Goal: Task Accomplishment & Management: Manage account settings

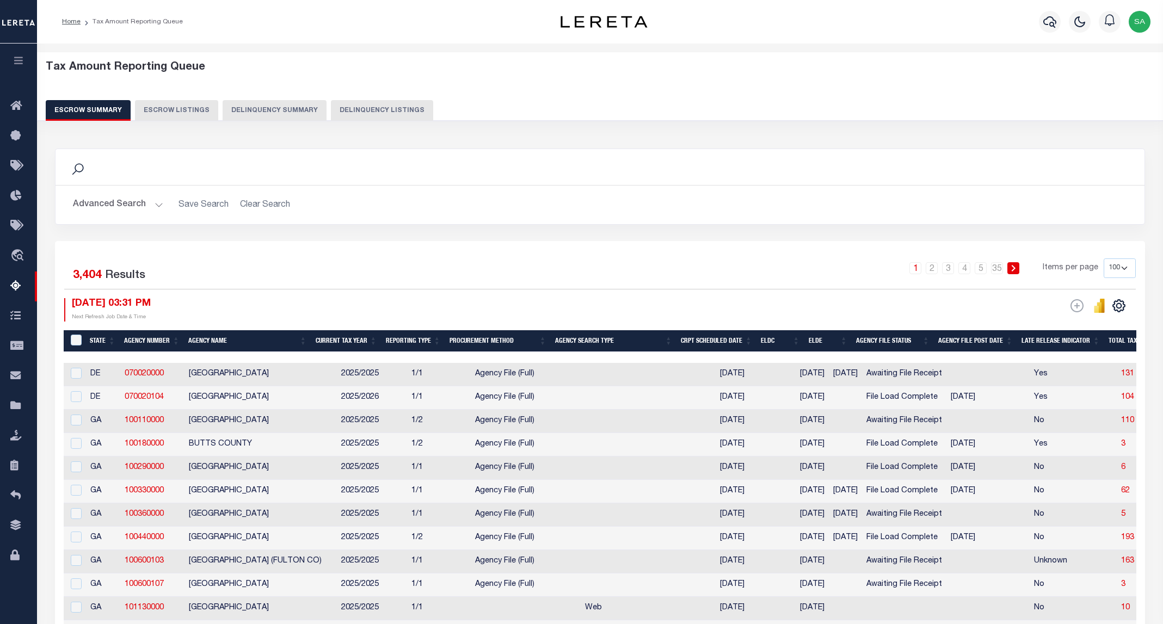
select select "100"
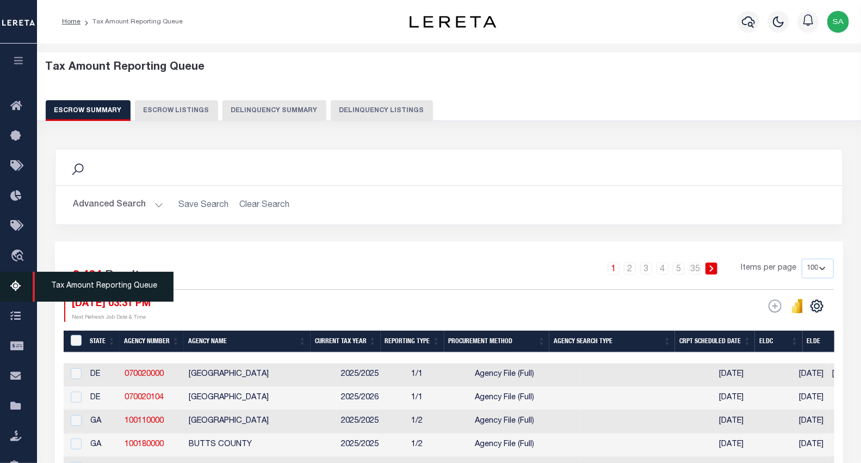
click at [17, 286] on icon at bounding box center [18, 287] width 17 height 14
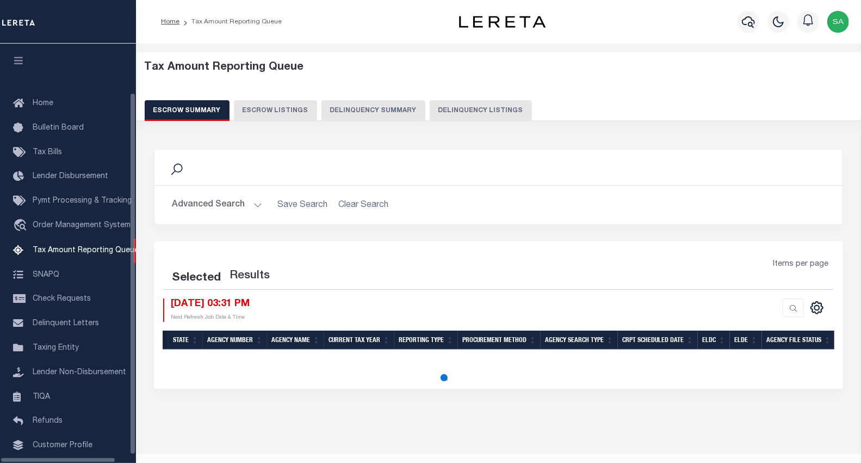
click at [465, 120] on button "Delinquency Listings" at bounding box center [481, 110] width 102 height 21
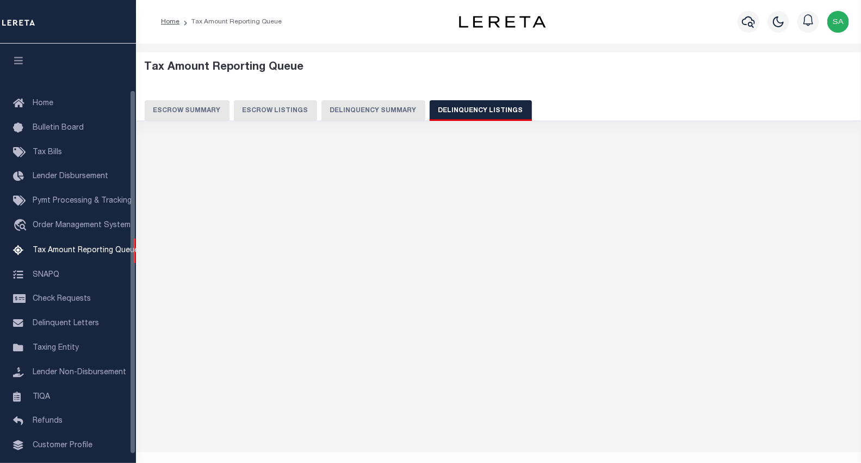
click at [466, 110] on button "Delinquency Listings" at bounding box center [481, 110] width 102 height 21
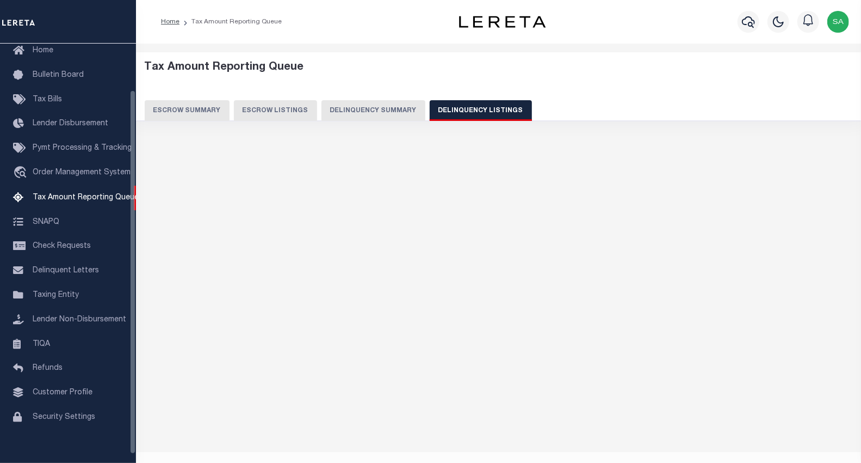
select select "100"
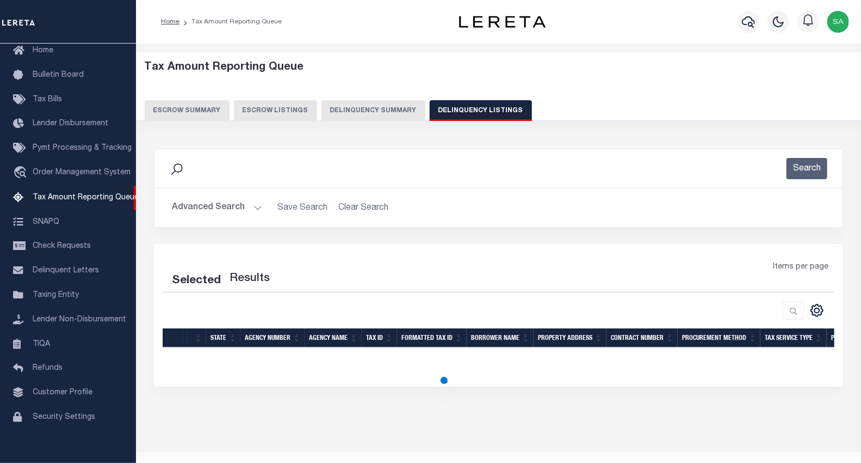
click at [227, 205] on button "Advanced Search" at bounding box center [217, 207] width 90 height 21
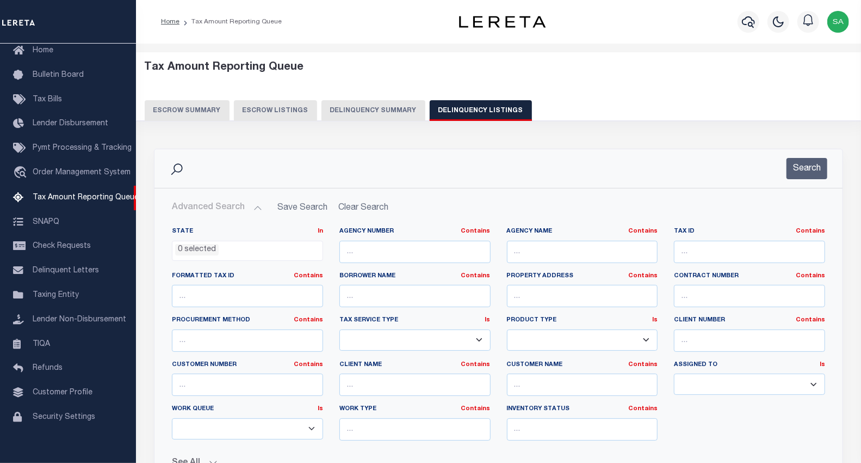
select select "100"
click at [714, 245] on input "text" at bounding box center [749, 252] width 151 height 22
paste input "059-003-00-04"
type input "059-003-00-04"
click at [249, 256] on span "0 selected" at bounding box center [247, 251] width 151 height 21
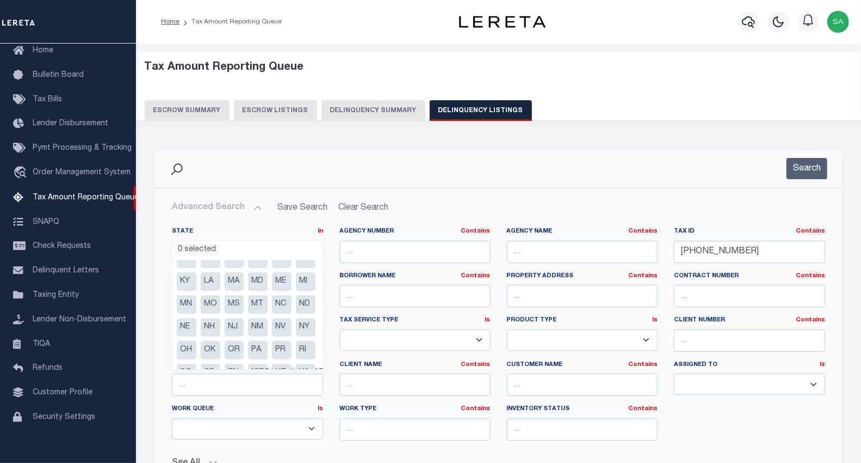
scroll to position [60, 0]
click at [225, 291] on li "MA" at bounding box center [235, 282] width 20 height 19
select select "MA"
click at [810, 167] on button "Search" at bounding box center [807, 168] width 41 height 21
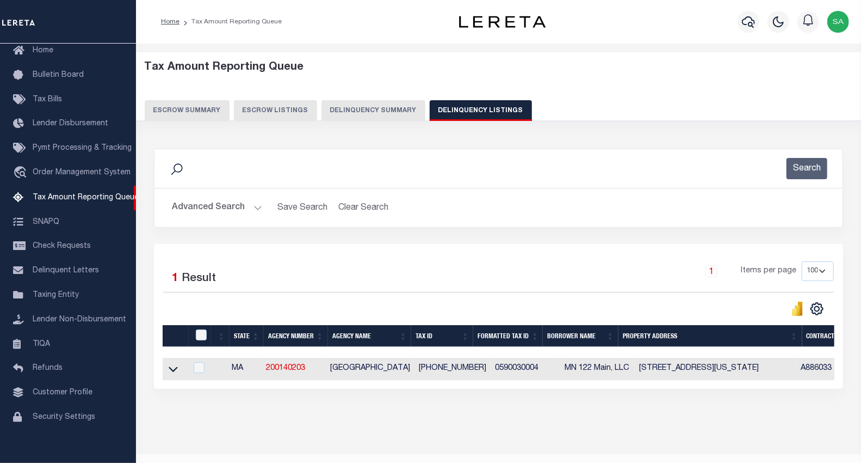
click at [194, 307] on div at bounding box center [331, 308] width 336 height 15
click at [176, 366] on icon at bounding box center [173, 368] width 9 height 11
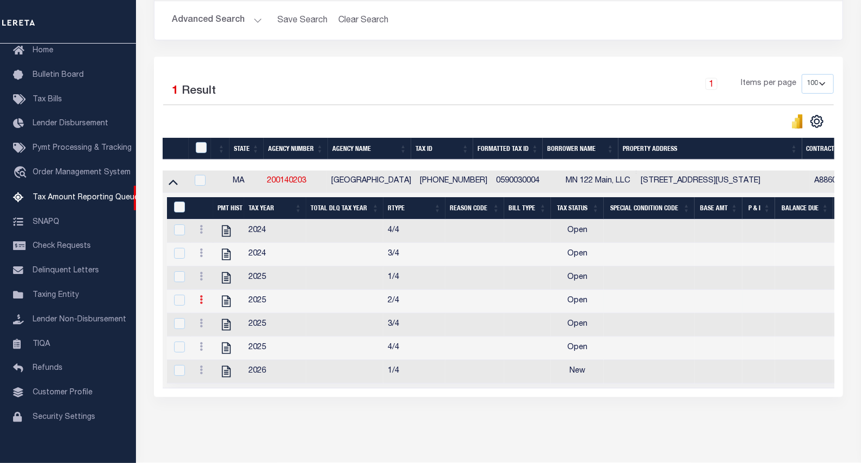
scroll to position [214, 0]
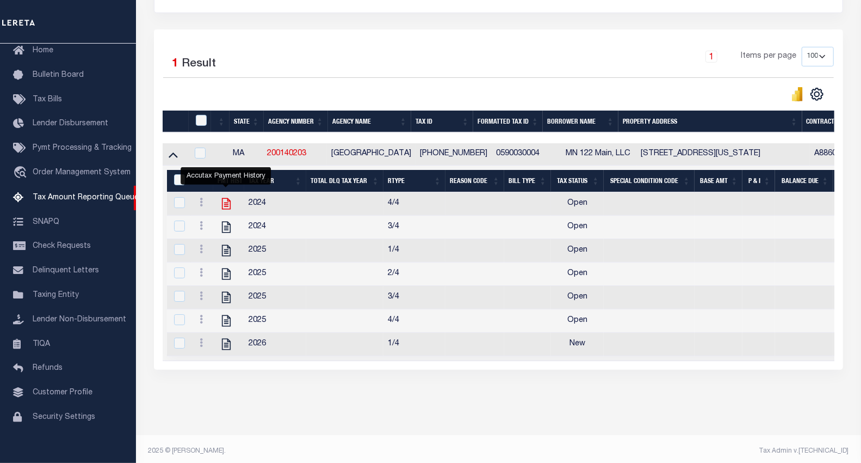
click at [230, 208] on icon "" at bounding box center [226, 203] width 14 height 14
checkbox input "true"
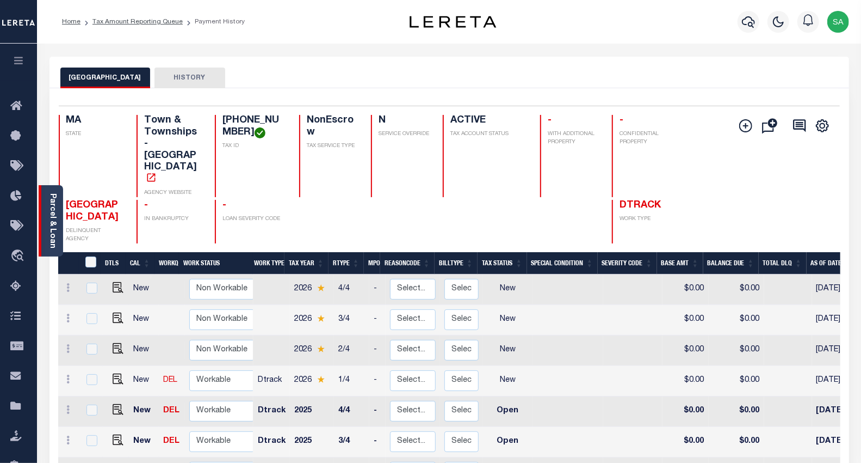
click at [58, 226] on div "Parcel & Loan" at bounding box center [51, 220] width 24 height 71
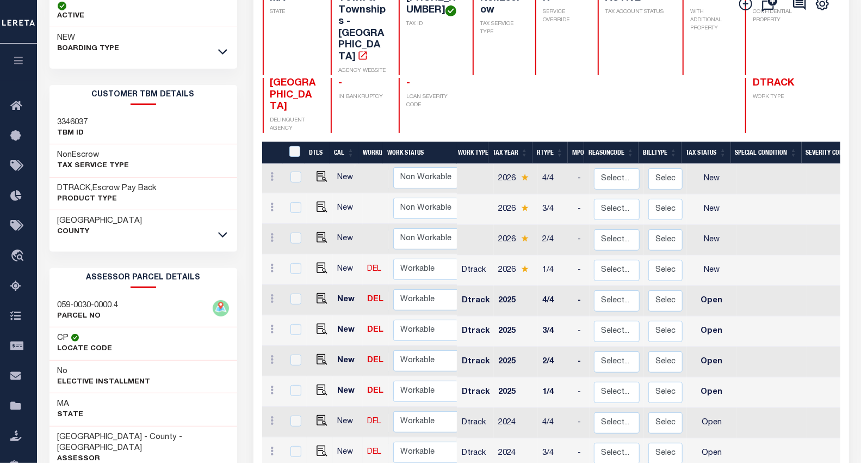
scroll to position [181, 0]
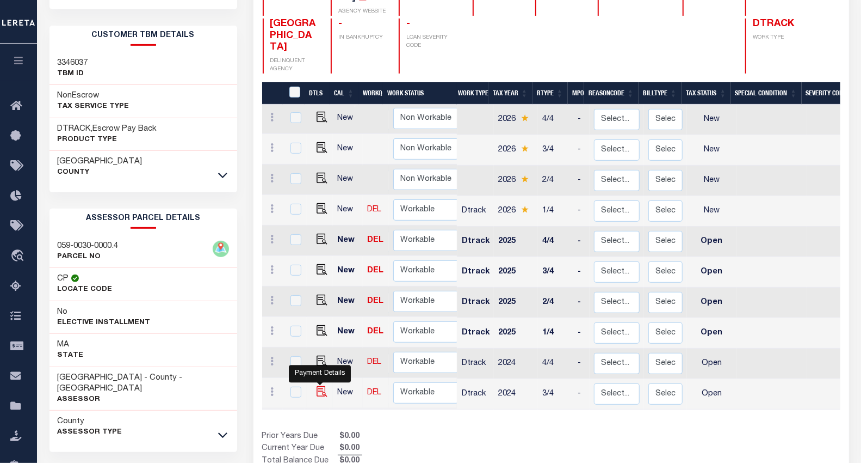
click at [318, 386] on img "" at bounding box center [322, 391] width 11 height 11
checkbox input "true"
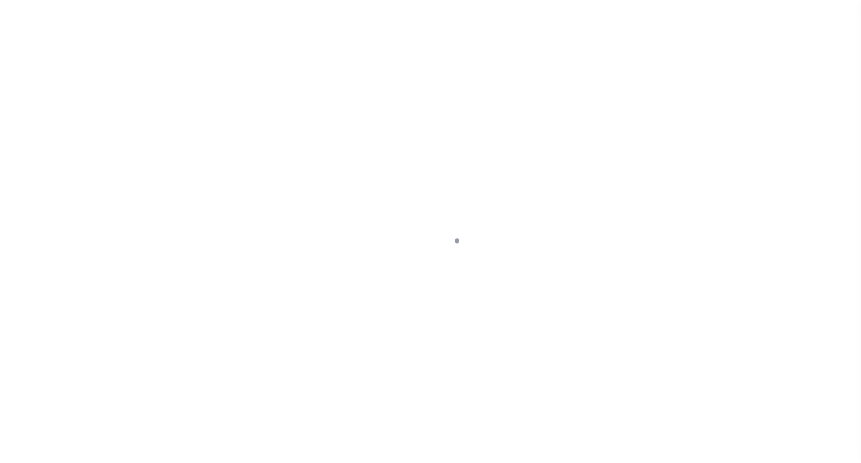
select select "OP2"
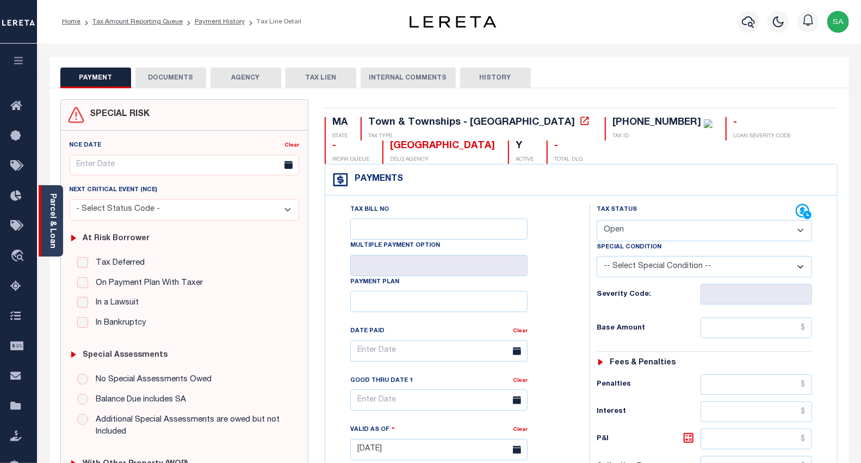
click at [56, 220] on link "Parcel & Loan" at bounding box center [52, 220] width 8 height 55
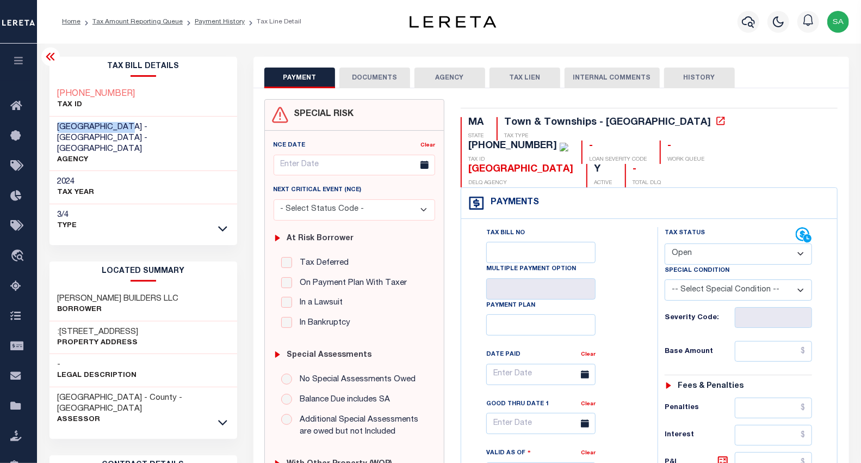
drag, startPoint x: 69, startPoint y: 126, endPoint x: 138, endPoint y: 127, distance: 68.6
click at [138, 127] on div "LUNENBURG TOWN - Town & Townships - MA AGENCY" at bounding box center [144, 143] width 188 height 55
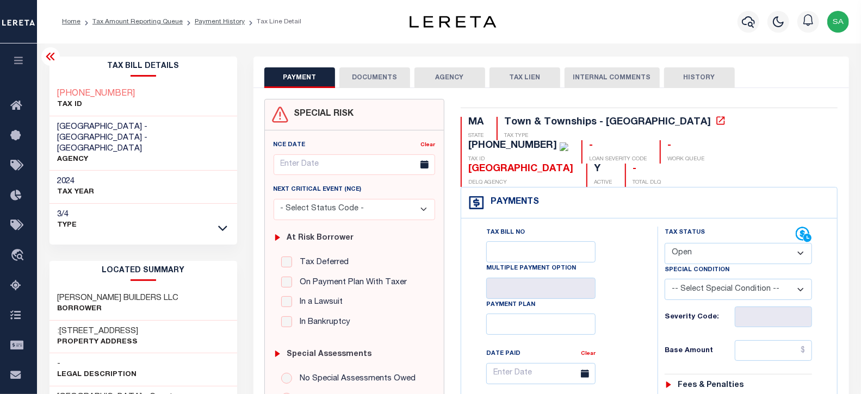
click at [231, 25] on li "Payment History" at bounding box center [214, 22] width 62 height 10
click at [229, 24] on link "Payment History" at bounding box center [220, 22] width 50 height 7
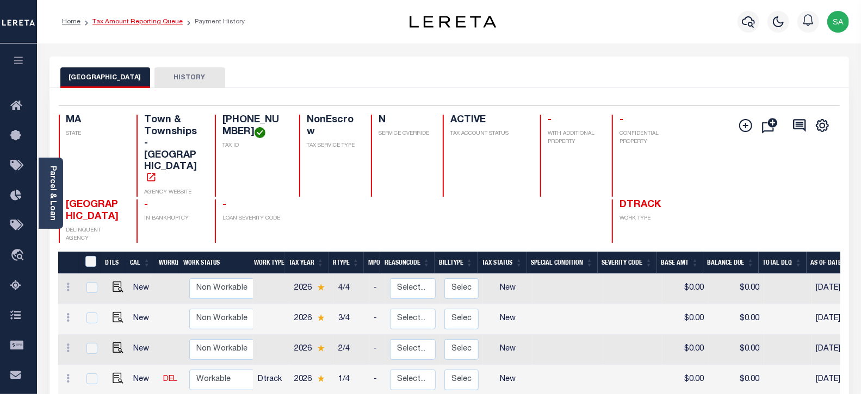
click at [150, 22] on link "Tax Amount Reporting Queue" at bounding box center [138, 22] width 90 height 7
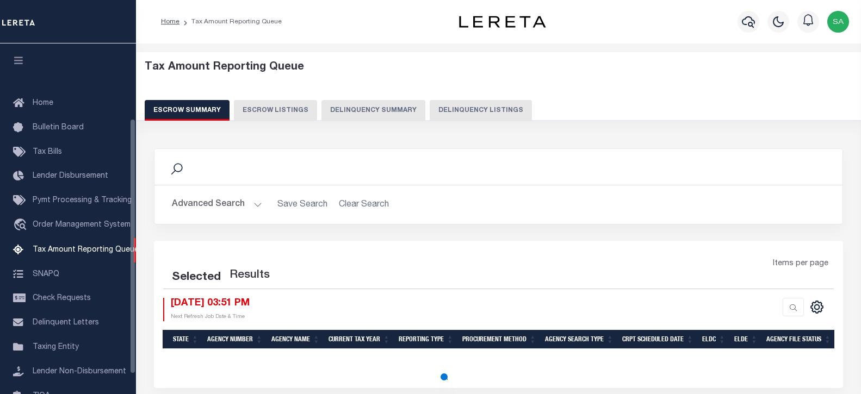
click at [459, 108] on button "Delinquency Listings" at bounding box center [481, 110] width 102 height 21
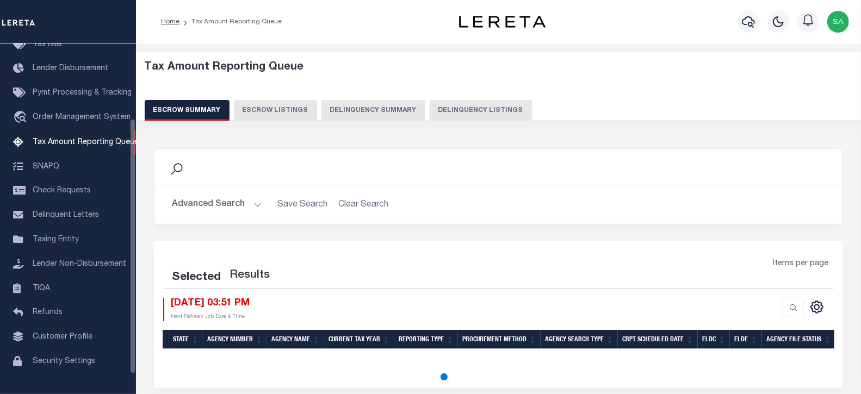
select select "100"
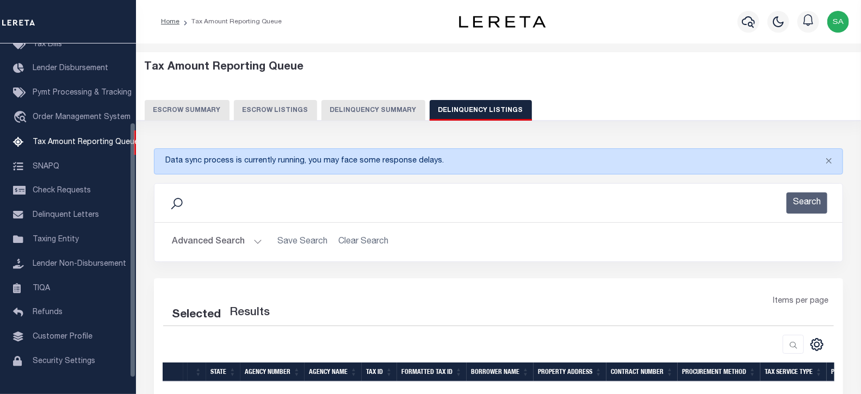
select select "100"
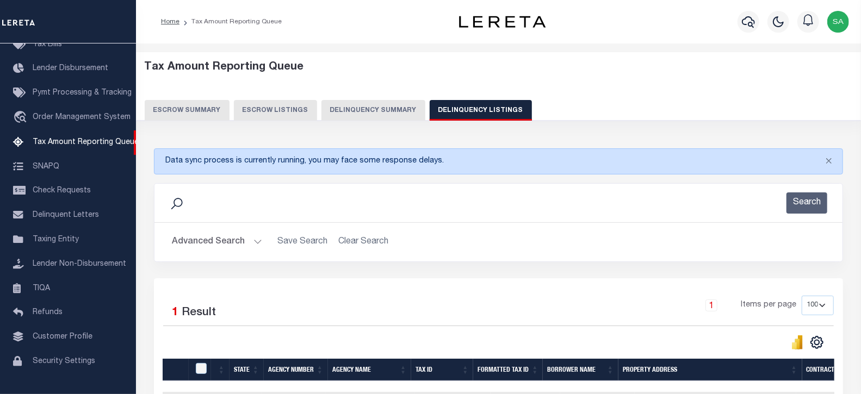
click at [221, 242] on button "Advanced Search" at bounding box center [217, 242] width 90 height 21
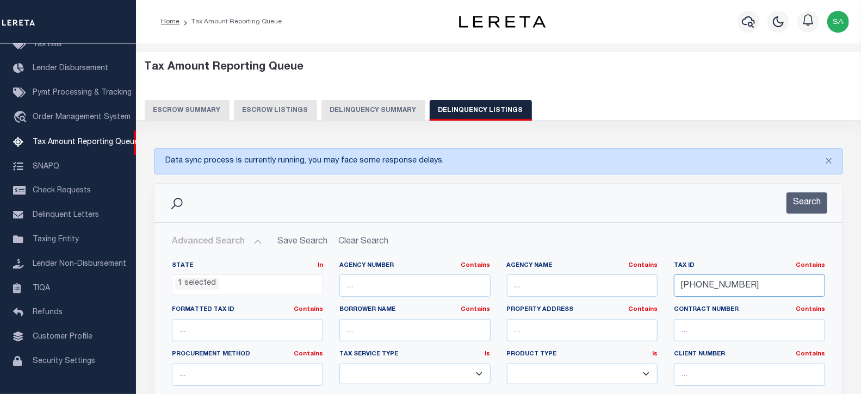
drag, startPoint x: 752, startPoint y: 284, endPoint x: 629, endPoint y: 282, distance: 123.0
click at [629, 282] on div "State In In AK AL AR AZ CA CO CT DC DE FL GA GU HI IA ID IL IN KS KY LA MA MD M…" at bounding box center [499, 373] width 670 height 222
paste input "76-037-00-00"
type input "076-037-00-00"
click at [813, 189] on div "Search" at bounding box center [499, 203] width 688 height 39
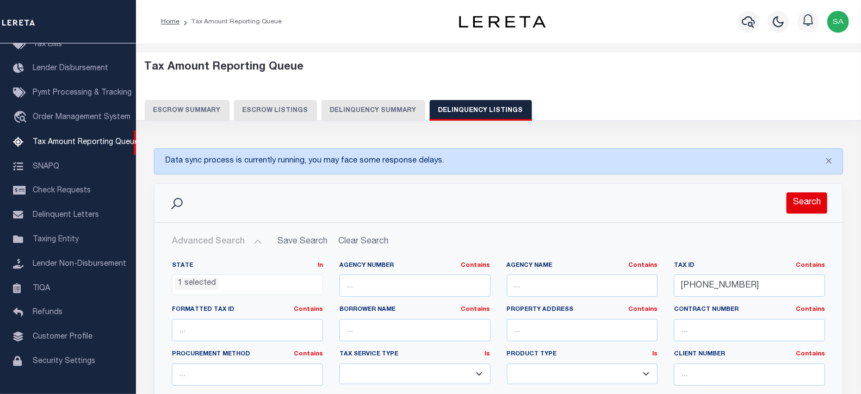
click at [812, 214] on button "Search" at bounding box center [807, 203] width 41 height 21
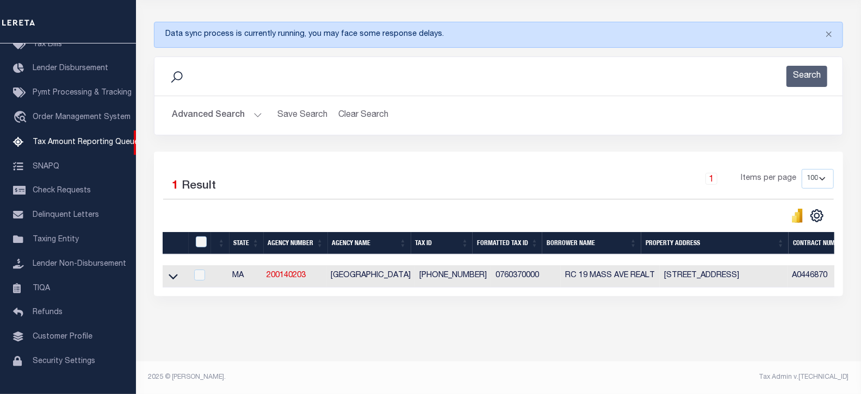
scroll to position [135, 0]
click at [169, 273] on icon at bounding box center [173, 276] width 9 height 11
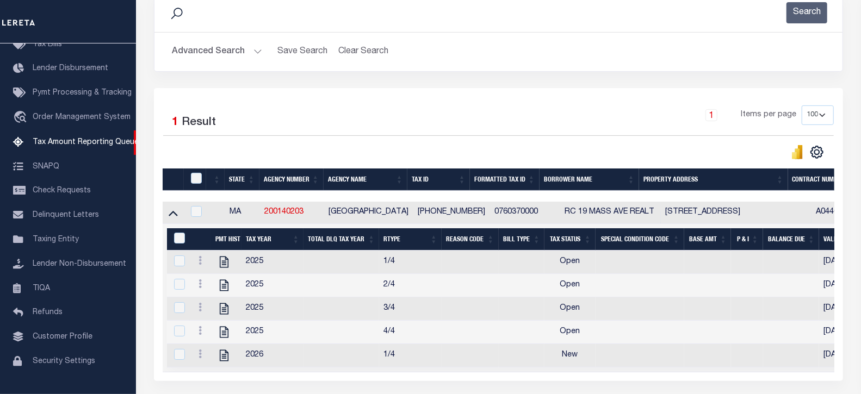
scroll to position [256, 0]
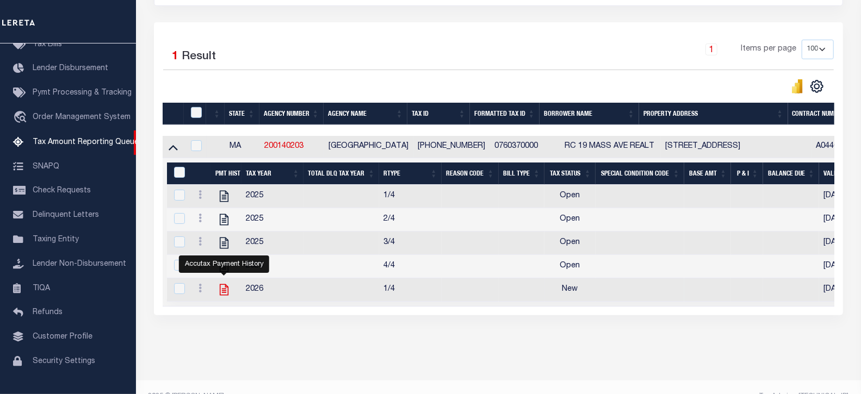
click at [223, 295] on icon "" at bounding box center [224, 290] width 9 height 11
checkbox input "true"
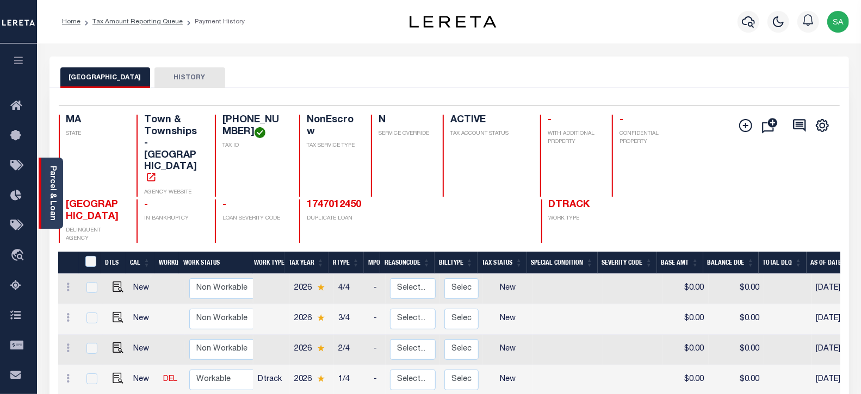
click at [59, 193] on div "Parcel & Loan" at bounding box center [51, 193] width 24 height 71
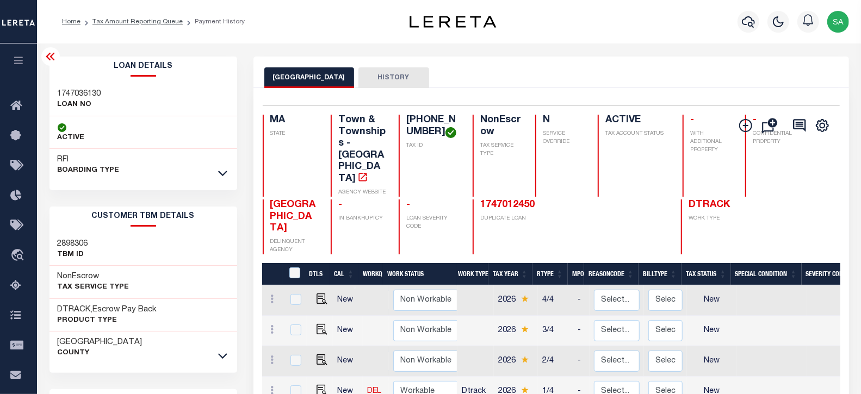
click at [53, 56] on icon at bounding box center [50, 56] width 13 height 13
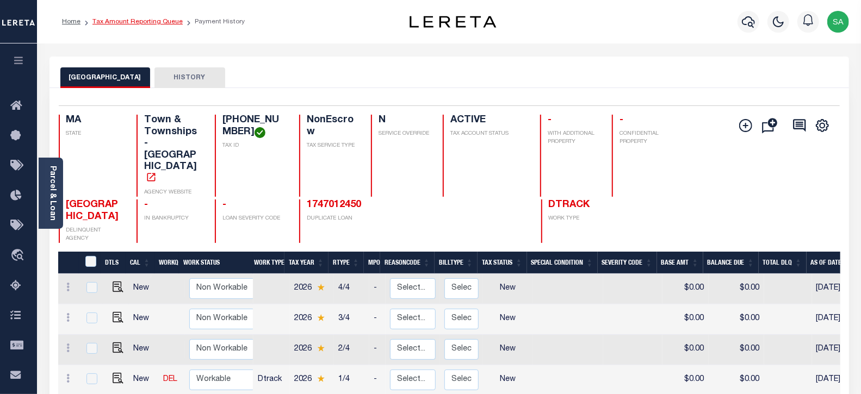
click at [155, 24] on link "Tax Amount Reporting Queue" at bounding box center [138, 22] width 90 height 7
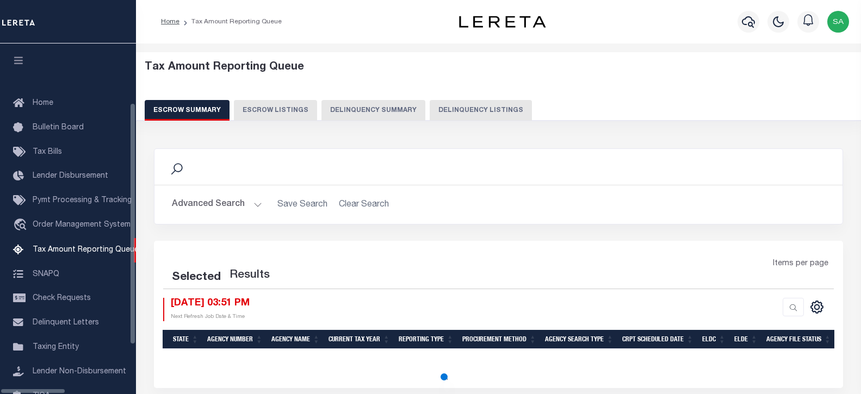
click at [430, 112] on button "Delinquency Listings" at bounding box center [481, 110] width 102 height 21
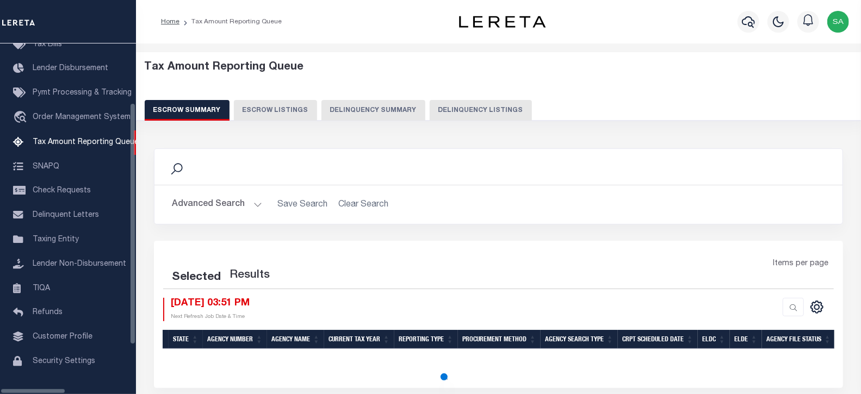
select select "100"
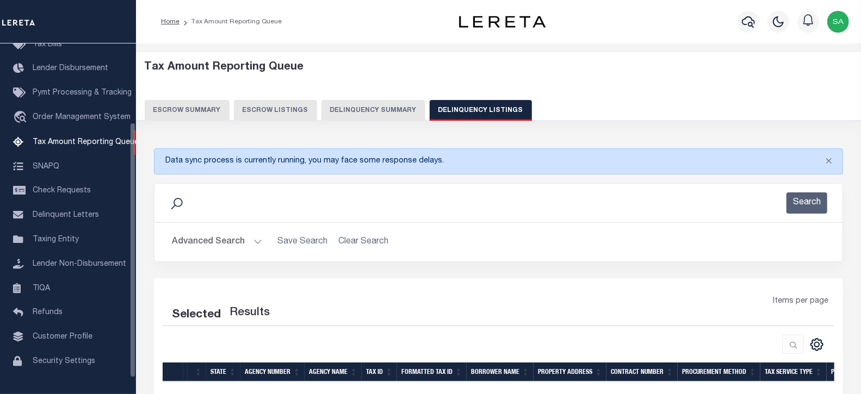
select select "100"
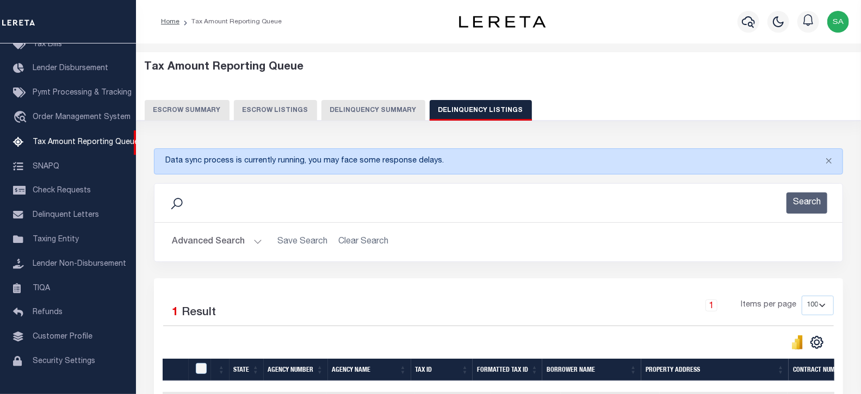
click at [209, 244] on button "Advanced Search" at bounding box center [217, 242] width 90 height 21
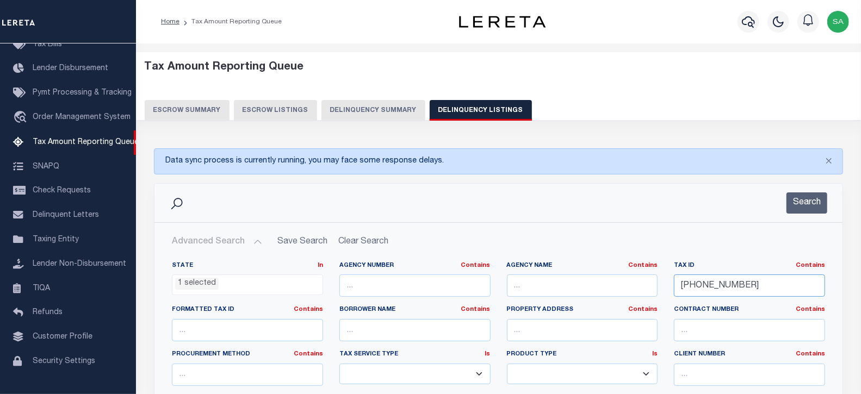
click at [772, 281] on input "076-037-00-00" at bounding box center [749, 286] width 151 height 22
drag, startPoint x: 759, startPoint y: 288, endPoint x: 624, endPoint y: 279, distance: 135.8
click at [624, 279] on div "State In In AK AL AR AZ CA CO CT DC DE FL GA GU HI IA ID IL IN KS KY LA MA MD M…" at bounding box center [499, 373] width 670 height 222
paste input "120-028"
type input "[PHONE_NUMBER]"
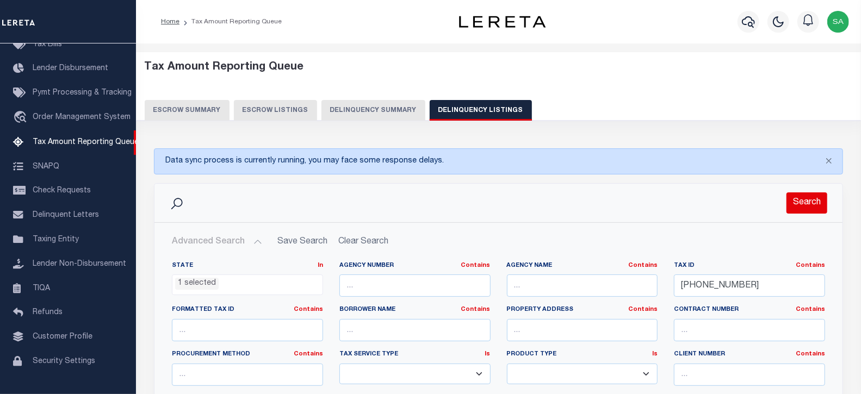
click at [798, 210] on button "Search" at bounding box center [807, 203] width 41 height 21
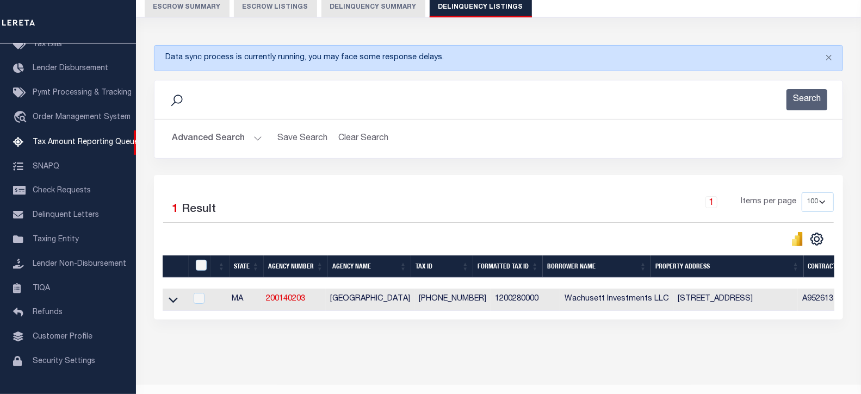
scroll to position [135, 0]
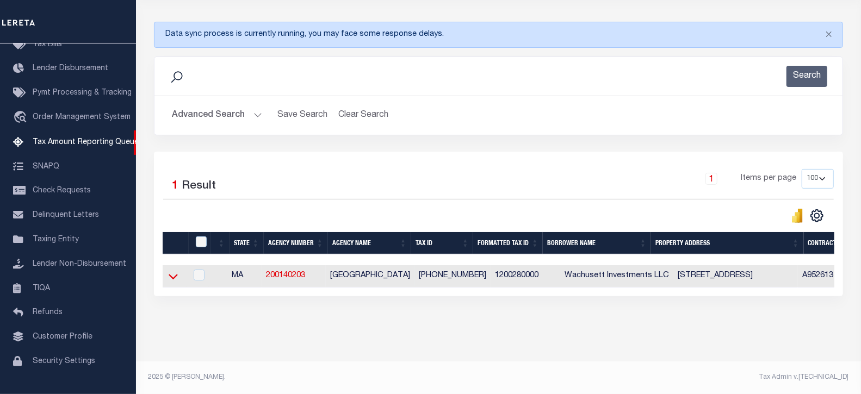
click at [175, 274] on icon at bounding box center [173, 276] width 9 height 5
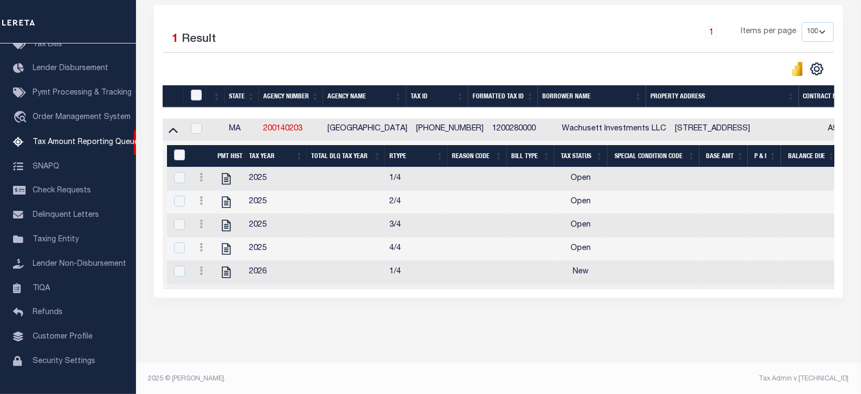
scroll to position [286, 0]
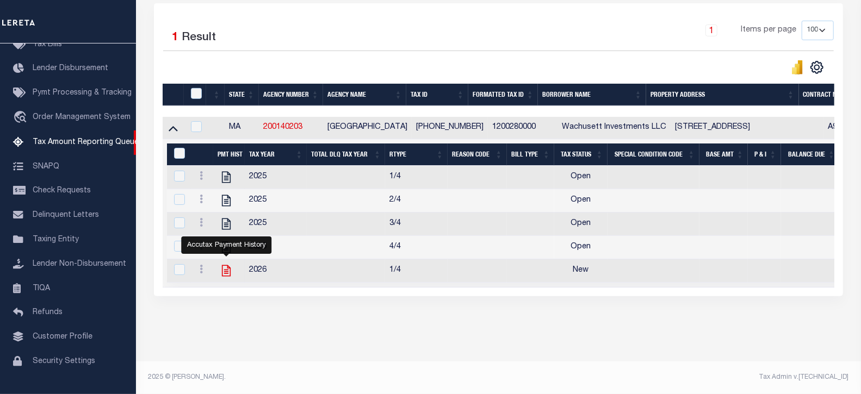
click at [225, 268] on icon "" at bounding box center [226, 271] width 14 height 14
checkbox input "true"
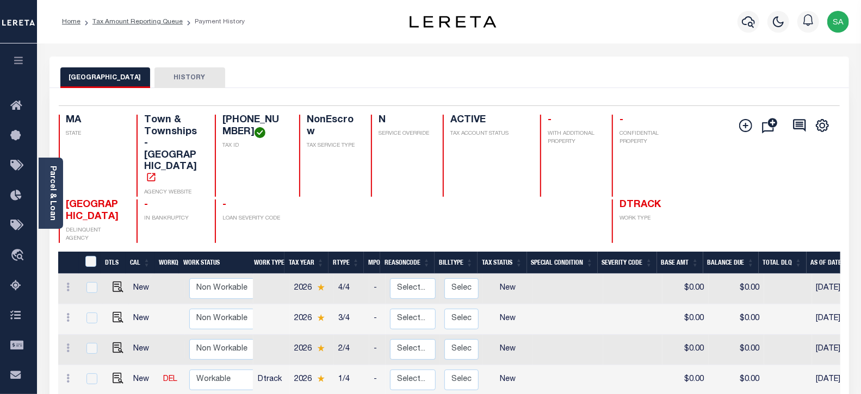
drag, startPoint x: 137, startPoint y: 20, endPoint x: 295, endPoint y: 142, distance: 200.2
click at [137, 20] on link "Tax Amount Reporting Queue" at bounding box center [138, 22] width 90 height 7
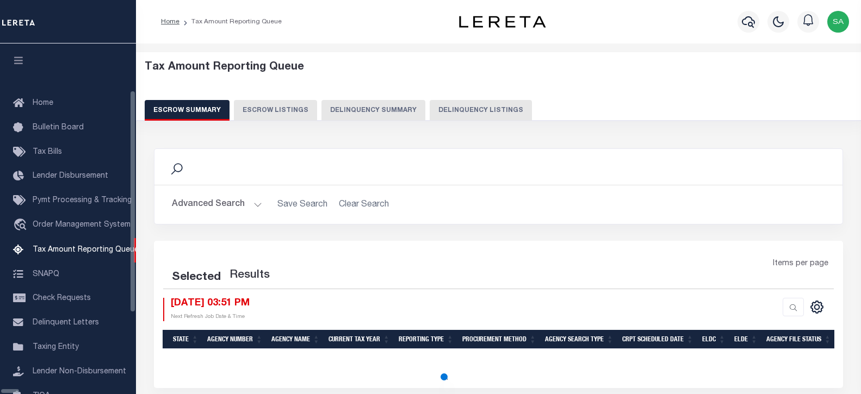
select select "100"
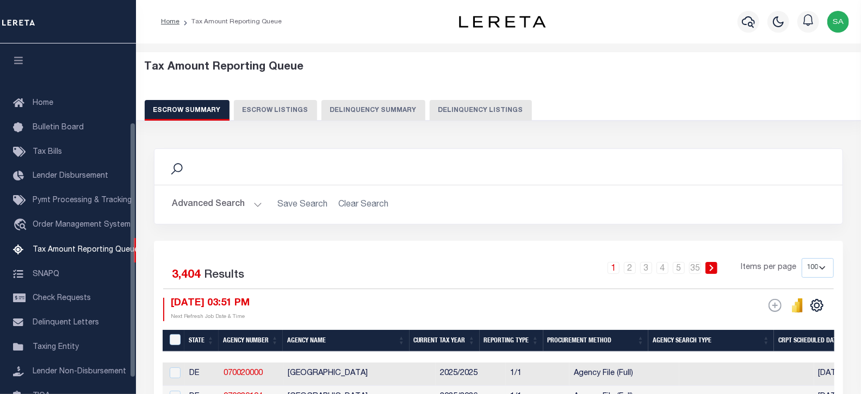
scroll to position [108, 0]
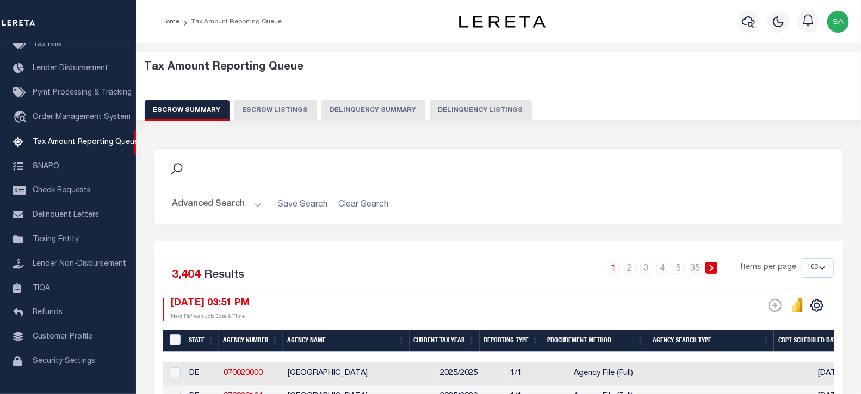
click at [206, 204] on button "Advanced Search" at bounding box center [217, 204] width 90 height 21
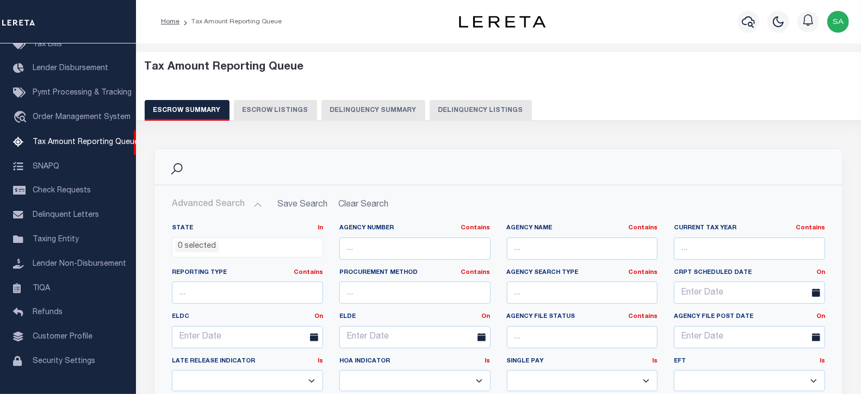
click at [468, 98] on div "Tax Amount Reporting Queue Escrow Summary Escrow Listings Delinquency Summary" at bounding box center [499, 91] width 708 height 60
click at [468, 110] on button "Delinquency Listings" at bounding box center [481, 110] width 102 height 21
select select "MA"
select select "100"
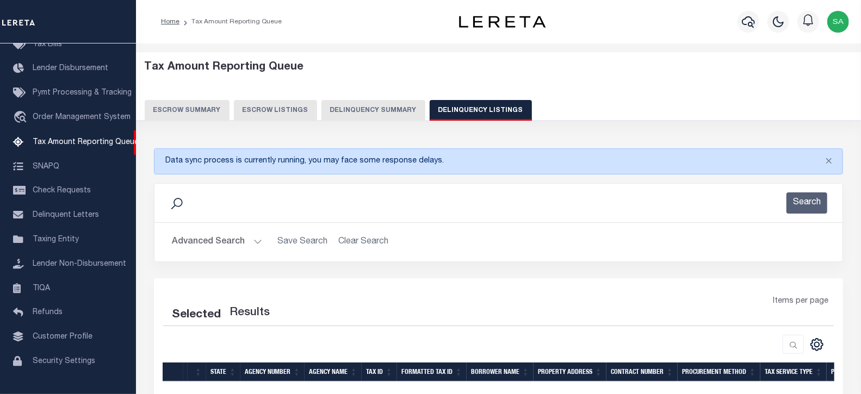
select select "100"
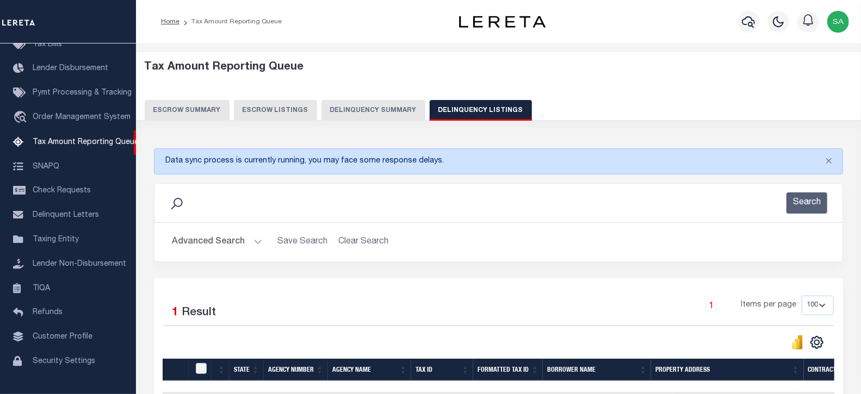
click at [207, 242] on button "Advanced Search" at bounding box center [217, 242] width 90 height 21
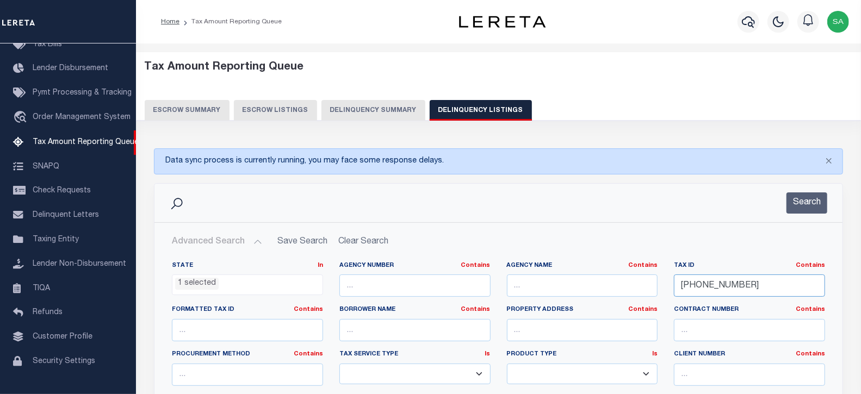
drag, startPoint x: 747, startPoint y: 287, endPoint x: 605, endPoint y: 288, distance: 141.5
click at [605, 288] on div "State In In AK AL AR AZ CA CO CT DC DE FL GA GU HI IA ID IL IN KS KY LA MA MD M…" at bounding box center [499, 373] width 670 height 222
paste input "[PHONE_NUMBER]"
type input "059-003-00-04"
click at [813, 196] on button "Search" at bounding box center [807, 203] width 41 height 21
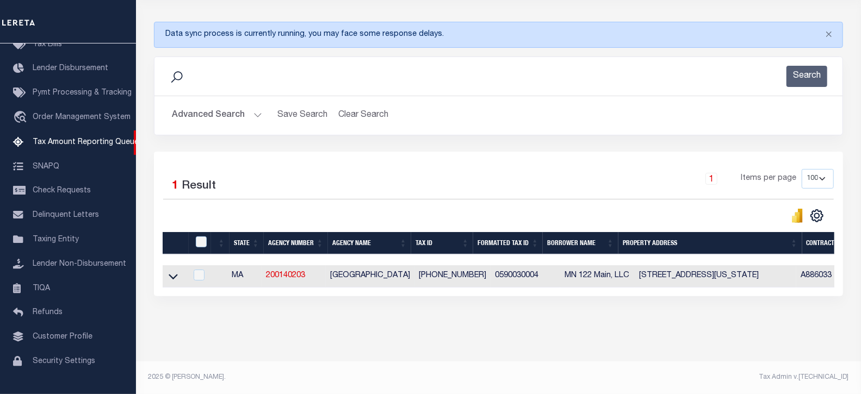
scroll to position [135, 0]
click at [171, 274] on icon at bounding box center [173, 276] width 9 height 5
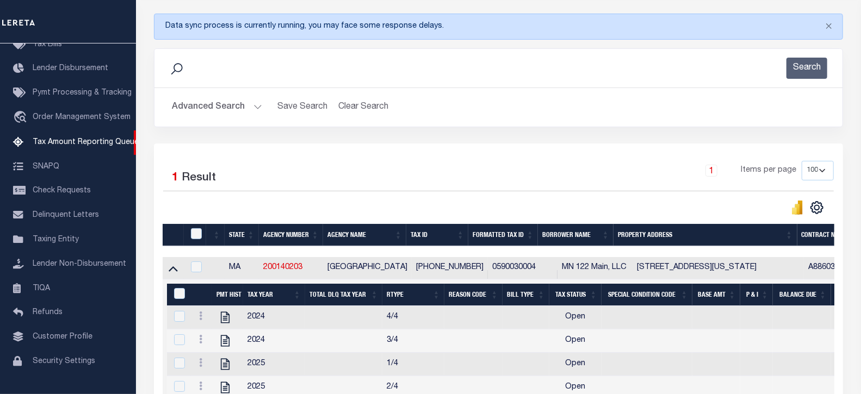
scroll to position [317, 0]
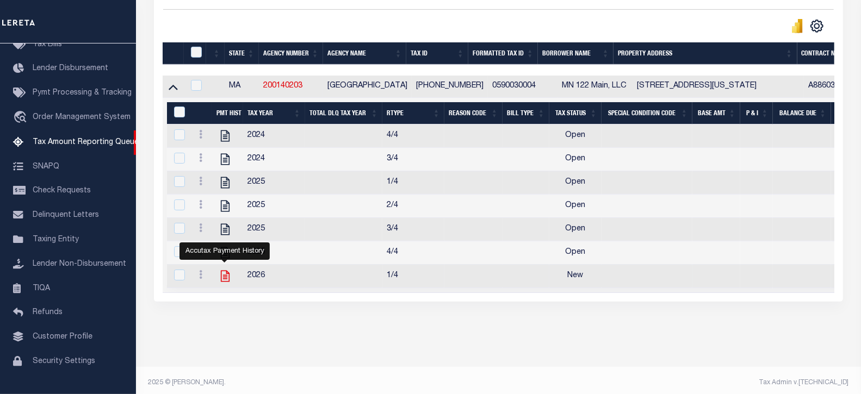
click at [223, 282] on icon "" at bounding box center [225, 276] width 9 height 11
checkbox input "true"
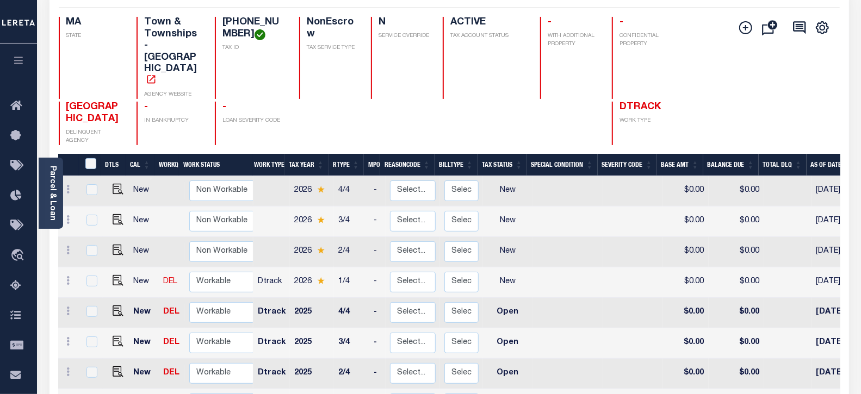
scroll to position [242, 0]
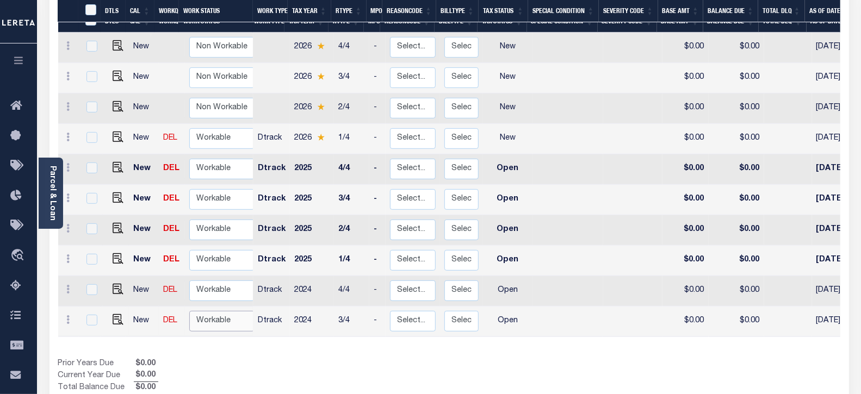
click at [215, 311] on select "Non Workable Workable" at bounding box center [221, 321] width 65 height 21
checkbox input "true"
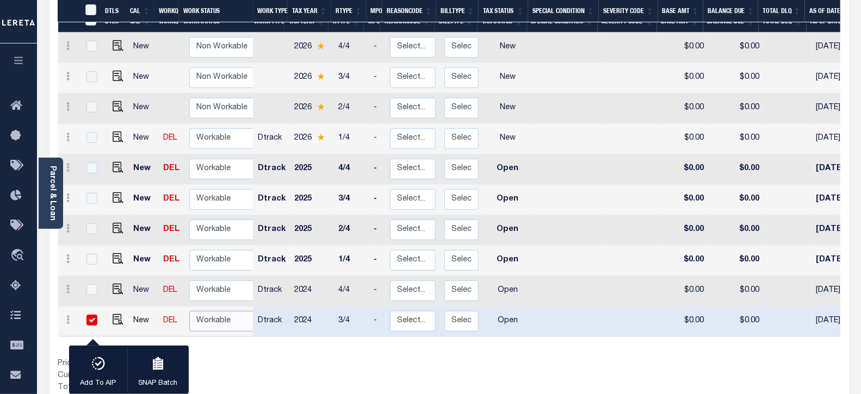
select select "true"
click at [189, 311] on select "Non Workable Workable" at bounding box center [221, 321] width 65 height 21
checkbox input "false"
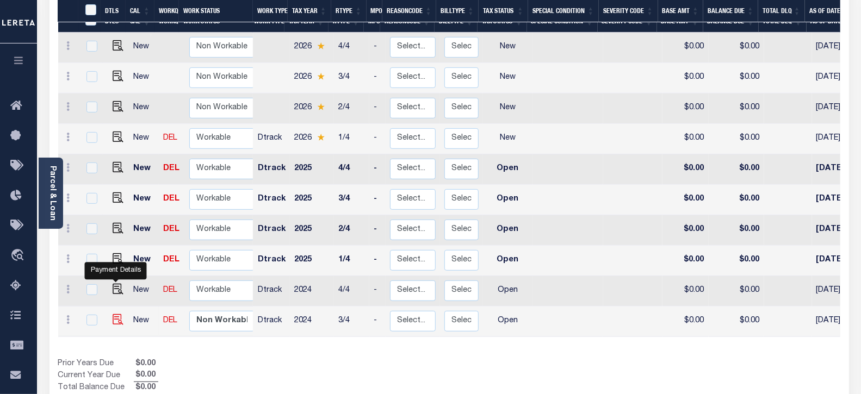
click at [119, 315] on img "" at bounding box center [118, 320] width 11 height 11
checkbox input "true"
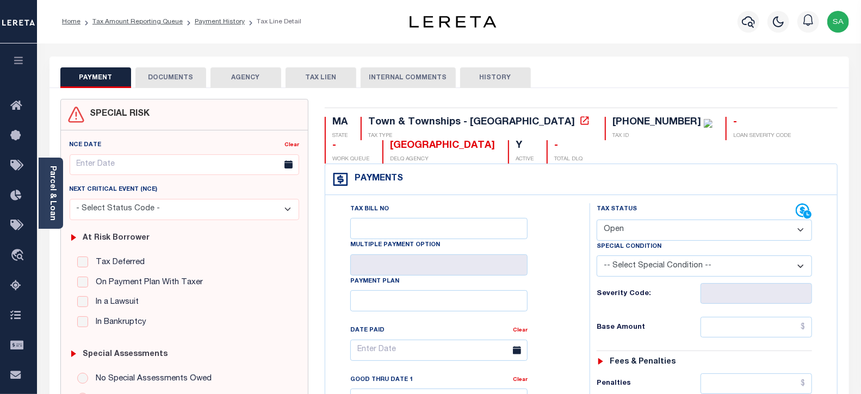
drag, startPoint x: 466, startPoint y: 215, endPoint x: 456, endPoint y: 224, distance: 13.1
click at [466, 215] on div "Tax Bill No" at bounding box center [438, 222] width 177 height 36
click at [718, 227] on select "- Select Status Code - Open Due/Unpaid Paid Incomplete No Tax Due Internal Refu…" at bounding box center [705, 230] width 216 height 21
select select "PYD"
click at [597, 220] on select "- Select Status Code - Open Due/Unpaid Paid Incomplete No Tax Due Internal Refu…" at bounding box center [705, 230] width 216 height 21
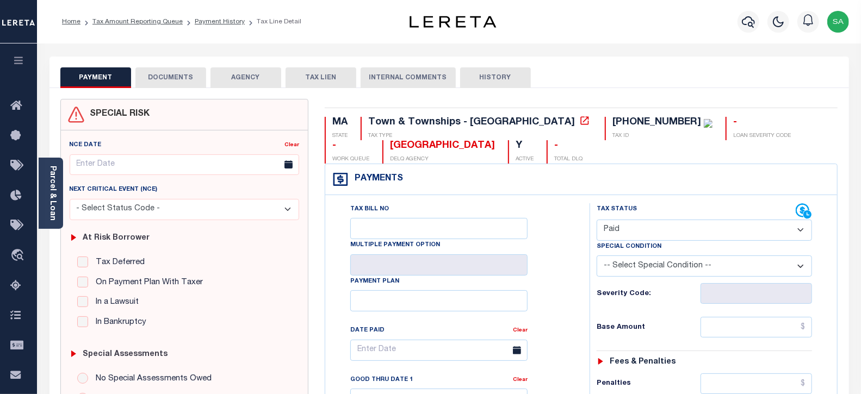
type input "[DATE]"
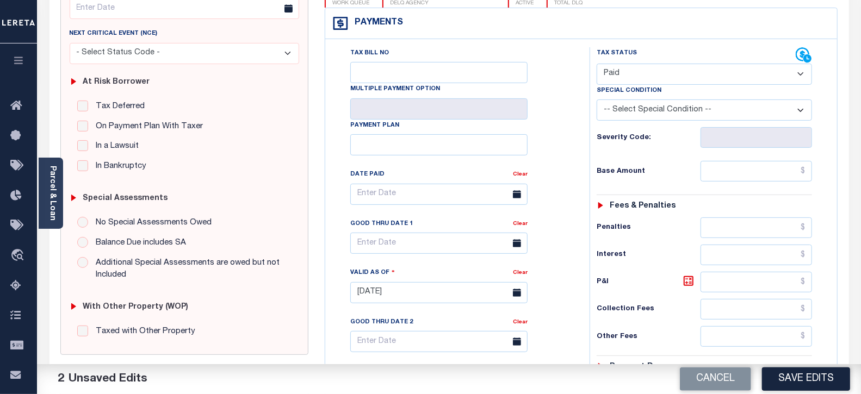
scroll to position [181, 0]
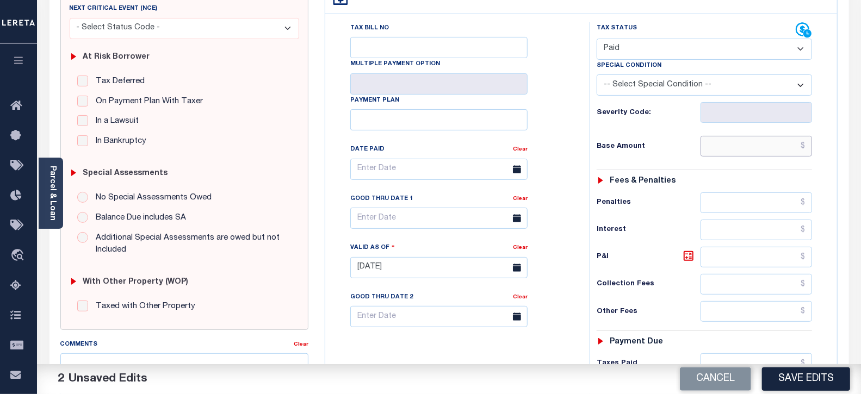
click at [743, 143] on input "text" at bounding box center [757, 146] width 112 height 21
type input "$0.00"
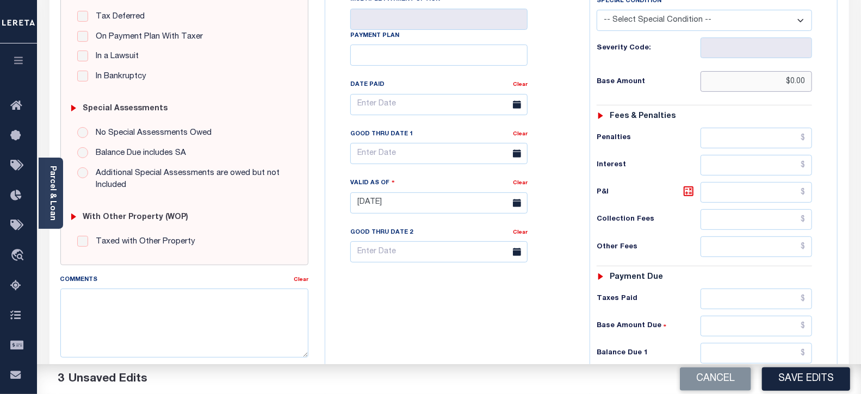
scroll to position [362, 0]
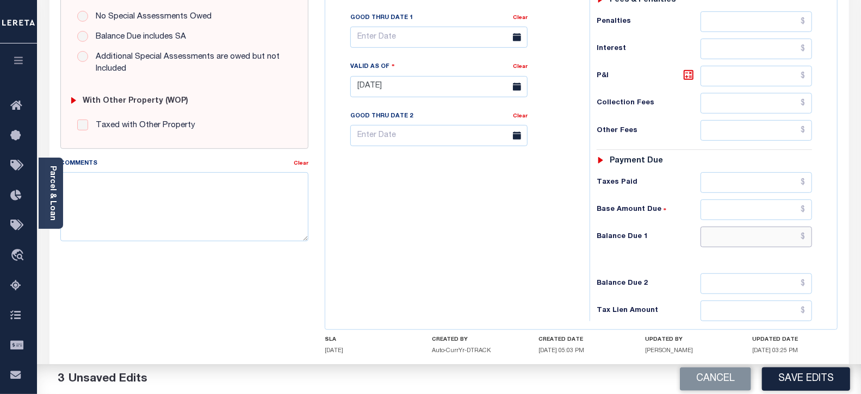
click at [711, 246] on input "text" at bounding box center [757, 237] width 112 height 21
type input "$0.00"
click at [441, 257] on div "Tax Bill No Multiple Payment Option Payment Plan Clear" at bounding box center [455, 81] width 254 height 480
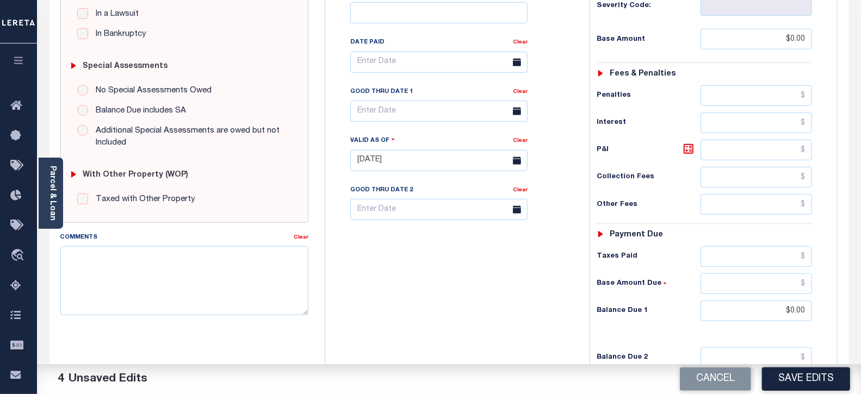
scroll to position [0, 0]
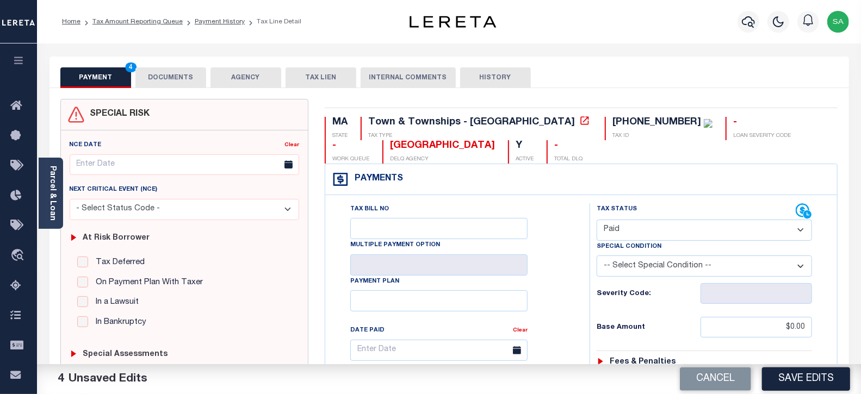
click at [170, 72] on button "DOCUMENTS" at bounding box center [170, 77] width 71 height 21
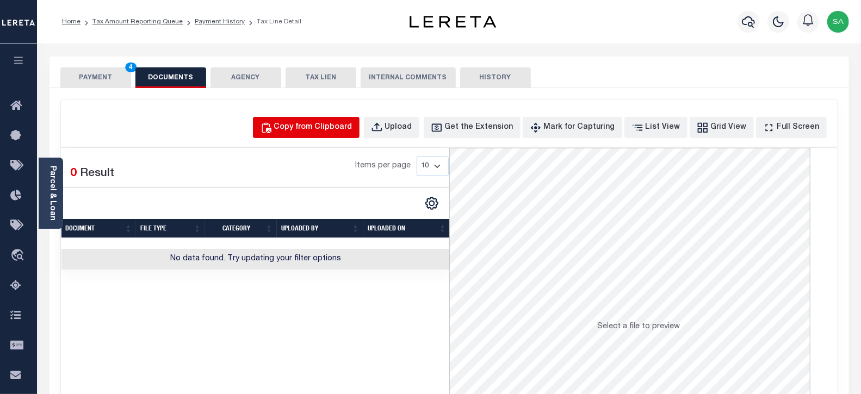
click at [309, 127] on div "Copy from Clipboard" at bounding box center [313, 128] width 78 height 12
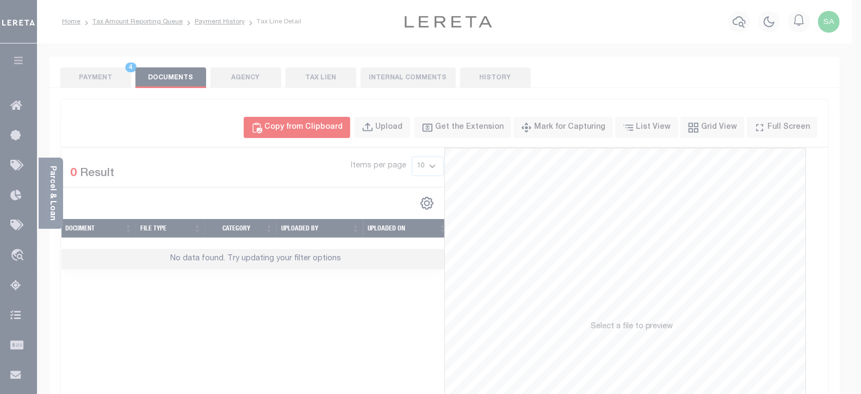
select select "POP"
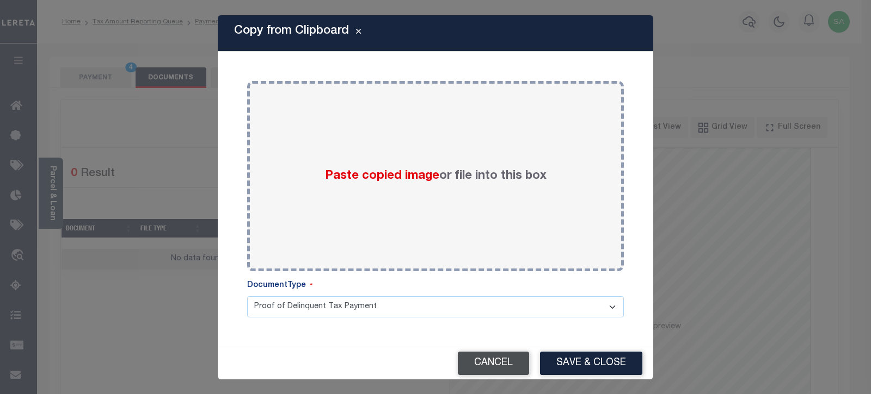
drag, startPoint x: 491, startPoint y: 357, endPoint x: 215, endPoint y: 153, distance: 343.1
click at [490, 355] on button "Cancel" at bounding box center [493, 363] width 71 height 23
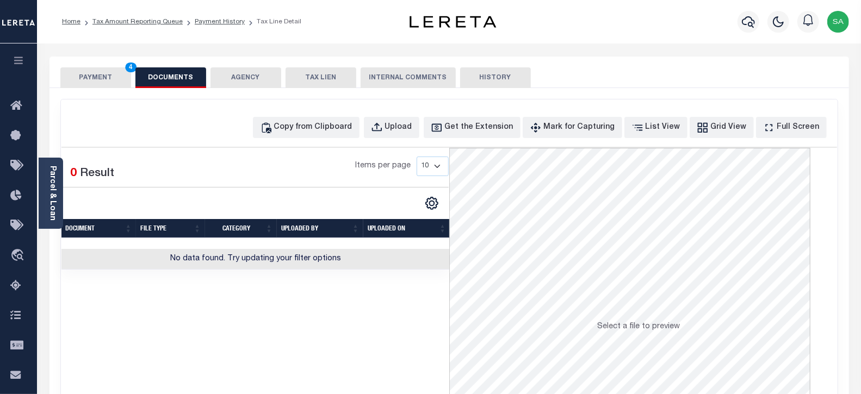
click at [118, 83] on button "PAYMENT 4" at bounding box center [95, 77] width 71 height 21
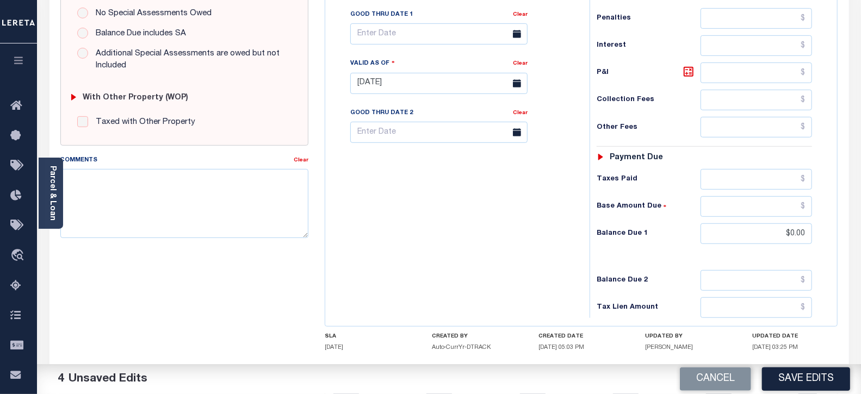
scroll to position [428, 0]
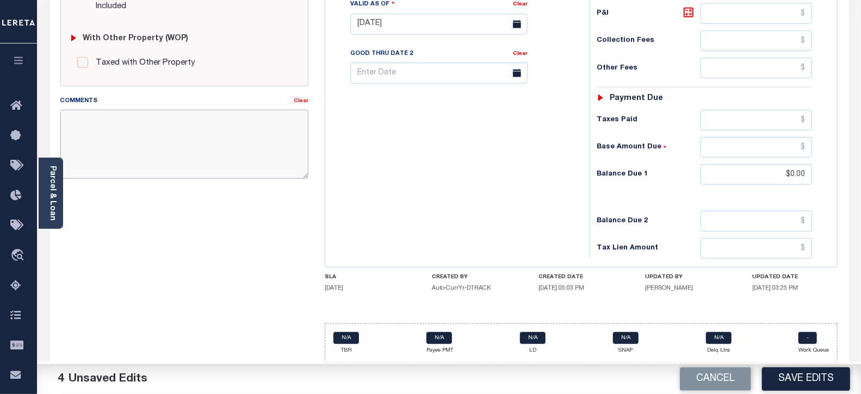
click at [230, 166] on textarea "Comments" at bounding box center [184, 144] width 249 height 69
paste textarea "09/10/2025- As per tax collector Sue the 2024 taxes are paid - sanand"
type textarea "09/10/2025- As per tax collector Sue the 2024 taxes are paid - sanand"
click at [796, 381] on button "Save Edits" at bounding box center [806, 379] width 88 height 23
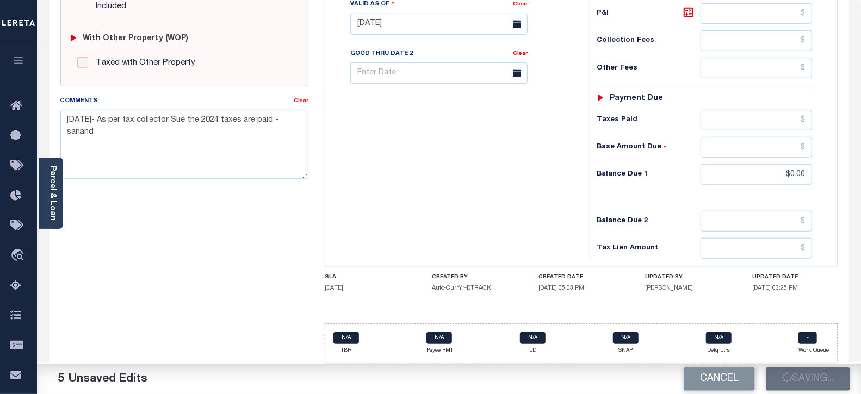
checkbox input "false"
type input "$0"
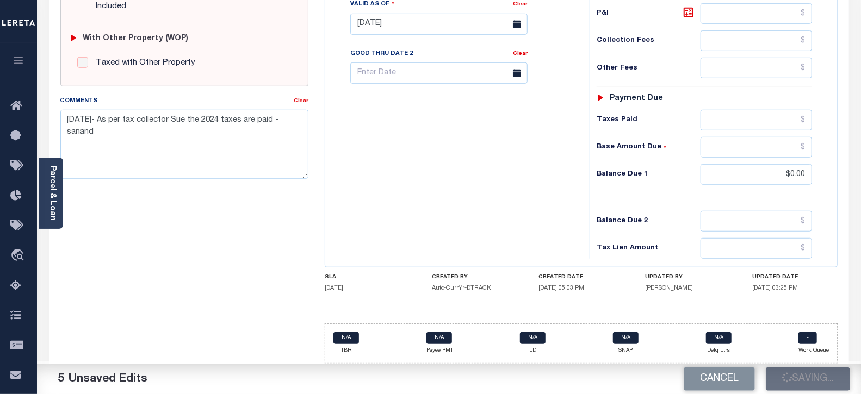
type input "$0"
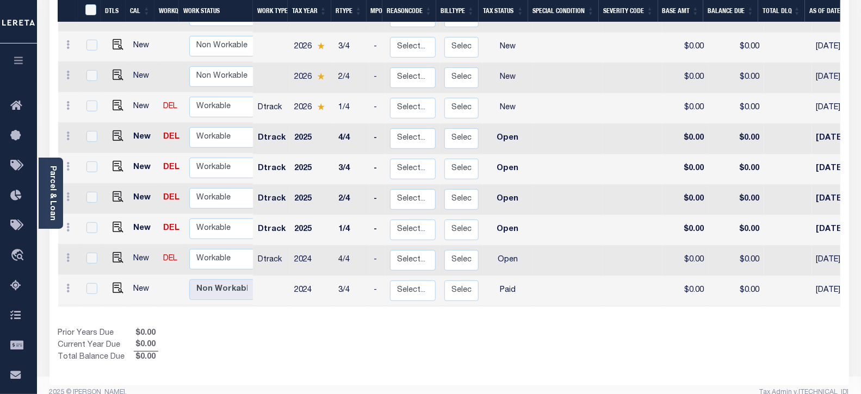
scroll to position [278, 0]
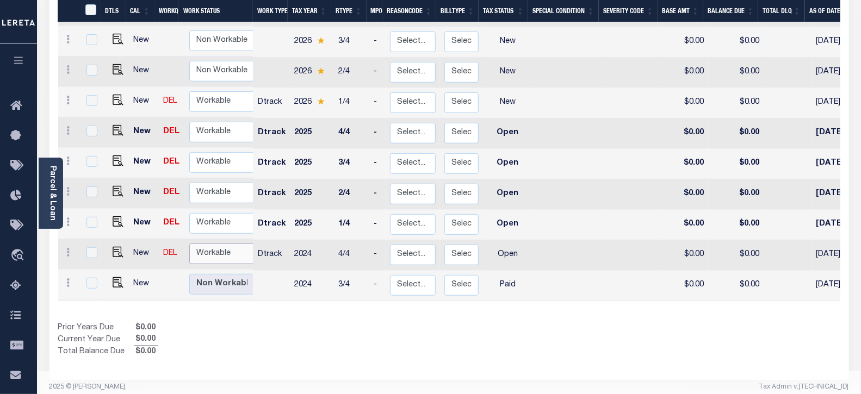
click at [207, 244] on select "Non Workable Workable" at bounding box center [221, 254] width 65 height 21
checkbox input "true"
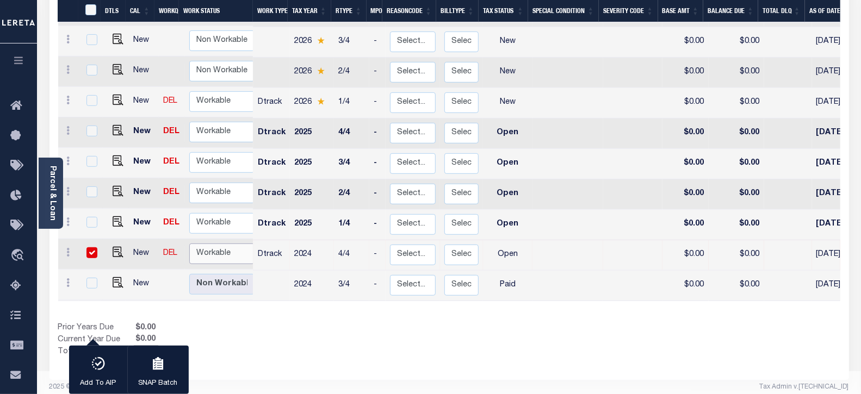
select select "true"
click at [189, 244] on select "Non Workable Workable" at bounding box center [221, 254] width 65 height 21
checkbox input "false"
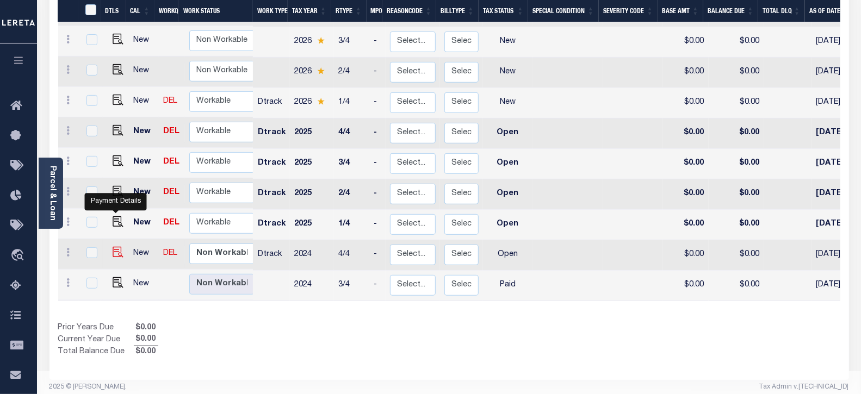
click at [119, 247] on img "" at bounding box center [118, 252] width 11 height 11
checkbox input "true"
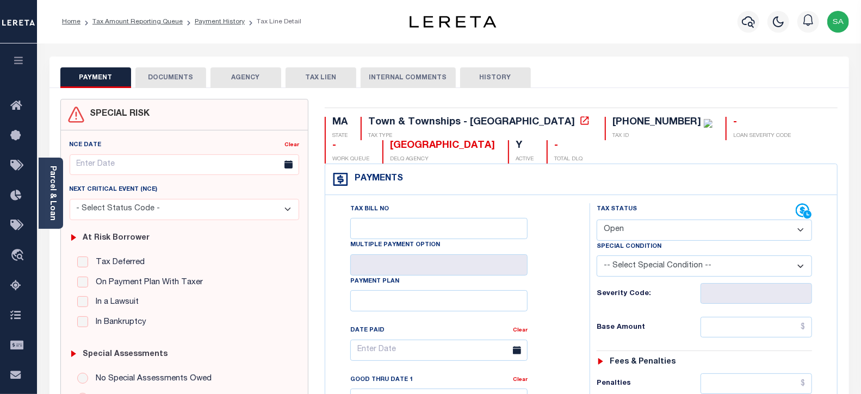
click at [646, 235] on select "- Select Status Code - Open Due/Unpaid Paid Incomplete No Tax Due Internal Refu…" at bounding box center [705, 230] width 216 height 21
select select "PYD"
click at [597, 220] on select "- Select Status Code - Open Due/Unpaid Paid Incomplete No Tax Due Internal Refu…" at bounding box center [705, 230] width 216 height 21
type input "[DATE]"
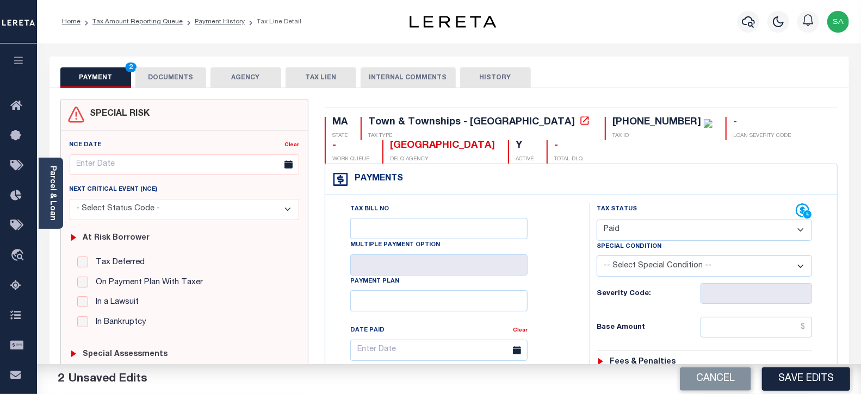
click at [717, 330] on input "text" at bounding box center [757, 327] width 112 height 21
type input "$0.00"
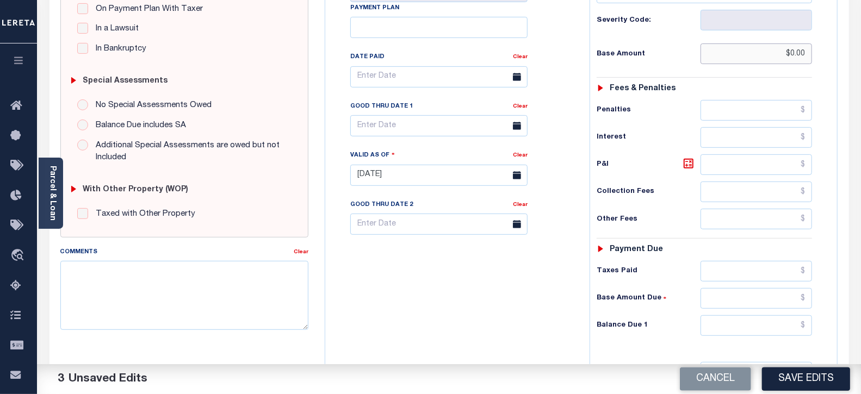
scroll to position [362, 0]
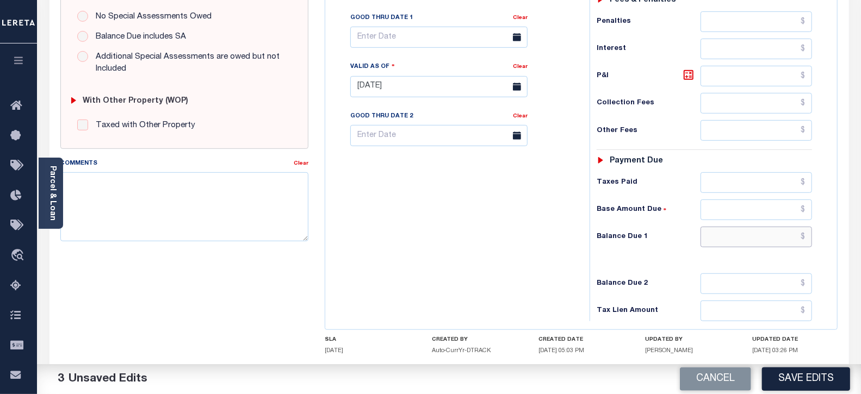
click at [723, 234] on input "text" at bounding box center [757, 237] width 112 height 21
type input "$0.00"
click at [263, 230] on textarea "Comments" at bounding box center [184, 206] width 249 height 69
paste textarea "09/10/2025- As per tax collector Sue the 2024 taxes are paid - sanand"
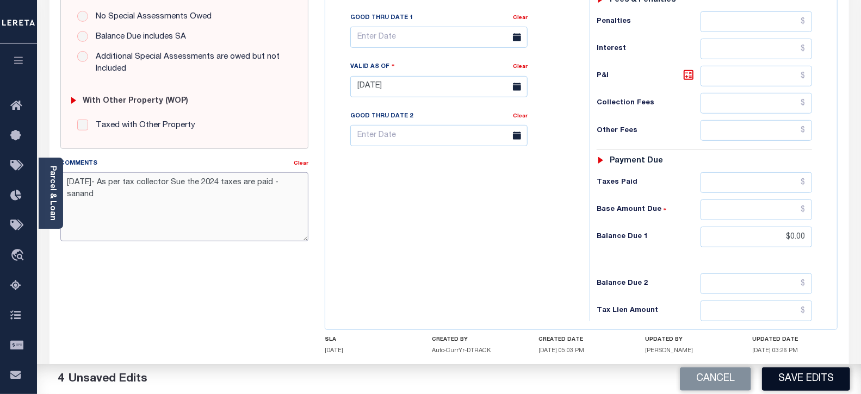
type textarea "09/10/2025- As per tax collector Sue the 2024 taxes are paid - sanand"
click at [797, 380] on button "Save Edits" at bounding box center [806, 379] width 88 height 23
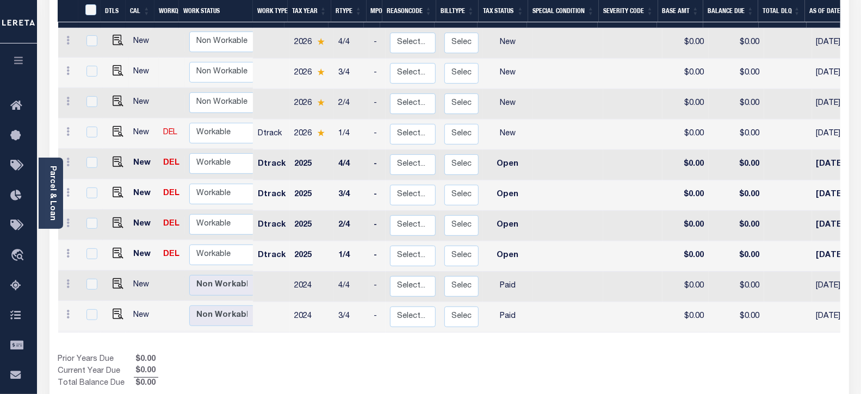
scroll to position [278, 0]
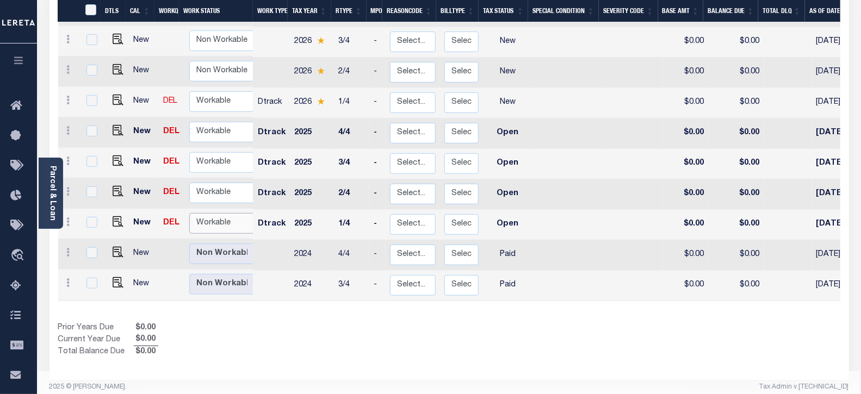
click at [223, 213] on select "Non Workable Workable" at bounding box center [221, 223] width 65 height 21
checkbox input "true"
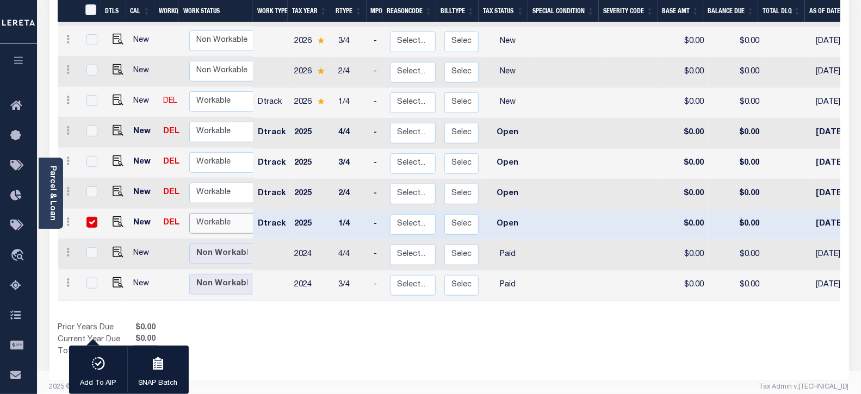
click at [222, 213] on select "Non Workable Workable" at bounding box center [221, 223] width 65 height 21
checkbox input "false"
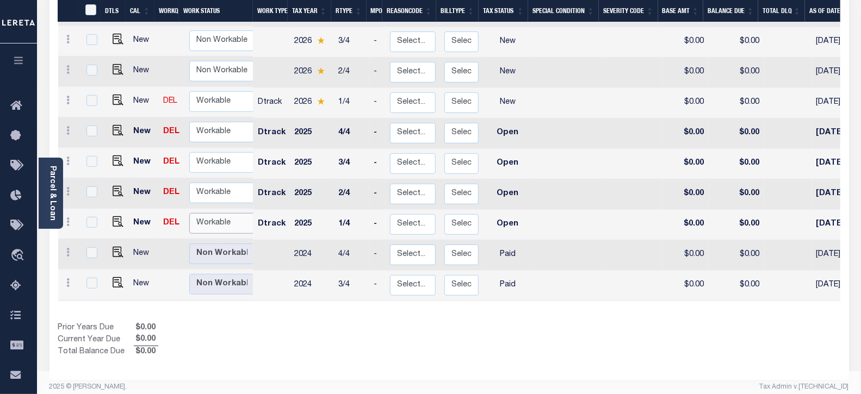
click at [218, 213] on select "Non Workable Workable" at bounding box center [221, 223] width 65 height 21
checkbox input "true"
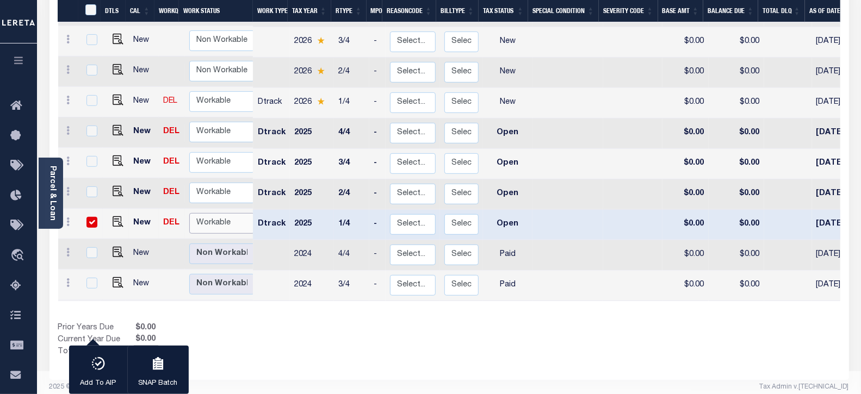
select select "true"
click at [189, 213] on select "Non Workable Workable" at bounding box center [221, 223] width 65 height 21
checkbox input "false"
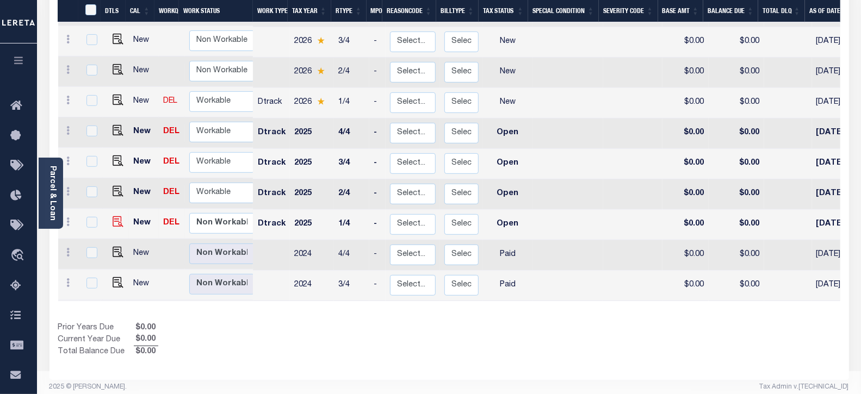
click at [118, 217] on img at bounding box center [118, 222] width 11 height 11
checkbox input "true"
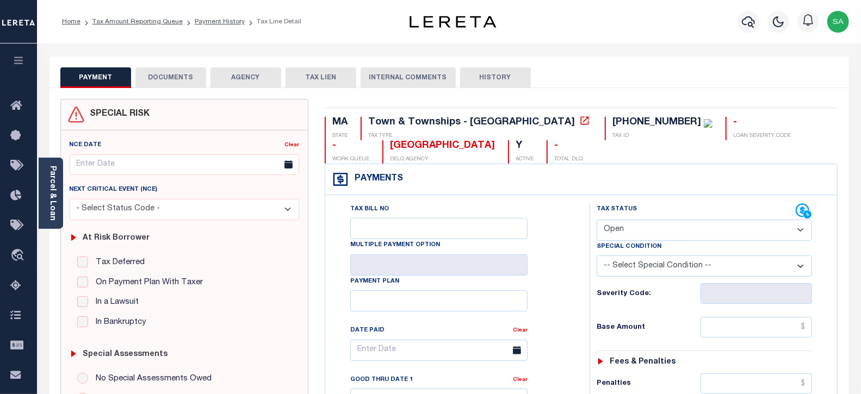
click at [489, 183] on div "Payments Warning! Search Status is not "Completed", amounts can not be keyed." at bounding box center [581, 179] width 512 height 31
click at [726, 227] on select "- Select Status Code - Open Due/Unpaid Paid Incomplete No Tax Due Internal Refu…" at bounding box center [705, 230] width 216 height 21
select select "PYD"
click at [597, 220] on select "- Select Status Code - Open Due/Unpaid Paid Incomplete No Tax Due Internal Refu…" at bounding box center [705, 230] width 216 height 21
type input "[DATE]"
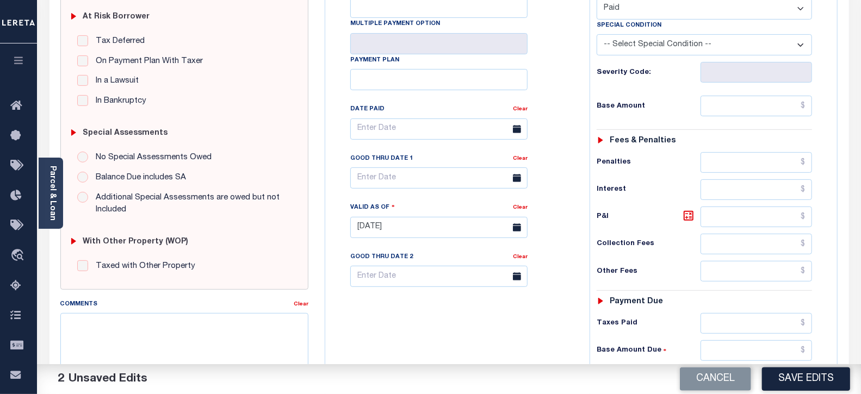
scroll to position [242, 0]
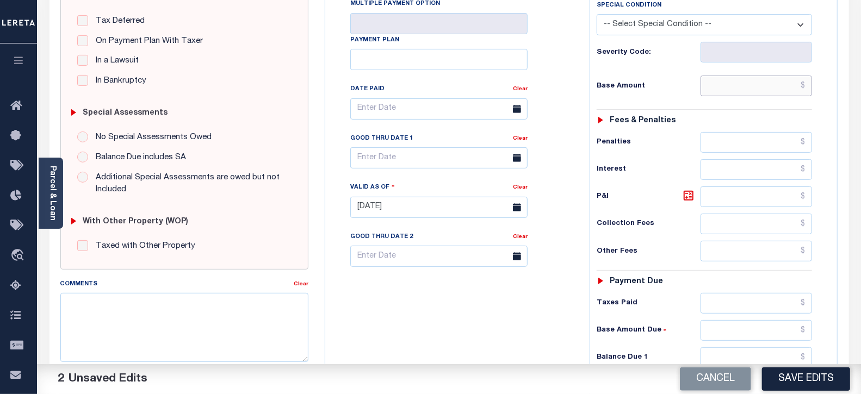
click at [730, 83] on input "text" at bounding box center [757, 86] width 112 height 21
type input "$0.00"
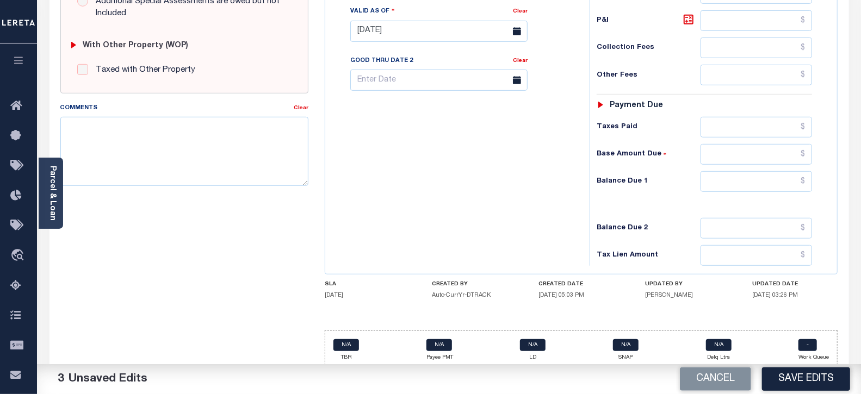
scroll to position [423, 0]
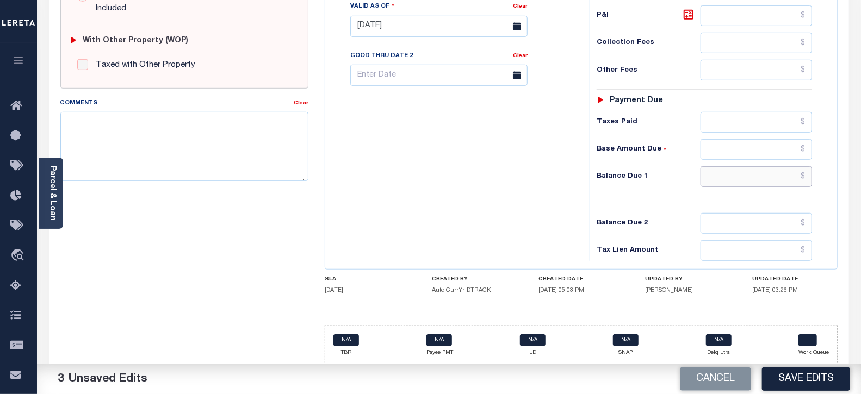
click at [722, 182] on input "text" at bounding box center [757, 177] width 112 height 21
type input "$0.00"
click at [153, 130] on textarea "Comments" at bounding box center [184, 146] width 249 height 69
paste textarea "09/10/2025- As per tax collector Sue the 2025 1st and 2nd inst taxes are paid -…"
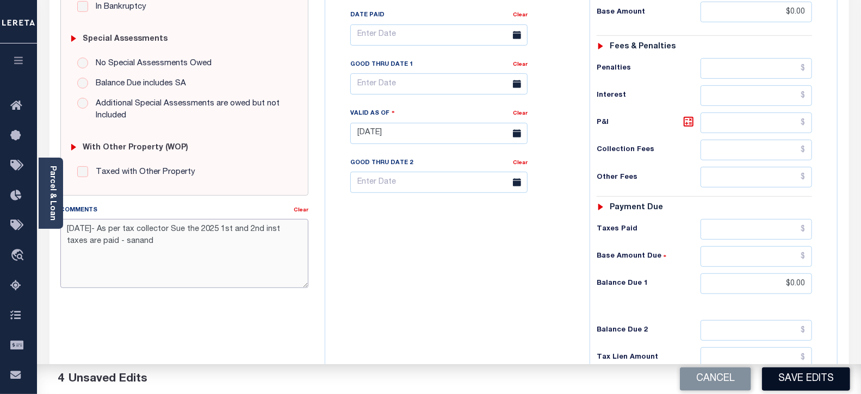
scroll to position [362, 0]
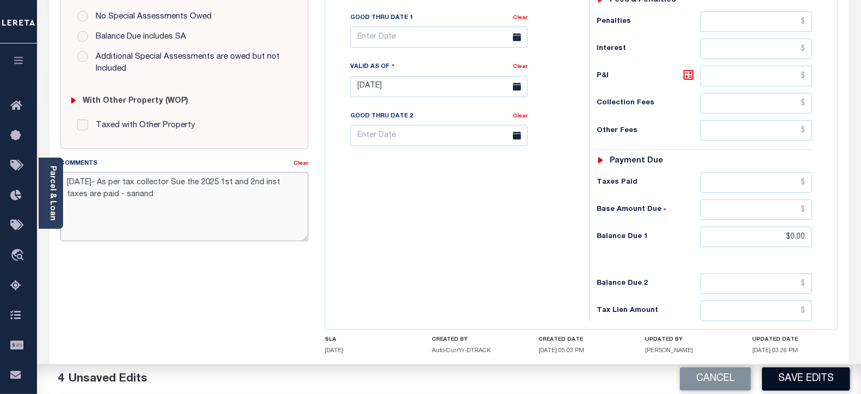
type textarea "09/10/2025- As per tax collector Sue the 2025 1st and 2nd inst taxes are paid -…"
click at [793, 381] on button "Save Edits" at bounding box center [806, 379] width 88 height 23
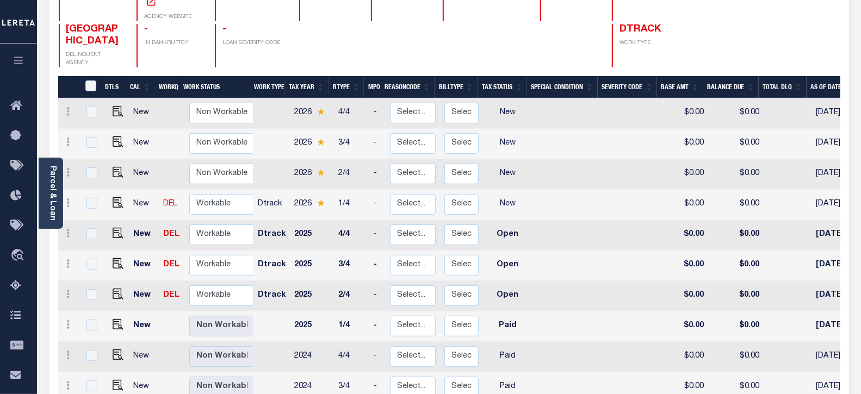
scroll to position [181, 0]
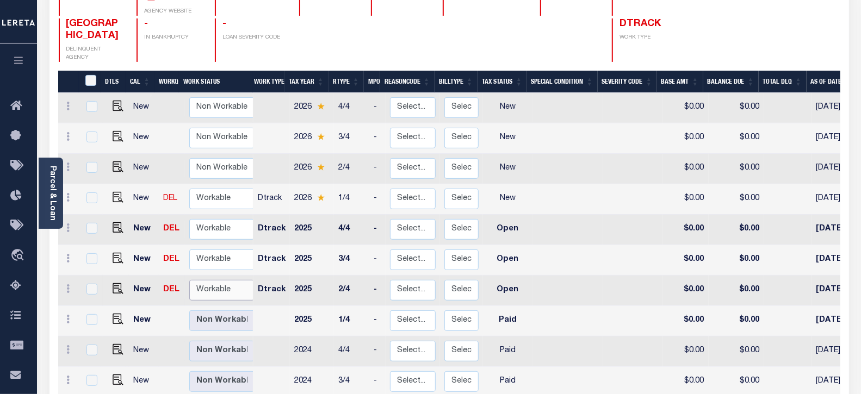
click at [247, 280] on select "Non Workable Workable" at bounding box center [221, 290] width 65 height 21
checkbox input "true"
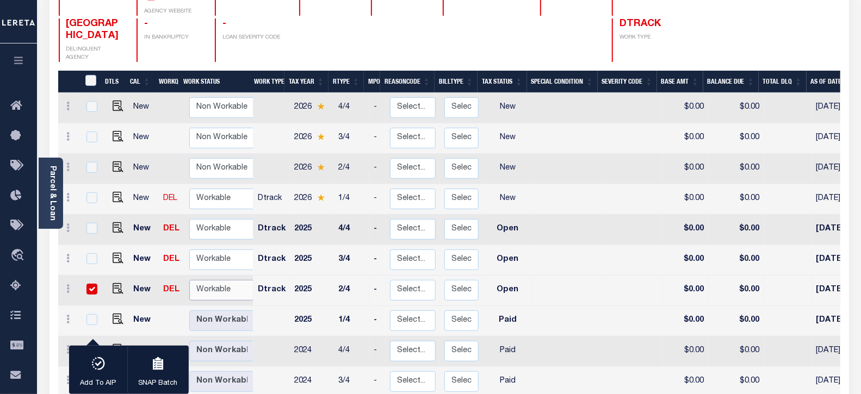
select select "true"
click at [189, 280] on select "Non Workable Workable" at bounding box center [221, 290] width 65 height 21
checkbox input "false"
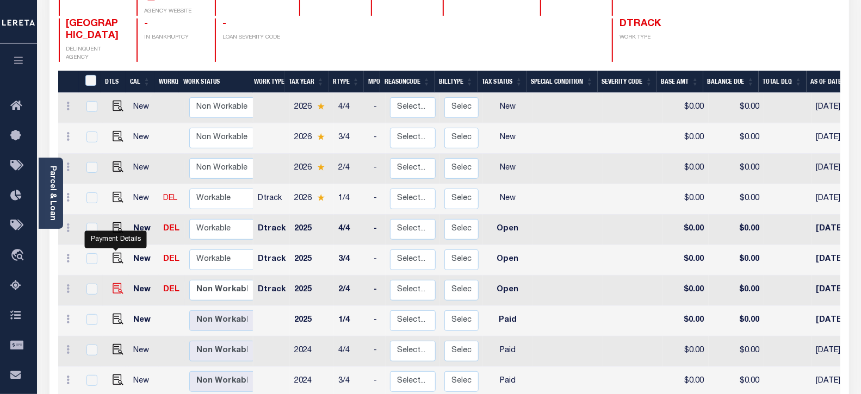
click at [113, 283] on img "" at bounding box center [118, 288] width 11 height 11
checkbox input "true"
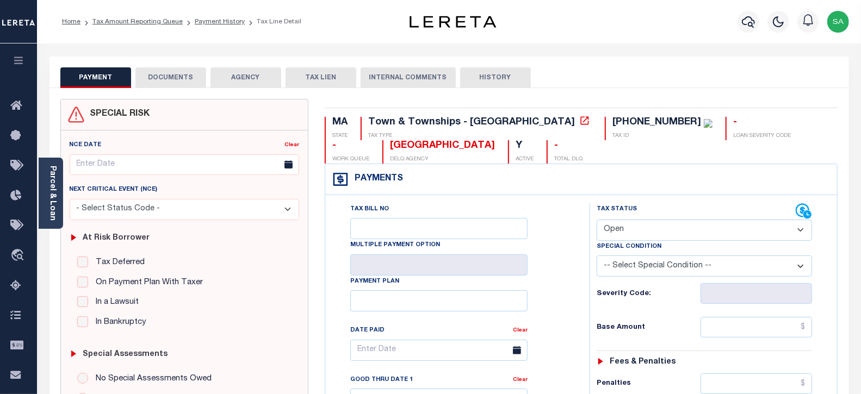
click at [655, 217] on div "Tax Status Status" at bounding box center [697, 212] width 200 height 16
click at [652, 230] on select "- Select Status Code - Open Due/Unpaid Paid Incomplete No Tax Due Internal Refu…" at bounding box center [705, 230] width 216 height 21
select select "PYD"
click at [597, 220] on select "- Select Status Code - Open Due/Unpaid Paid Incomplete No Tax Due Internal Refu…" at bounding box center [705, 230] width 216 height 21
type input "[DATE]"
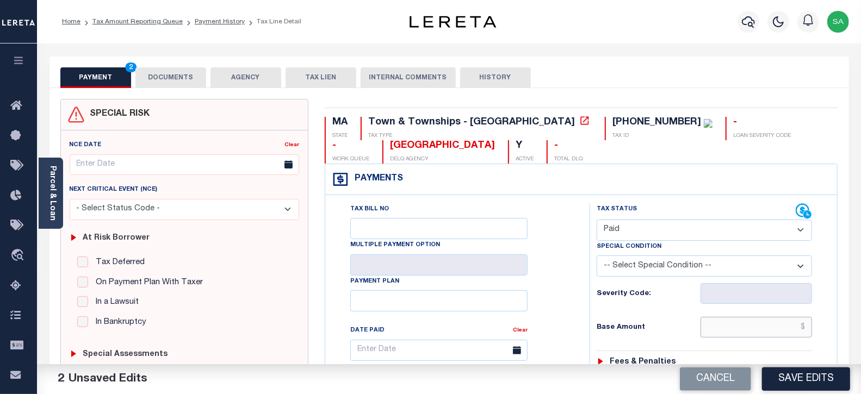
drag, startPoint x: 713, startPoint y: 328, endPoint x: 708, endPoint y: 337, distance: 10.5
click at [713, 328] on input "text" at bounding box center [757, 327] width 112 height 21
type input "$0.00"
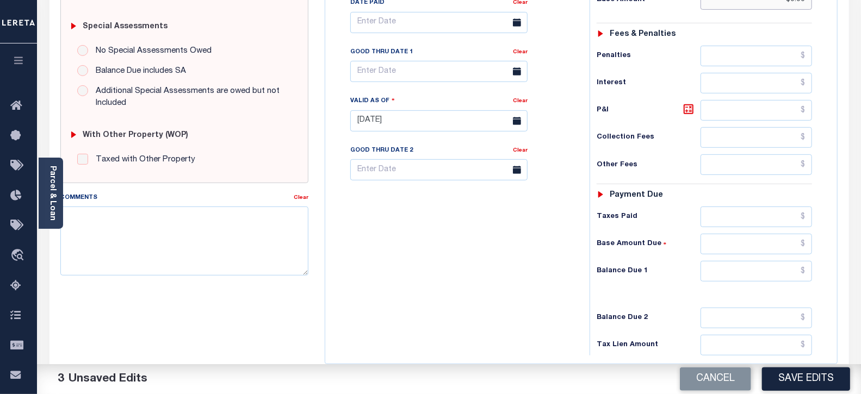
scroll to position [362, 0]
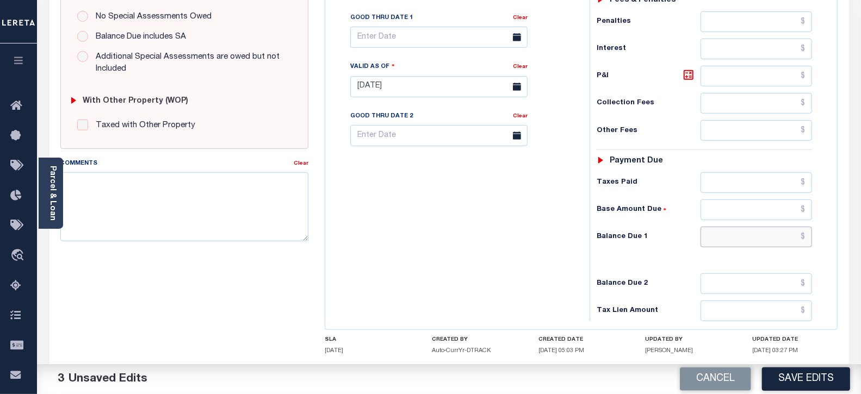
drag, startPoint x: 722, startPoint y: 242, endPoint x: 719, endPoint y: 249, distance: 7.6
click at [722, 242] on input "text" at bounding box center [757, 237] width 112 height 21
type input "$0.00"
click at [239, 232] on textarea "Comments" at bounding box center [184, 206] width 249 height 69
paste textarea "[DATE]- As per tax collector Sue the 2025 1st and 2nd inst taxes are paid - san…"
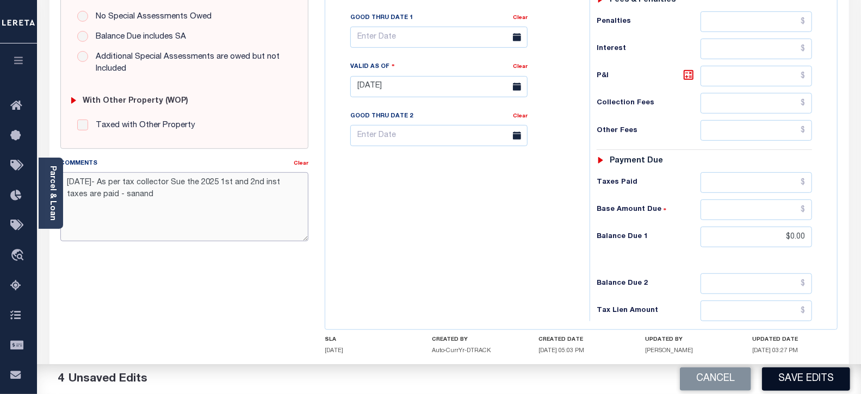
type textarea "[DATE]- As per tax collector Sue the 2025 1st and 2nd inst taxes are paid - san…"
click at [785, 373] on button "Save Edits" at bounding box center [806, 379] width 88 height 23
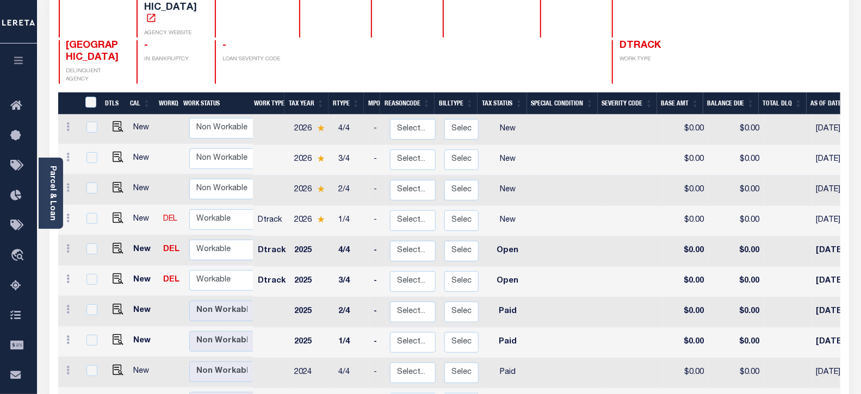
scroll to position [181, 0]
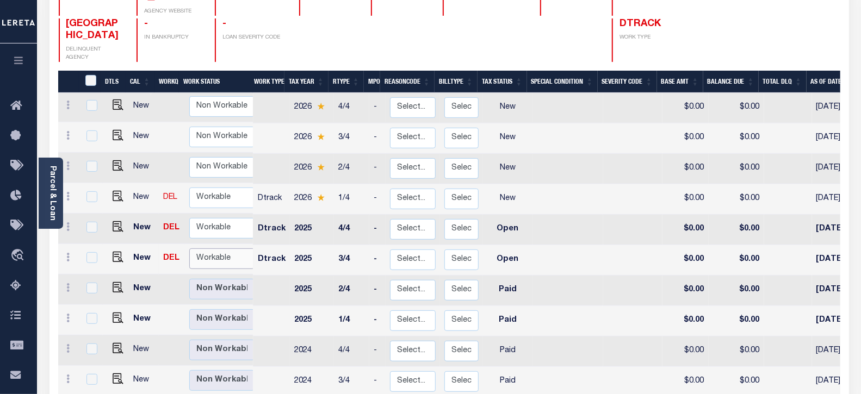
click at [221, 249] on select "Non Workable Workable" at bounding box center [221, 259] width 65 height 21
checkbox input "true"
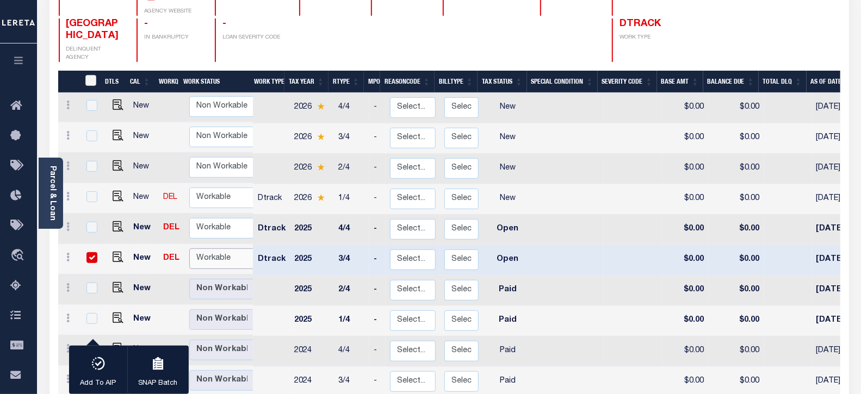
select select "true"
click at [189, 249] on select "Non Workable Workable" at bounding box center [221, 259] width 65 height 21
checkbox input "false"
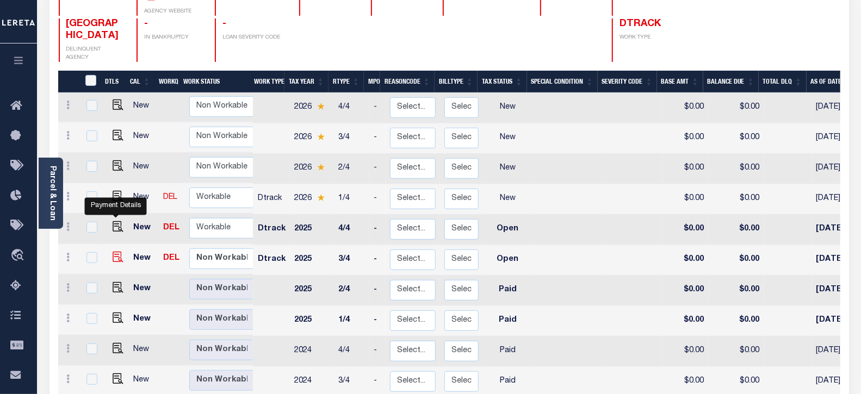
click at [118, 252] on img "" at bounding box center [118, 257] width 11 height 11
checkbox input "true"
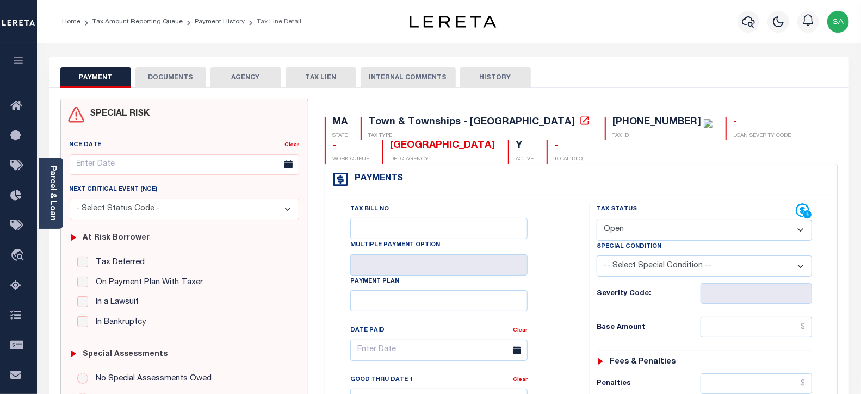
click at [633, 237] on select "- Select Status Code - Open Due/Unpaid Paid Incomplete No Tax Due Internal Refu…" at bounding box center [705, 230] width 216 height 21
select select "DUE"
click at [597, 220] on select "- Select Status Code - Open Due/Unpaid Paid Incomplete No Tax Due Internal Refu…" at bounding box center [705, 230] width 216 height 21
type input "[DATE]"
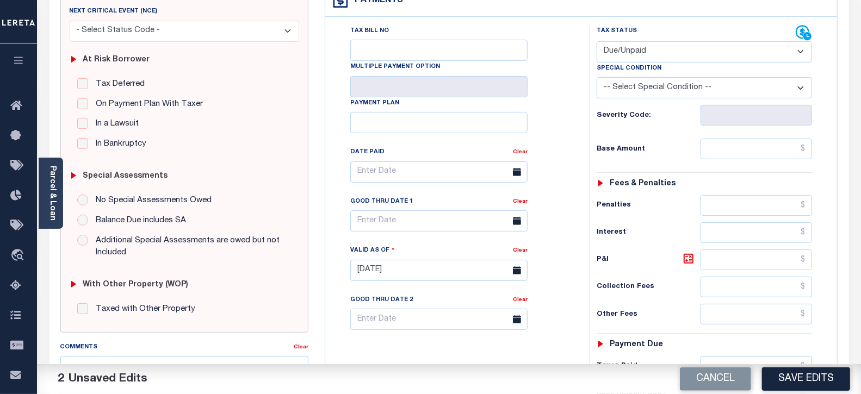
scroll to position [181, 0]
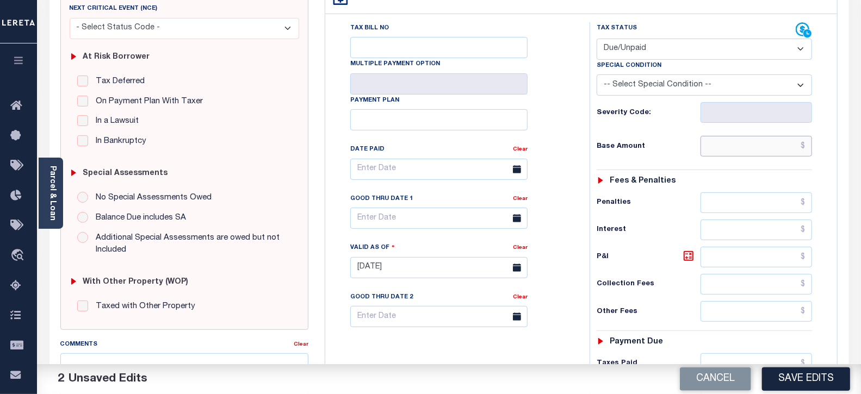
click at [733, 148] on input "text" at bounding box center [757, 146] width 112 height 21
type input "$93.34"
drag, startPoint x: 748, startPoint y: 257, endPoint x: 747, endPoint y: 268, distance: 11.0
click at [748, 257] on input "text" at bounding box center [757, 257] width 112 height 21
click at [752, 262] on input "text" at bounding box center [757, 257] width 112 height 21
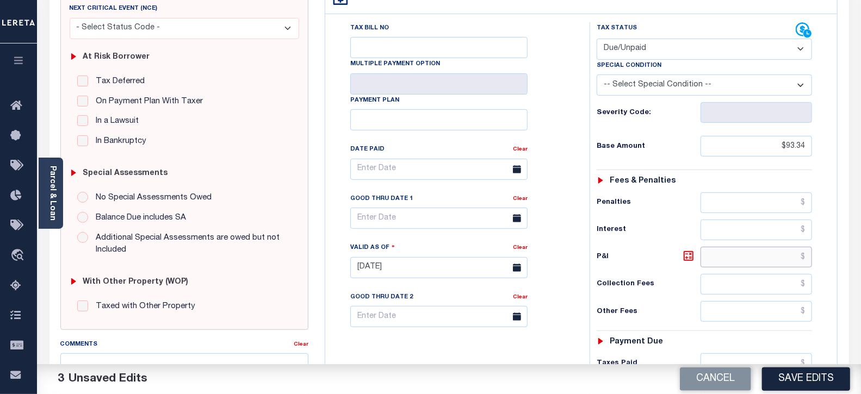
paste input "9.5"
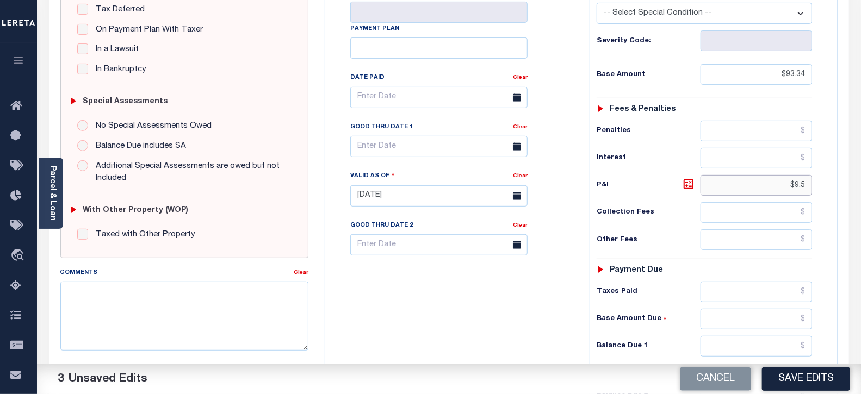
scroll to position [302, 0]
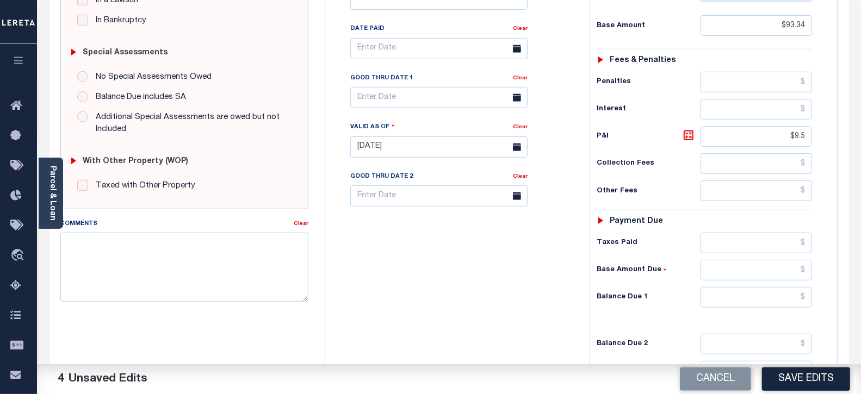
type input "$9.50"
click at [716, 296] on input "text" at bounding box center [757, 297] width 112 height 21
paste input "102.84"
type input "$102.84"
click at [490, 300] on div "Tax Bill No Multiple Payment Option Payment Plan Clear" at bounding box center [455, 142] width 254 height 480
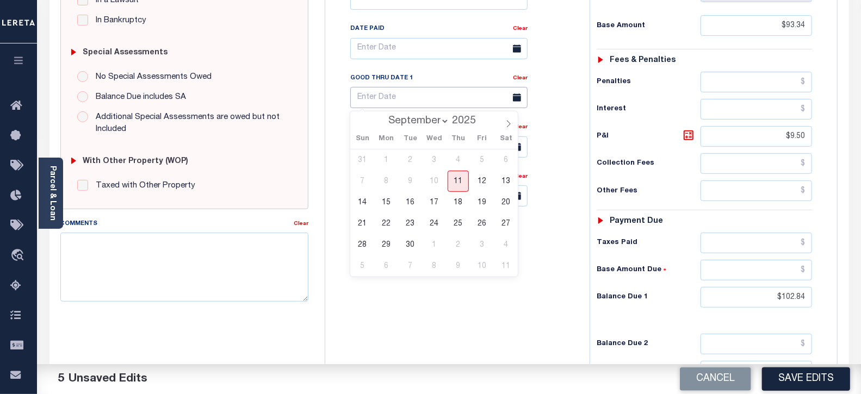
click at [400, 90] on input "text" at bounding box center [438, 97] width 177 height 21
click at [416, 244] on span "30" at bounding box center [410, 245] width 21 height 21
type input "[DATE]"
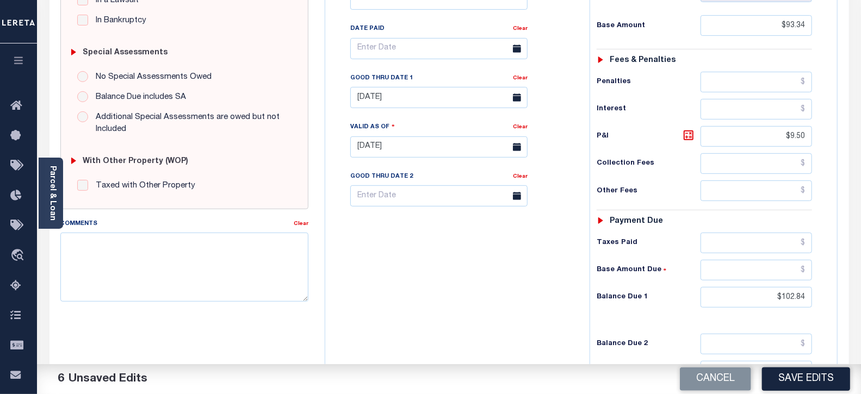
drag, startPoint x: 483, startPoint y: 292, endPoint x: 352, endPoint y: 269, distance: 133.0
click at [478, 292] on div "Tax Bill No Multiple Payment Option Payment Plan Clear" at bounding box center [455, 142] width 254 height 480
click at [208, 255] on textarea "Comments" at bounding box center [184, 267] width 249 height 69
paste textarea "09/10/2025- As per tax collector Sue the 2025 3rd and 4th taxes are delinquent …"
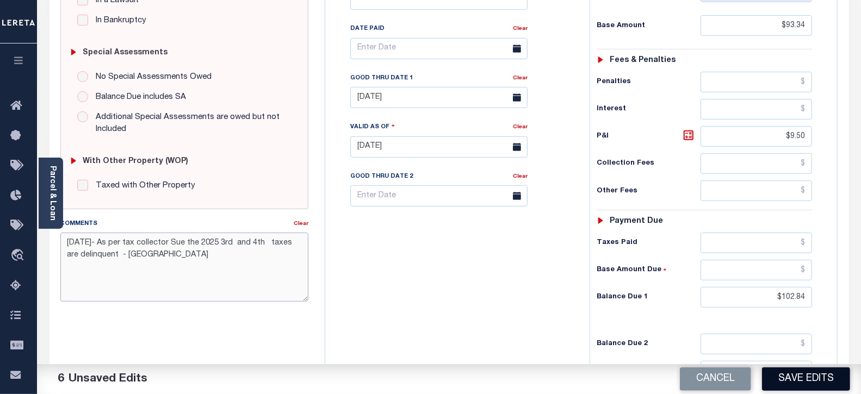
type textarea "09/10/2025- As per tax collector Sue the 2025 3rd and 4th taxes are delinquent …"
click at [791, 372] on button "Save Edits" at bounding box center [806, 379] width 88 height 23
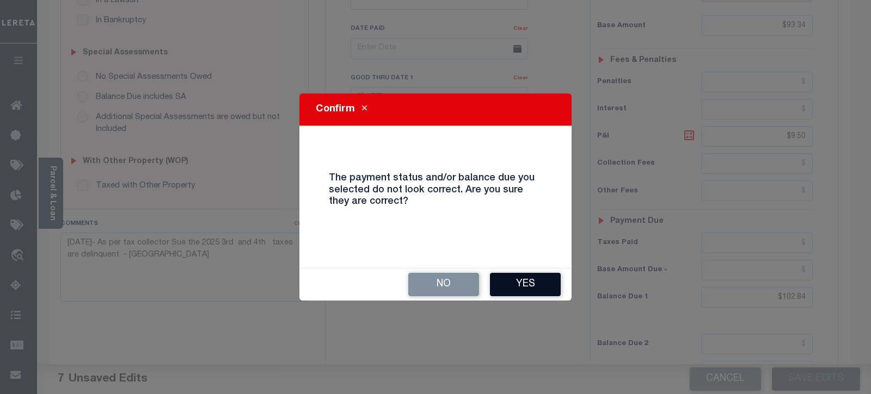
click at [534, 281] on button "Yes" at bounding box center [525, 284] width 71 height 23
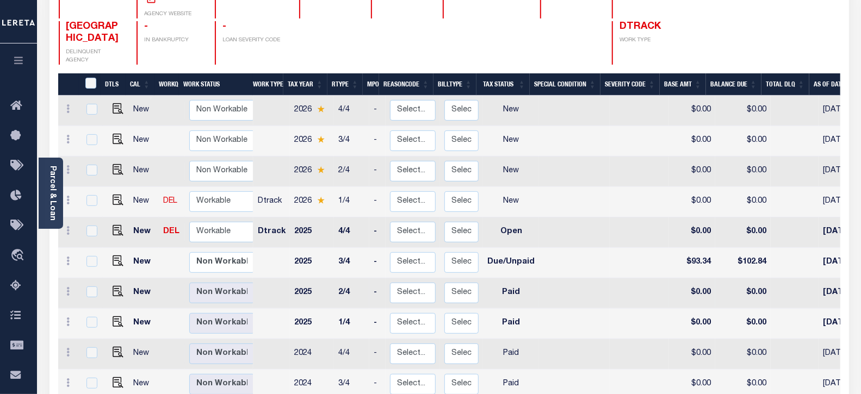
scroll to position [181, 0]
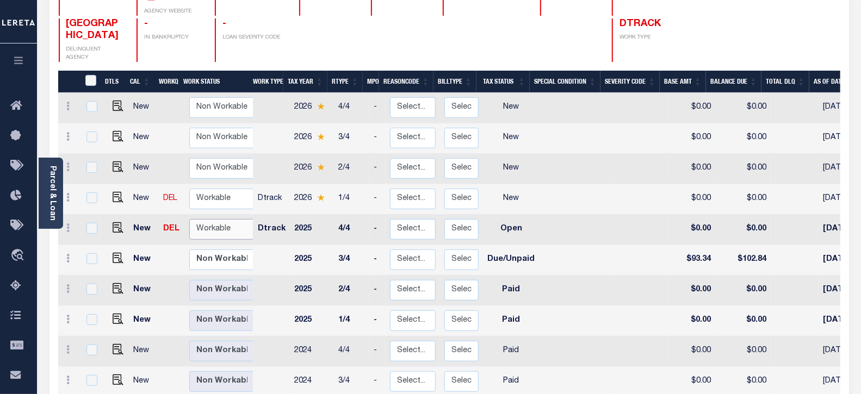
click at [216, 219] on select "Non Workable Workable" at bounding box center [221, 229] width 65 height 21
checkbox input "true"
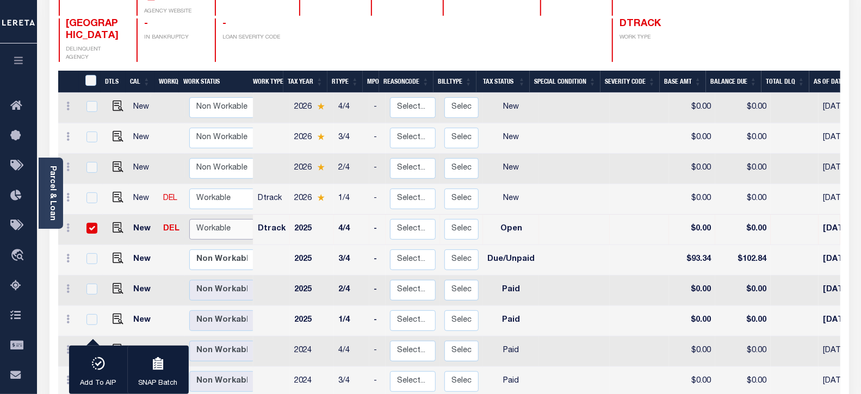
select select "true"
click at [189, 219] on select "Non Workable Workable" at bounding box center [221, 229] width 65 height 21
checkbox input "false"
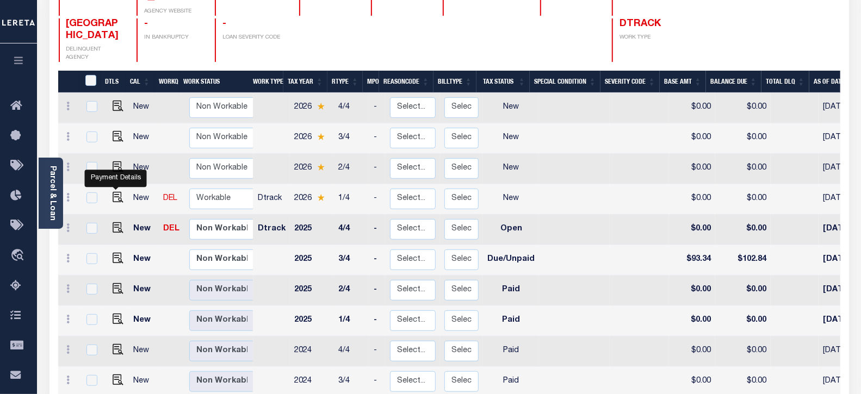
click at [118, 223] on img "" at bounding box center [118, 228] width 11 height 11
checkbox input "true"
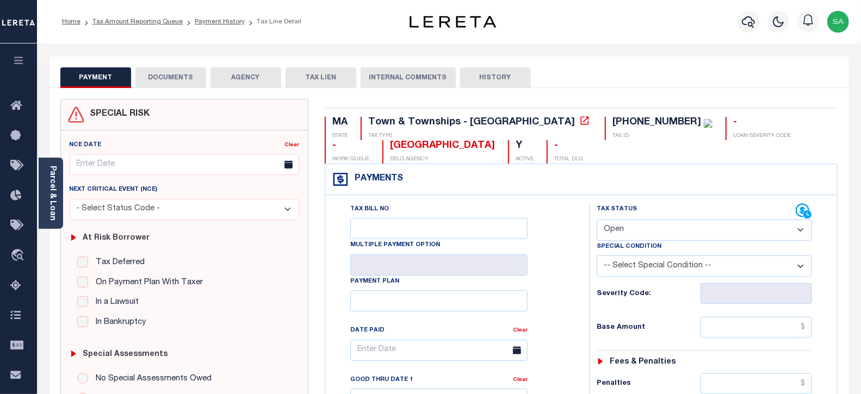
click at [655, 233] on select "- Select Status Code - Open Due/Unpaid Paid Incomplete No Tax Due Internal Refu…" at bounding box center [705, 230] width 216 height 21
select select "DUE"
click at [597, 220] on select "- Select Status Code - Open Due/Unpaid Paid Incomplete No Tax Due Internal Refu…" at bounding box center [705, 230] width 216 height 21
type input "[DATE]"
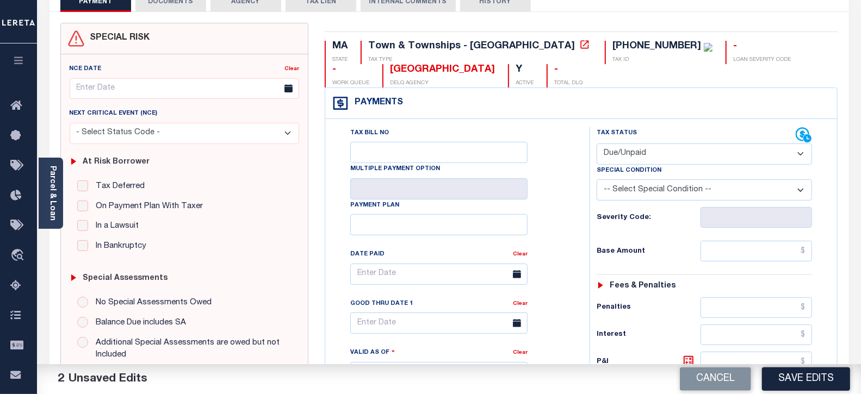
scroll to position [181, 0]
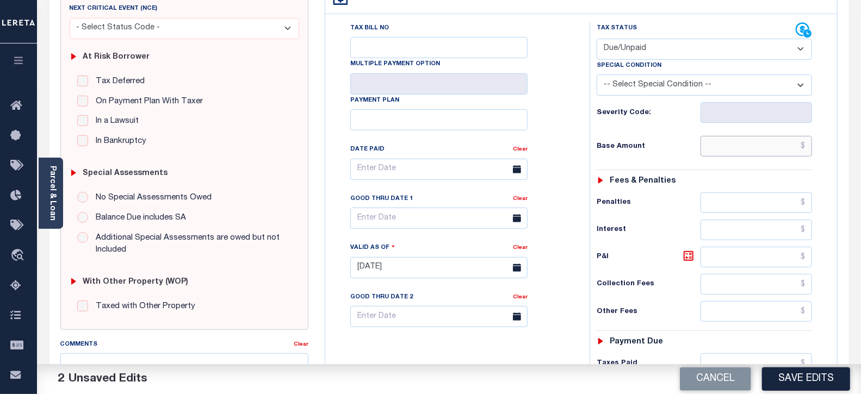
click at [717, 146] on input "text" at bounding box center [757, 146] width 112 height 21
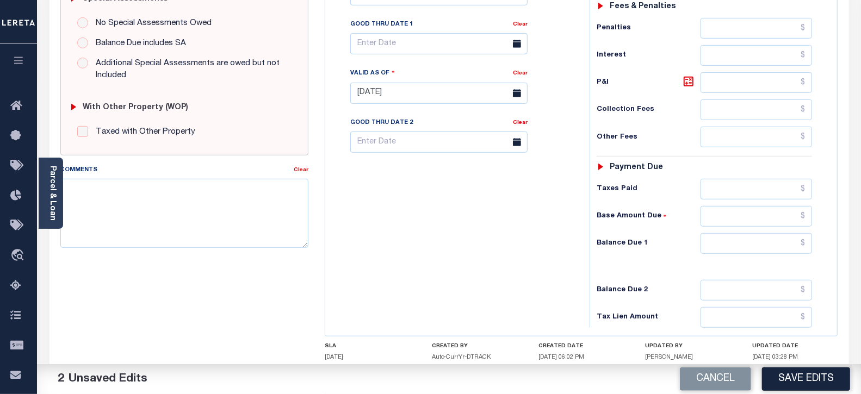
scroll to position [362, 0]
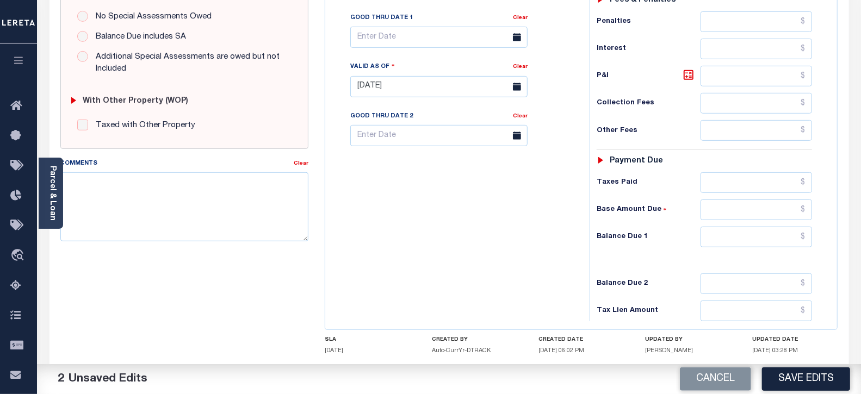
type input "$93.34"
click at [721, 240] on input "text" at bounding box center [757, 237] width 112 height 21
click at [737, 243] on input "text" at bounding box center [757, 237] width 112 height 21
type input "$102.84"
click at [688, 80] on icon at bounding box center [688, 75] width 13 height 13
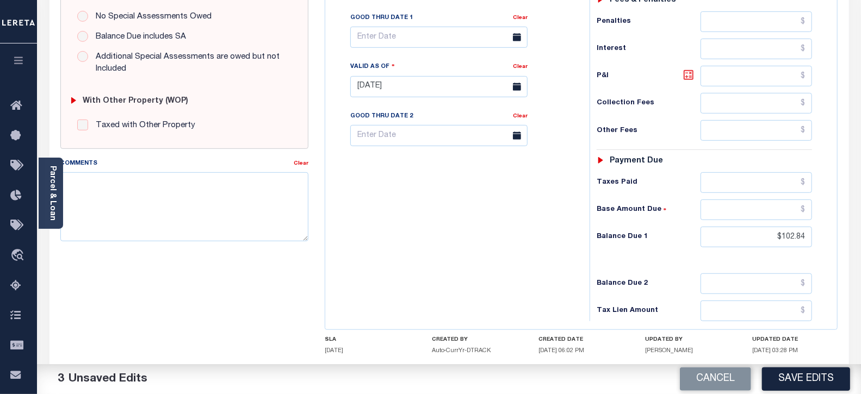
type input "$9.50"
click at [174, 226] on textarea "Comments" at bounding box center [184, 206] width 249 height 69
paste textarea "09/10/2025- As per tax collector Sue the 2025 3rd and 4th taxes are delinquent …"
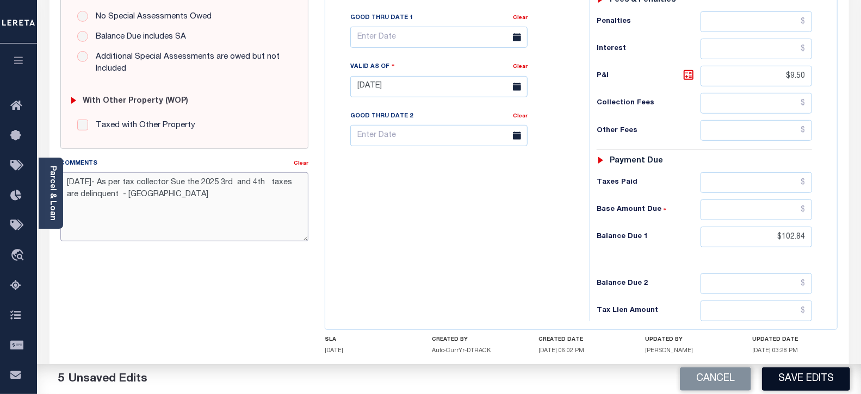
type textarea "09/10/2025- As per tax collector Sue the 2025 3rd and 4th taxes are delinquent …"
click at [813, 384] on button "Save Edits" at bounding box center [806, 379] width 88 height 23
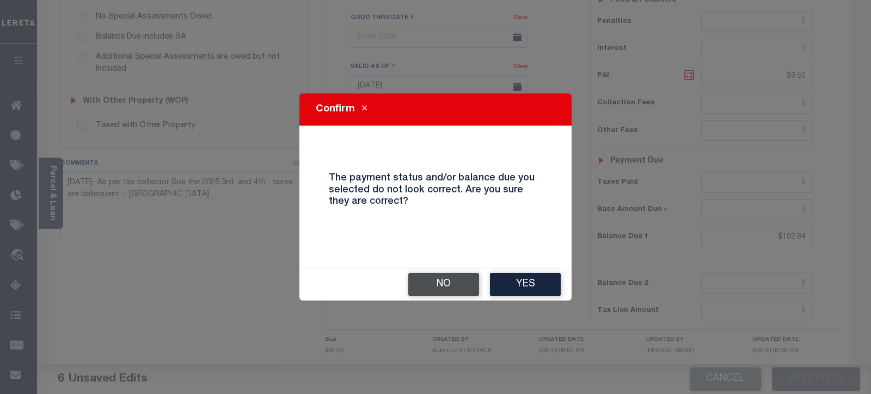
click at [449, 275] on button "No" at bounding box center [443, 284] width 71 height 23
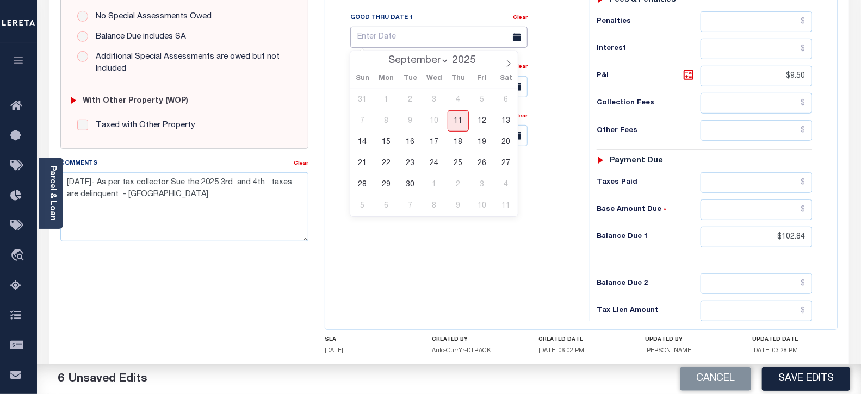
click at [421, 40] on body "Home Tax Amount Reporting Queue Payment History Tax Line Detail Profile" at bounding box center [430, 49] width 861 height 823
click at [412, 181] on span "30" at bounding box center [410, 184] width 21 height 21
type input "[DATE]"
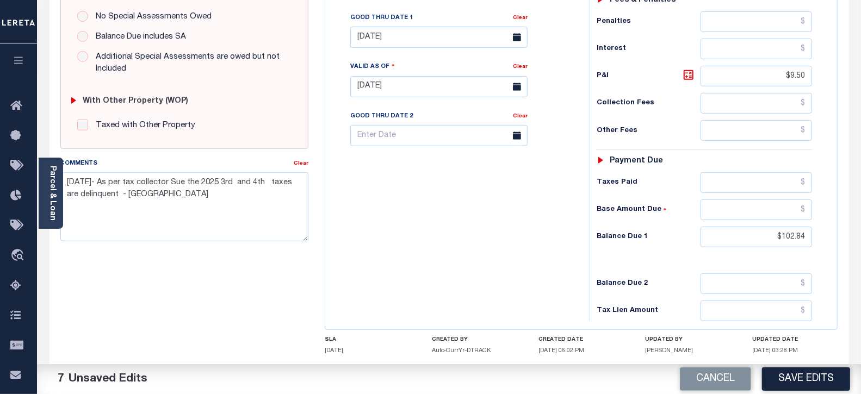
click at [474, 241] on div "Tax Bill No Multiple Payment Option Payment Plan Clear" at bounding box center [455, 81] width 254 height 480
click at [809, 383] on button "Save Edits" at bounding box center [806, 379] width 88 height 23
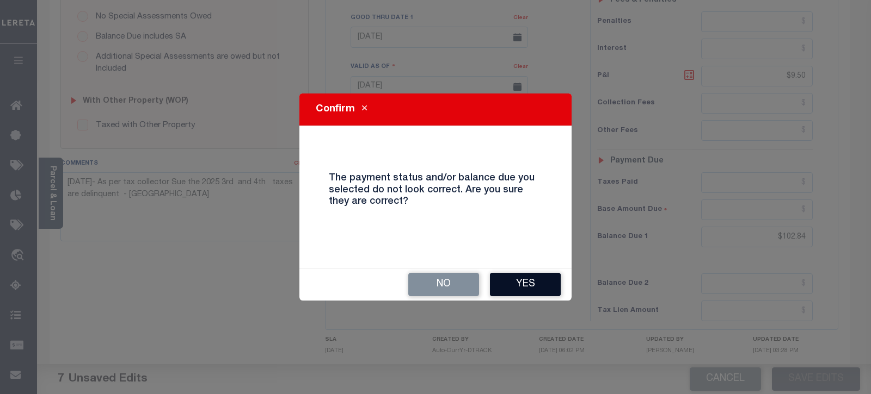
click at [514, 281] on button "Yes" at bounding box center [525, 284] width 71 height 23
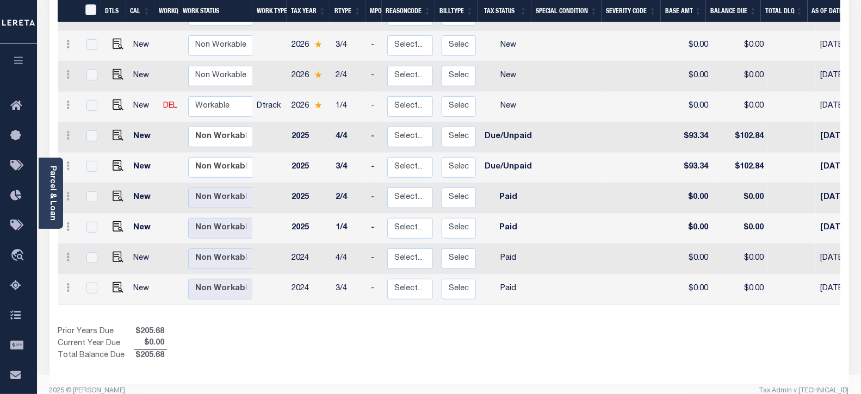
scroll to position [278, 0]
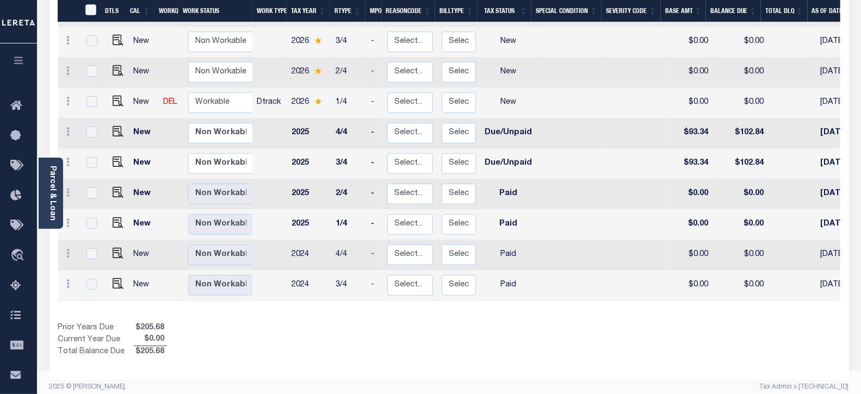
click at [254, 323] on div "Prior Years Due $205.68 Current Year Due $0.00 Total Balance Due $205.68" at bounding box center [253, 341] width 391 height 36
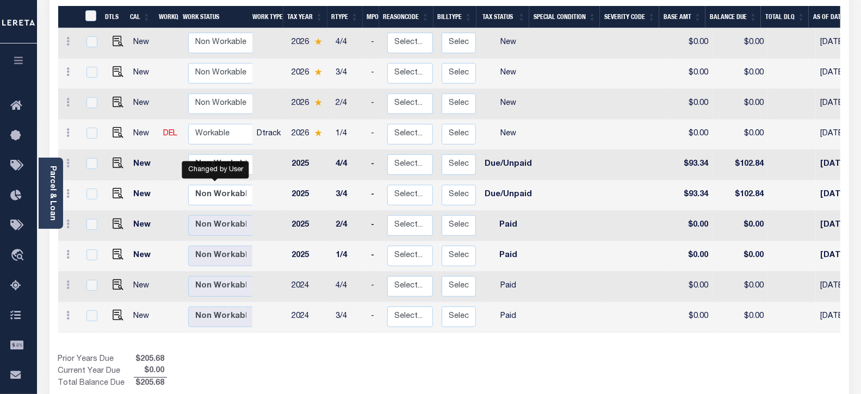
scroll to position [156, 0]
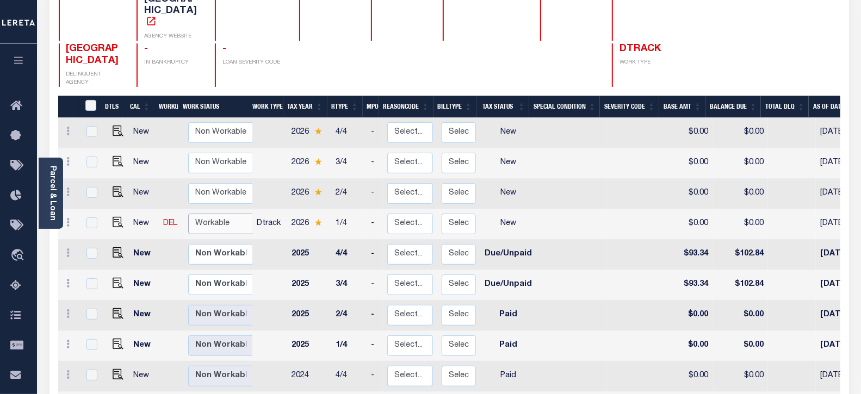
click at [223, 214] on select "Non Workable Workable" at bounding box center [220, 224] width 65 height 21
checkbox input "true"
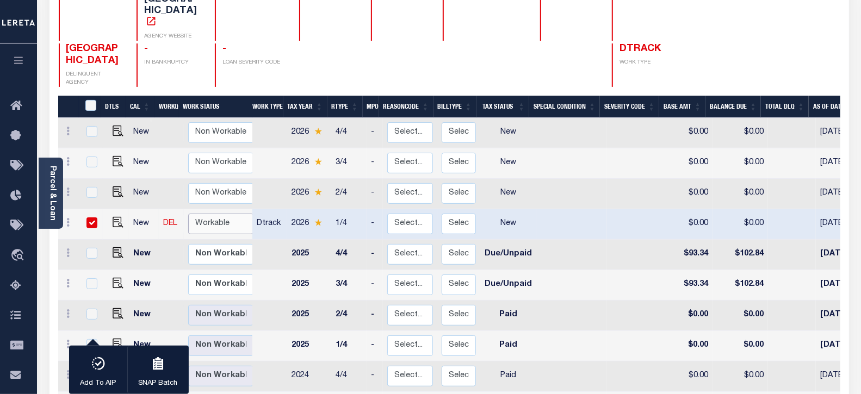
select select "true"
click at [188, 214] on select "Non Workable Workable" at bounding box center [220, 224] width 65 height 21
checkbox input "false"
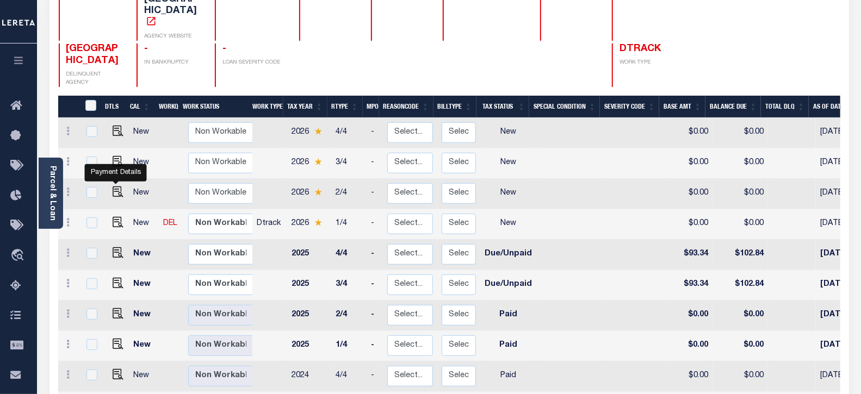
drag, startPoint x: 112, startPoint y: 178, endPoint x: 127, endPoint y: 188, distance: 17.7
click at [113, 217] on img "" at bounding box center [118, 222] width 11 height 11
checkbox input "true"
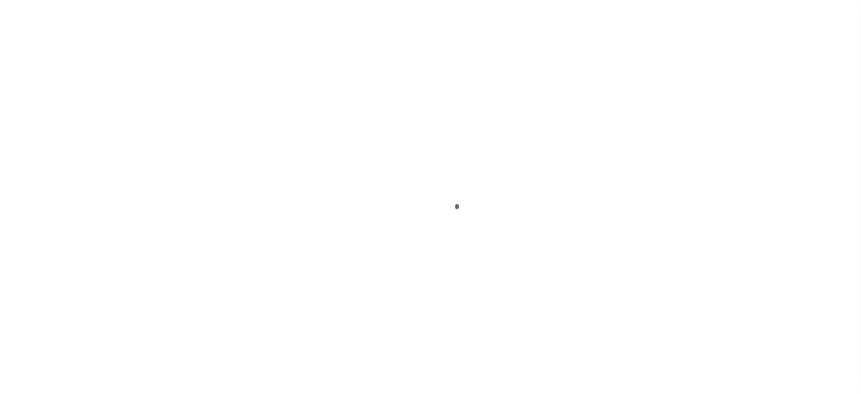
select select "NW2"
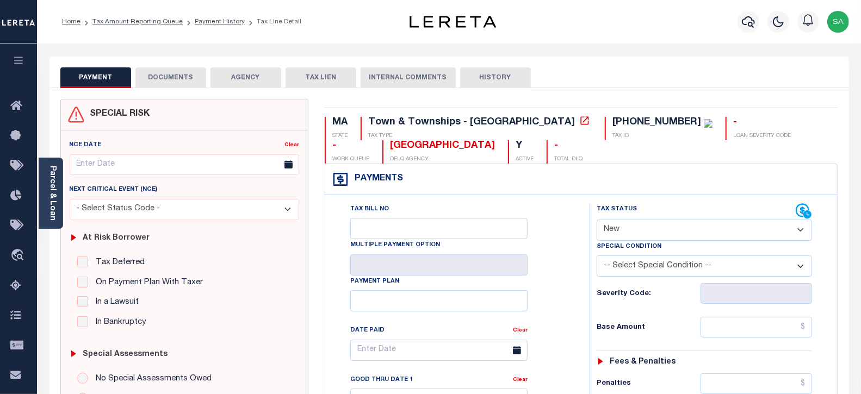
click at [506, 209] on div "Tax Bill No" at bounding box center [438, 222] width 177 height 36
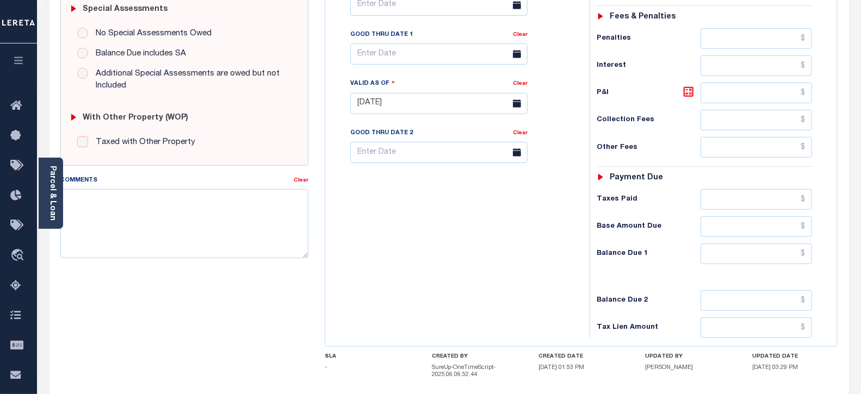
scroll to position [362, 0]
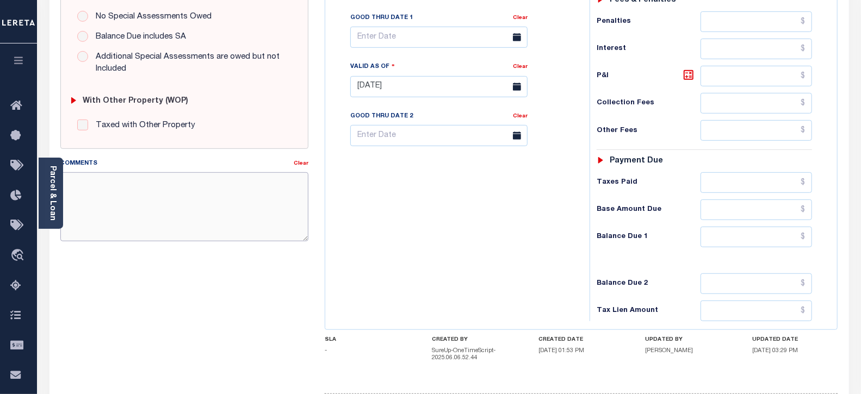
click at [180, 212] on textarea "Comments" at bounding box center [184, 206] width 249 height 69
paste textarea "[DATE]- As per tax collector Sue the 2026 1st inst taxes are delinquent - sanand"
type textarea "[DATE]- As per tax collector Sue the 2026 1st inst taxes are delinquent - sanand"
type input "[DATE]"
drag, startPoint x: 403, startPoint y: 236, endPoint x: 403, endPoint y: 292, distance: 56.0
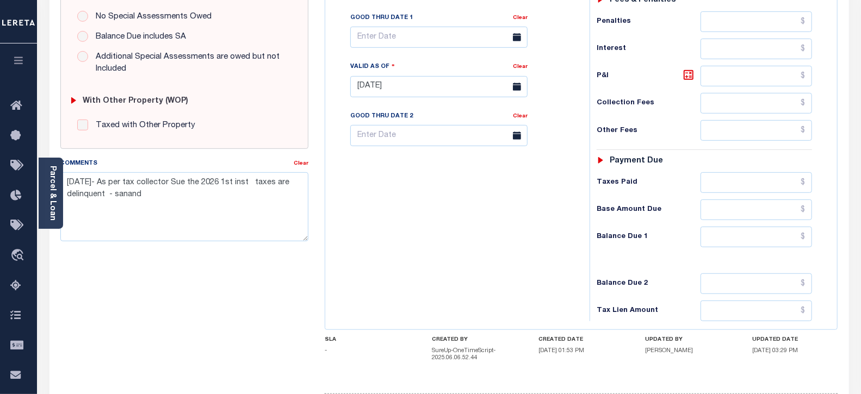
click at [403, 273] on div "Tax Bill No Multiple Payment Option Payment Plan Clear" at bounding box center [455, 81] width 254 height 480
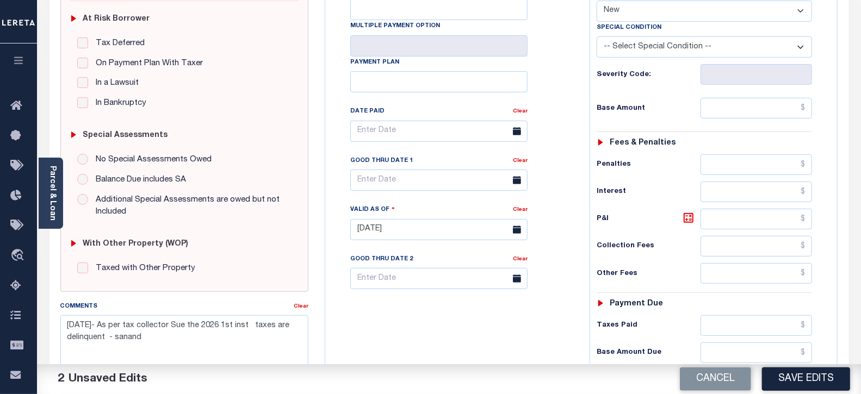
scroll to position [121, 0]
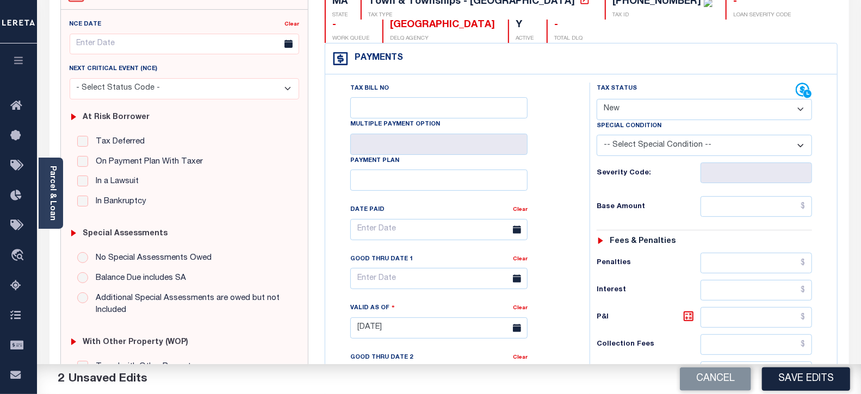
click at [654, 105] on select "- Select Status Code - Open Due/Unpaid Paid Incomplete No Tax Due Internal Refu…" at bounding box center [705, 109] width 216 height 21
select select "DUE"
click at [597, 99] on select "- Select Status Code - Open Due/Unpaid Paid Incomplete No Tax Due Internal Refu…" at bounding box center [705, 109] width 216 height 21
click at [721, 207] on input "text" at bounding box center [757, 206] width 112 height 21
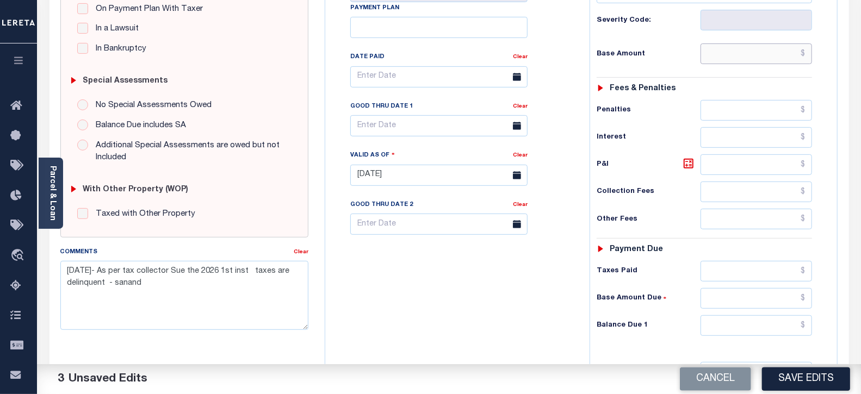
scroll to position [302, 0]
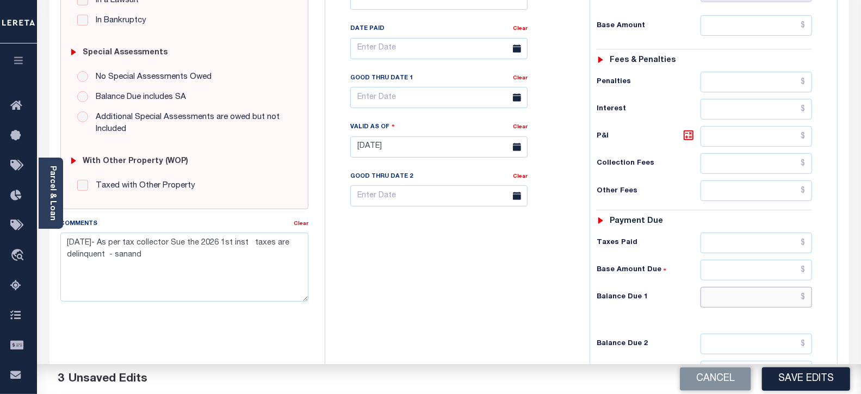
click at [725, 297] on input "text" at bounding box center [757, 297] width 112 height 21
type input "$908.69"
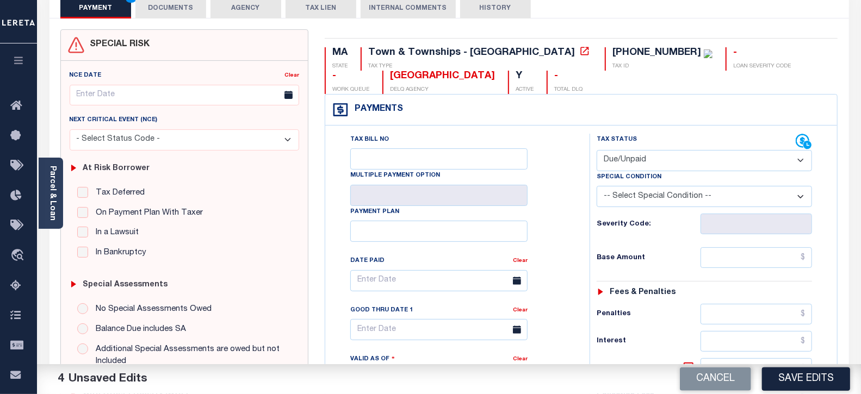
scroll to position [121, 0]
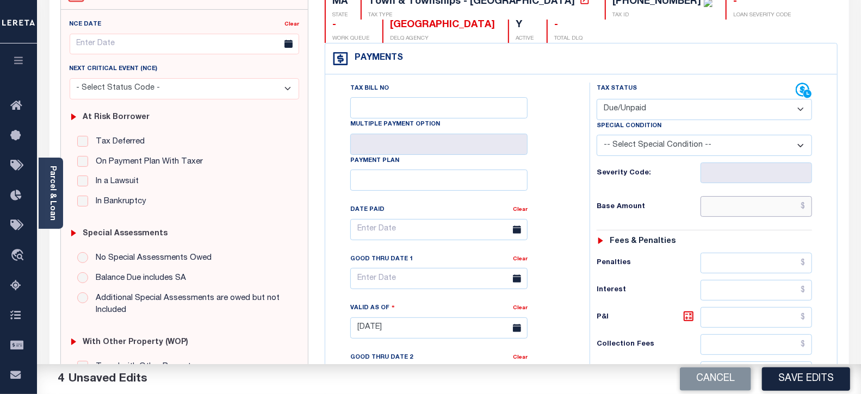
click at [748, 212] on input "text" at bounding box center [757, 206] width 112 height 21
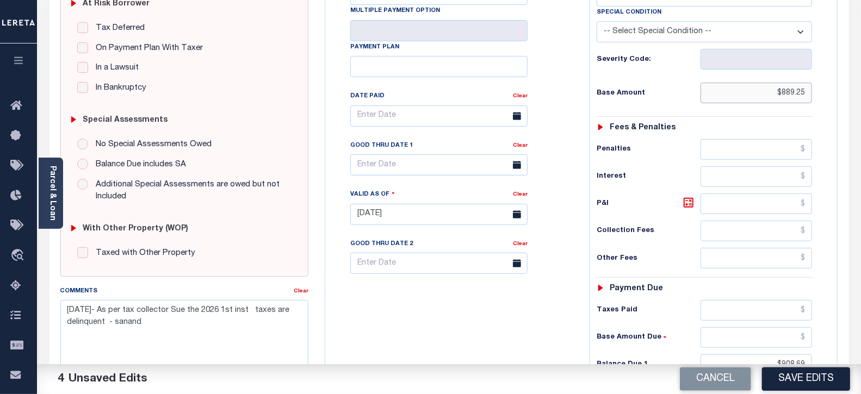
scroll to position [302, 0]
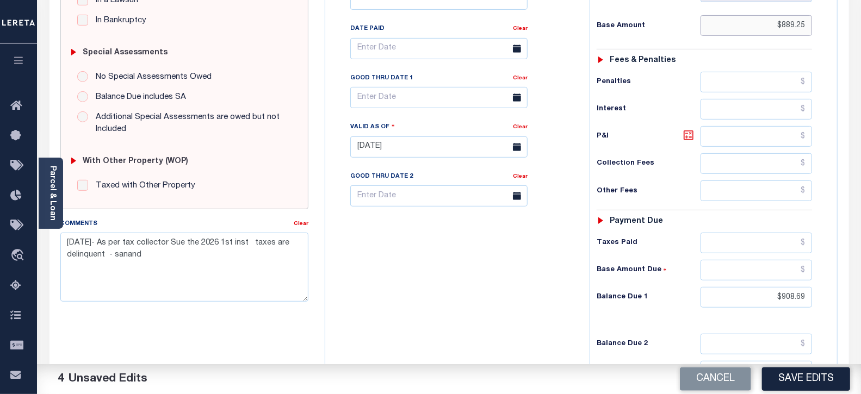
type input "$889.25"
drag, startPoint x: 689, startPoint y: 137, endPoint x: 646, endPoint y: 144, distance: 43.1
click at [689, 137] on icon at bounding box center [688, 135] width 13 height 13
type input "$19.44"
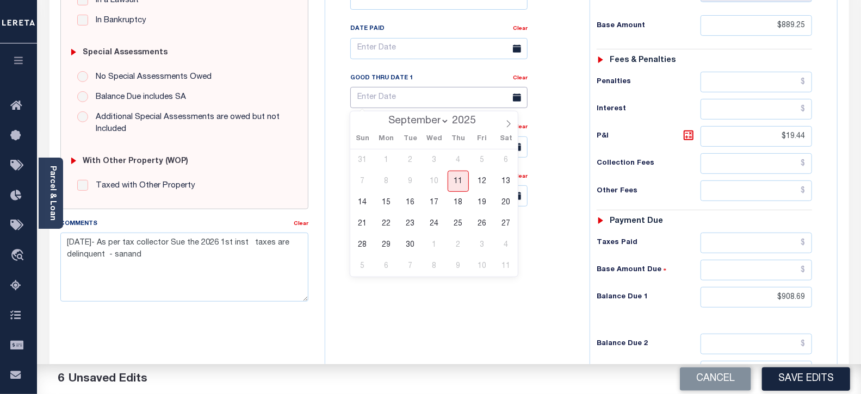
click at [463, 99] on input "text" at bounding box center [438, 97] width 177 height 21
click at [412, 245] on span "30" at bounding box center [410, 245] width 21 height 21
type input "09/30/2025"
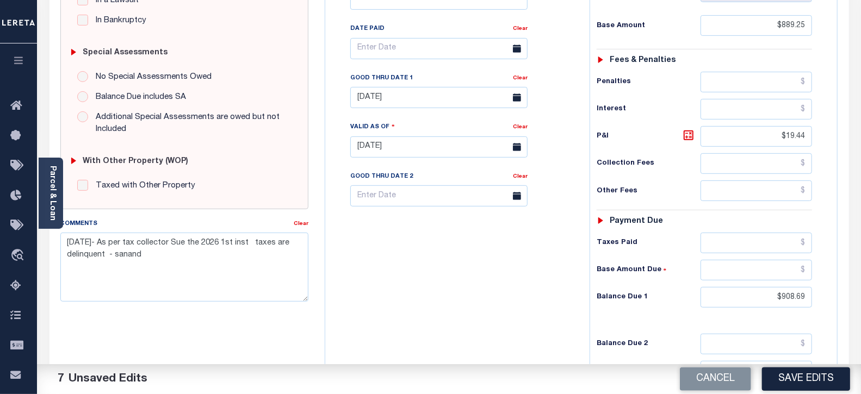
click at [538, 297] on div "Tax Bill No Multiple Payment Option Payment Plan Clear" at bounding box center [455, 142] width 254 height 480
click at [798, 378] on button "Save Edits" at bounding box center [806, 379] width 88 height 23
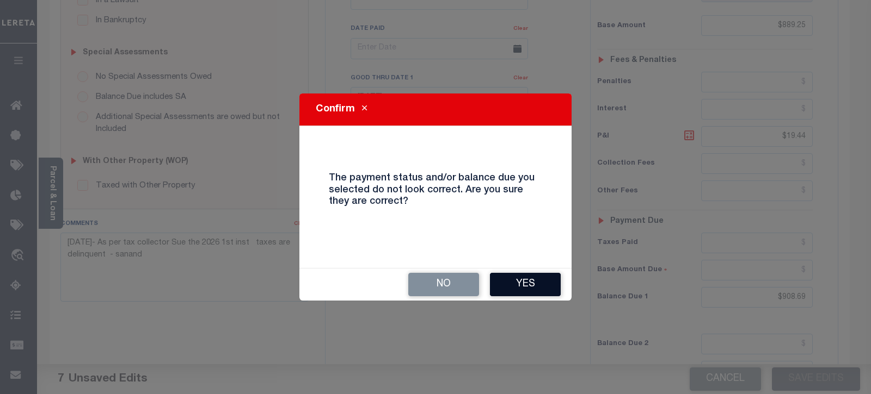
drag, startPoint x: 524, startPoint y: 298, endPoint x: 528, endPoint y: 292, distance: 7.1
click at [526, 297] on div "No Yes" at bounding box center [435, 285] width 272 height 32
click at [528, 288] on button "Yes" at bounding box center [525, 284] width 71 height 23
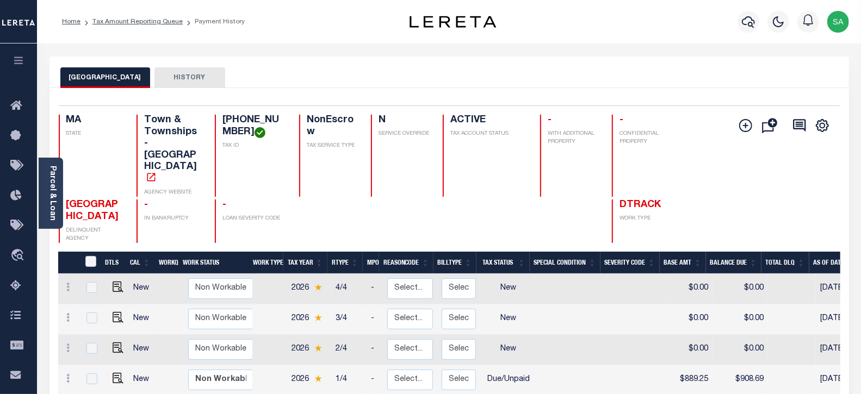
click at [373, 200] on div at bounding box center [400, 222] width 59 height 44
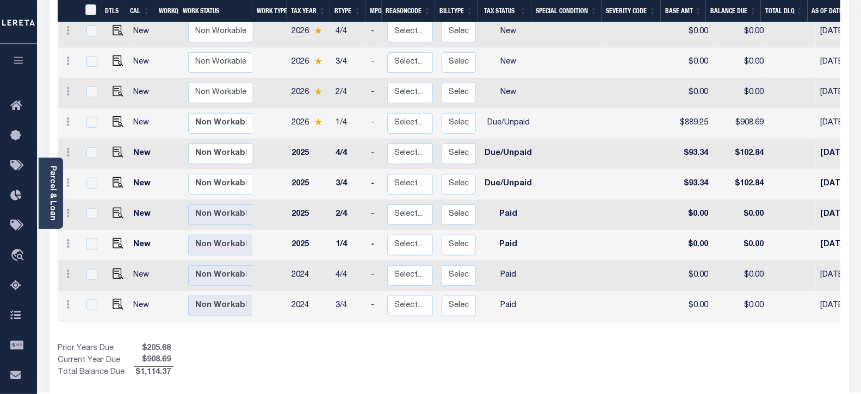
scroll to position [278, 0]
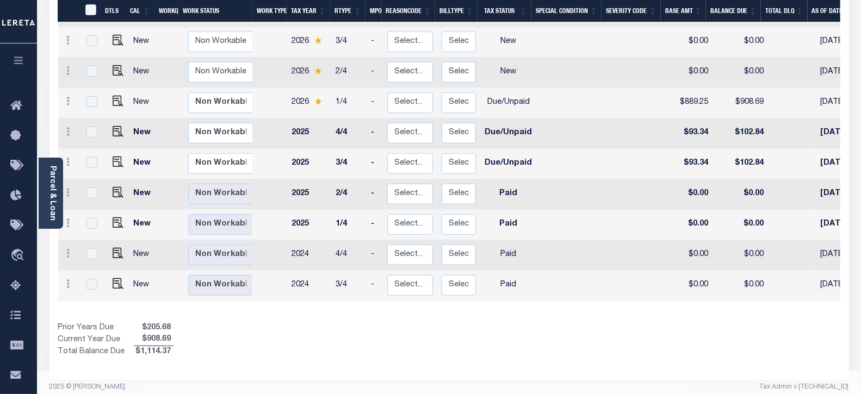
click at [224, 323] on div "Prior Years Due $205.68 Current Year Due $908.69 Total Balance Due $1,114.37" at bounding box center [253, 341] width 391 height 36
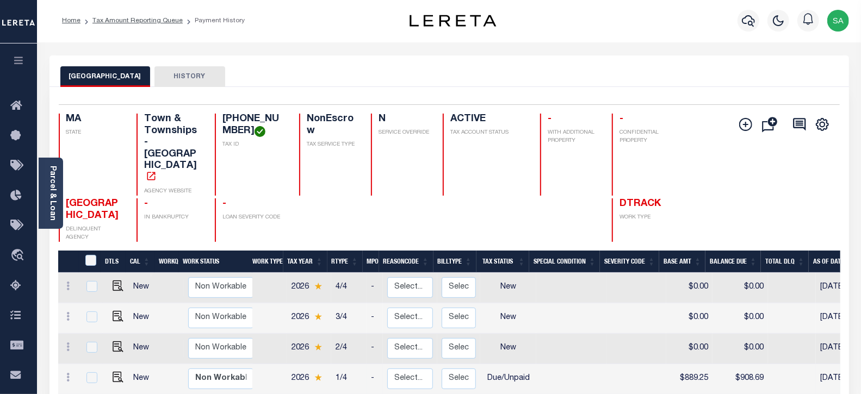
scroll to position [0, 0]
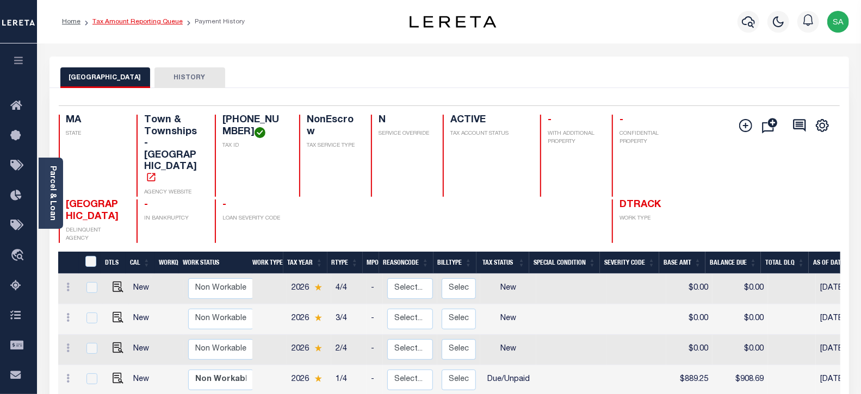
click at [134, 24] on link "Tax Amount Reporting Queue" at bounding box center [138, 22] width 90 height 7
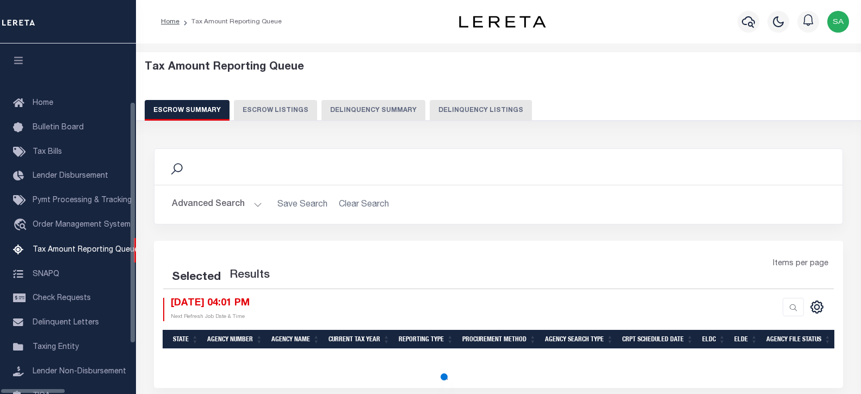
click at [430, 113] on button "Delinquency Listings" at bounding box center [481, 110] width 102 height 21
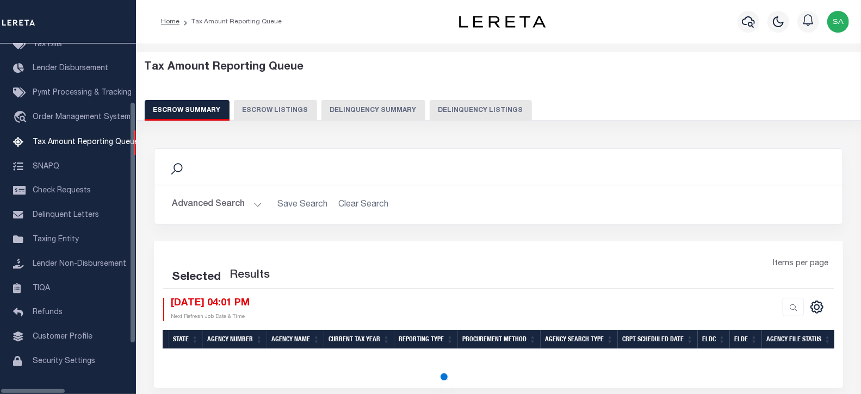
select select "100"
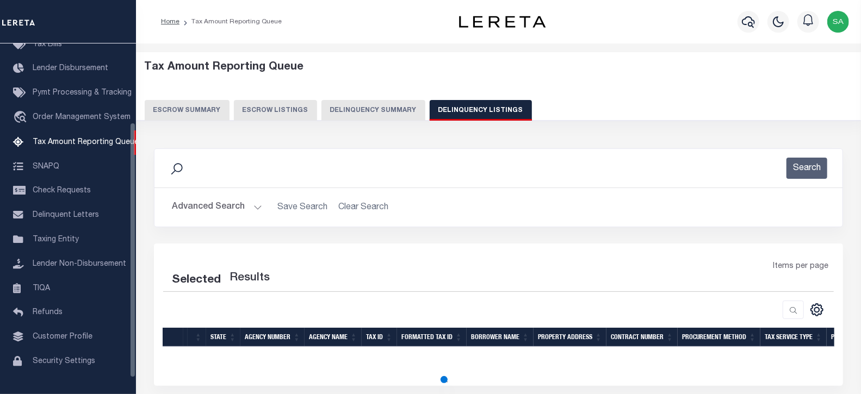
select select "100"
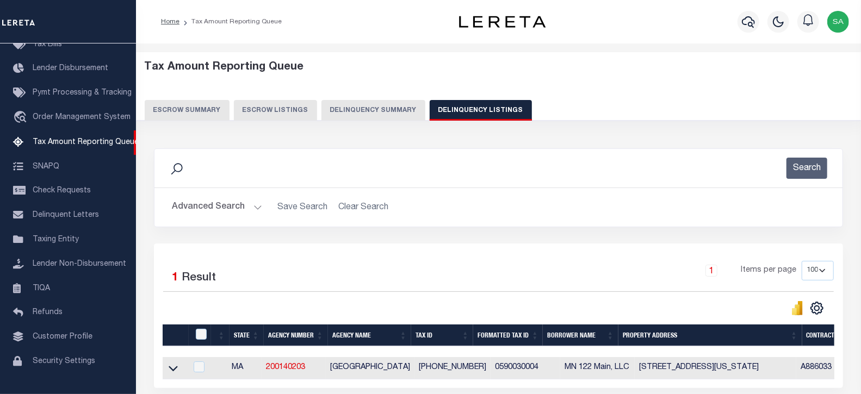
click at [216, 203] on button "Advanced Search" at bounding box center [217, 207] width 90 height 21
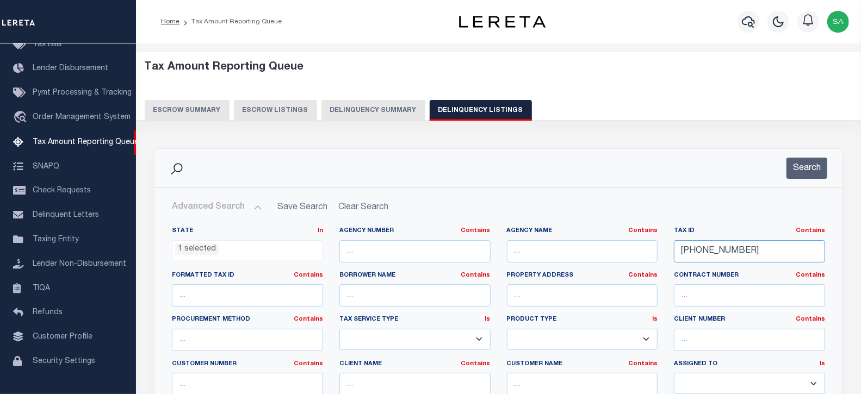
click at [769, 260] on input "059-003-00-04" at bounding box center [749, 252] width 151 height 22
drag, startPoint x: 755, startPoint y: 251, endPoint x: 607, endPoint y: 237, distance: 149.2
click at [594, 242] on div "State In In AK AL AR AZ CA CO CT DC DE FL GA GU HI IA ID IL IN KS KY LA MA MD M…" at bounding box center [499, 338] width 670 height 222
paste input "76-037-00-00"
type input "[PHONE_NUMBER]"
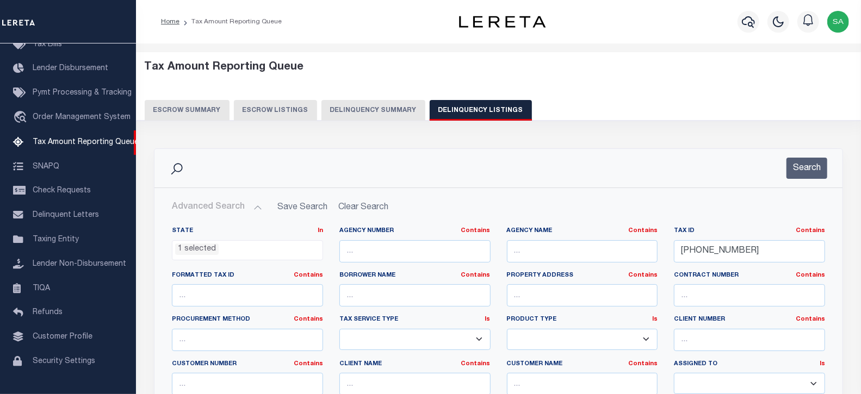
click at [792, 167] on button "Search" at bounding box center [807, 168] width 41 height 21
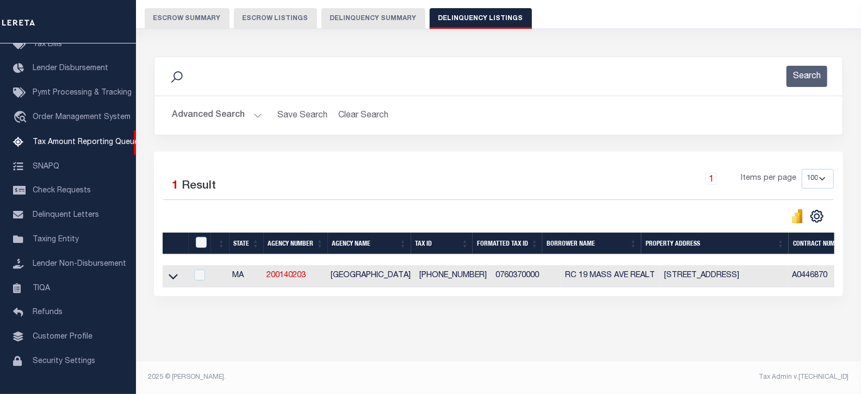
scroll to position [101, 0]
click at [176, 275] on icon at bounding box center [173, 277] width 9 height 5
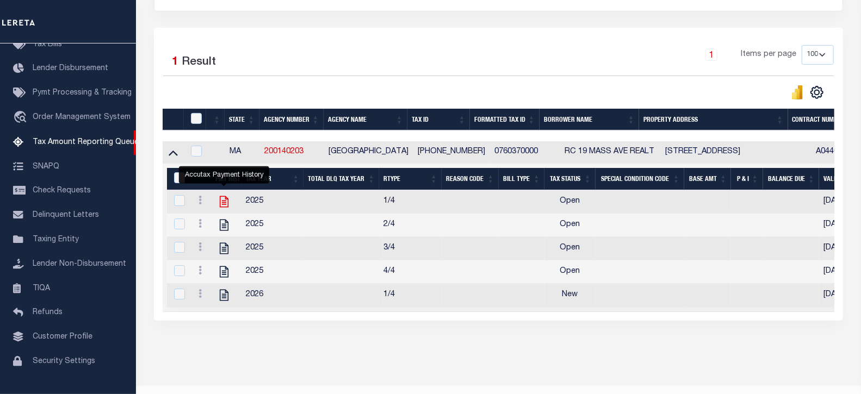
scroll to position [251, 0]
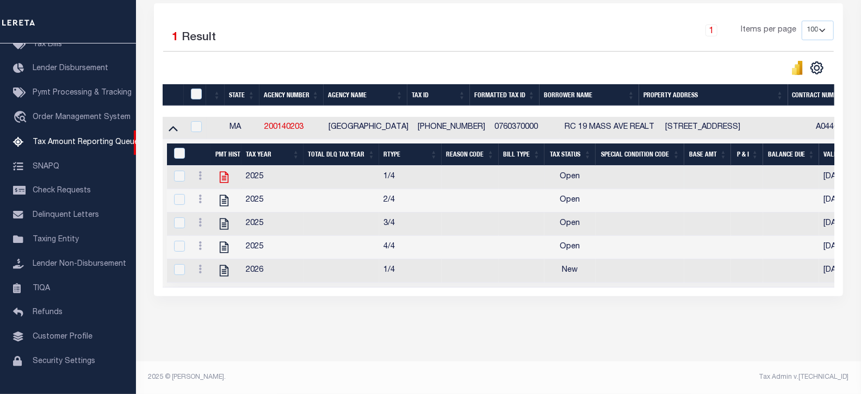
click at [225, 172] on icon "" at bounding box center [224, 177] width 9 height 11
checkbox input "true"
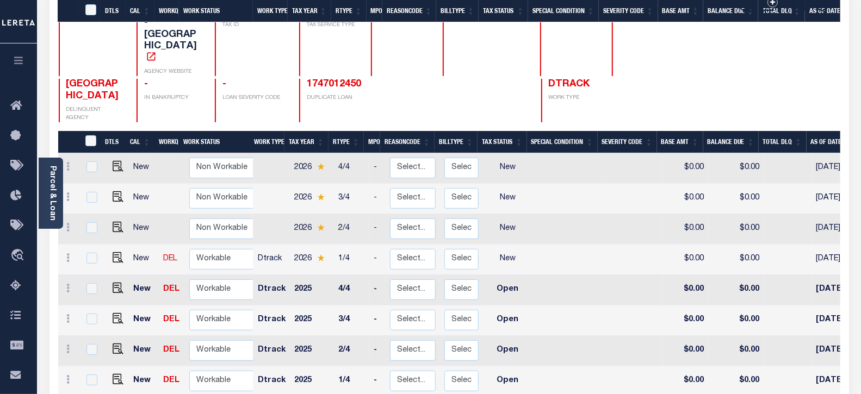
scroll to position [278, 0]
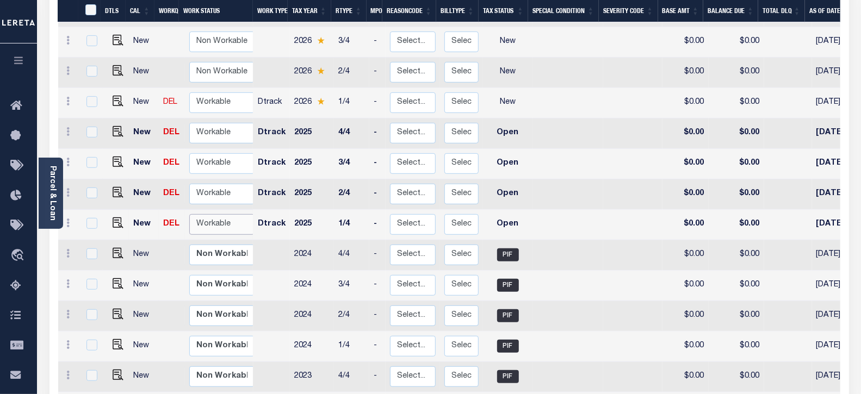
click at [233, 214] on select "Non Workable Workable" at bounding box center [221, 224] width 65 height 21
checkbox input "true"
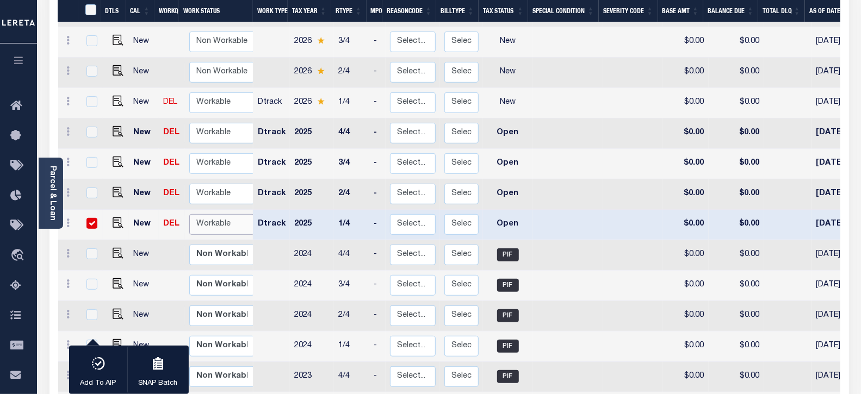
select select "true"
click at [189, 214] on select "Non Workable Workable" at bounding box center [221, 224] width 65 height 21
checkbox input "false"
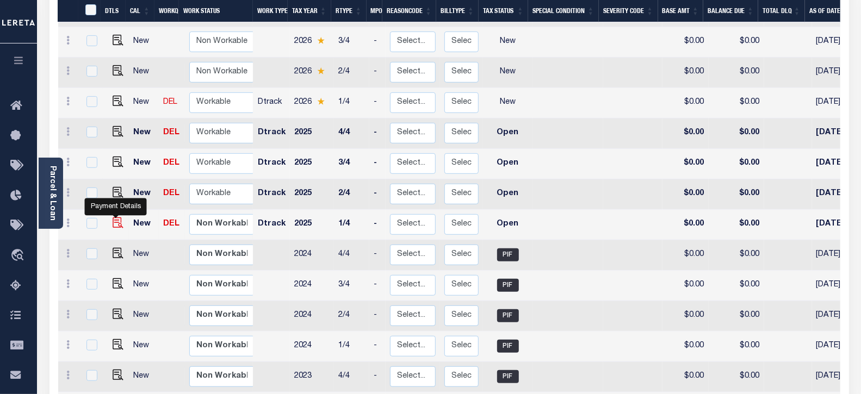
click at [120, 218] on img "" at bounding box center [118, 223] width 11 height 11
checkbox input "true"
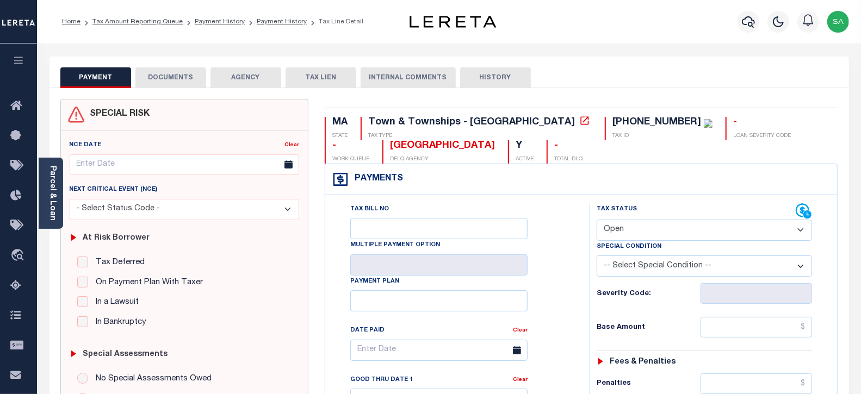
click at [563, 213] on div "Tax Bill No Multiple Payment Option Payment Plan Clear" at bounding box center [454, 356] width 237 height 305
click at [637, 226] on select "- Select Status Code - Open Due/Unpaid Paid Incomplete No Tax Due Internal Refu…" at bounding box center [705, 230] width 216 height 21
select select "PYD"
click at [597, 220] on select "- Select Status Code - Open Due/Unpaid Paid Incomplete No Tax Due Internal Refu…" at bounding box center [705, 230] width 216 height 21
type input "[DATE]"
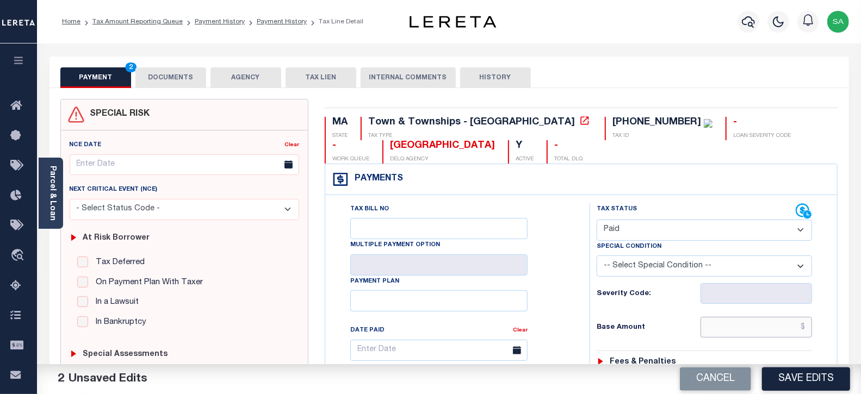
click at [709, 328] on input "text" at bounding box center [757, 327] width 112 height 21
type input "$0.00"
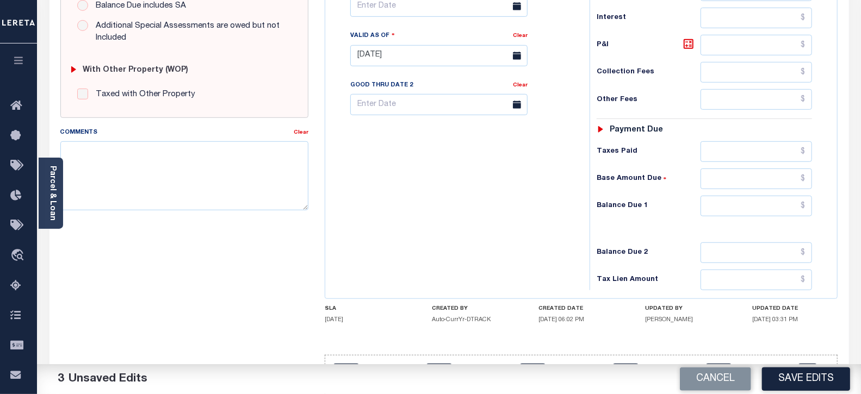
scroll to position [423, 0]
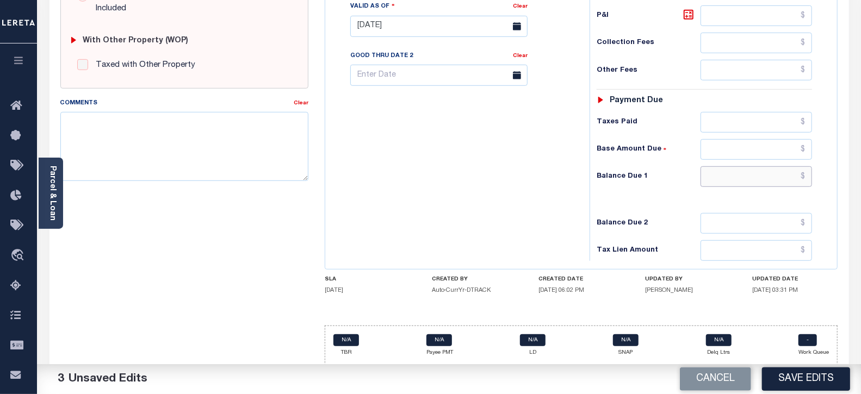
click at [723, 174] on input "text" at bounding box center [757, 177] width 112 height 21
type input "$0.00"
click at [235, 170] on textarea "Comments" at bounding box center [184, 146] width 249 height 69
paste textarea "09/10/2025- As per tax collector Sue the taxes are paid current no delinquent t…"
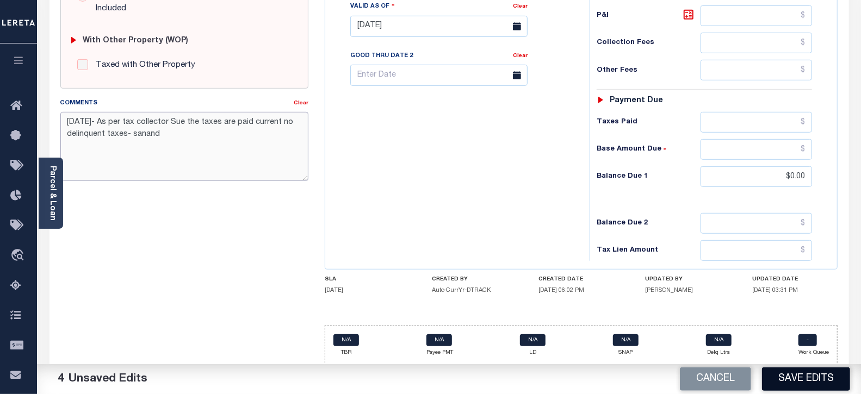
type textarea "09/10/2025- As per tax collector Sue the taxes are paid current no delinquent t…"
click at [797, 372] on button "Save Edits" at bounding box center [806, 379] width 88 height 23
checkbox input "false"
type textarea "09/10/2025- As per tax collector Sue the taxes are paid current no delinquent t…"
type input "$0"
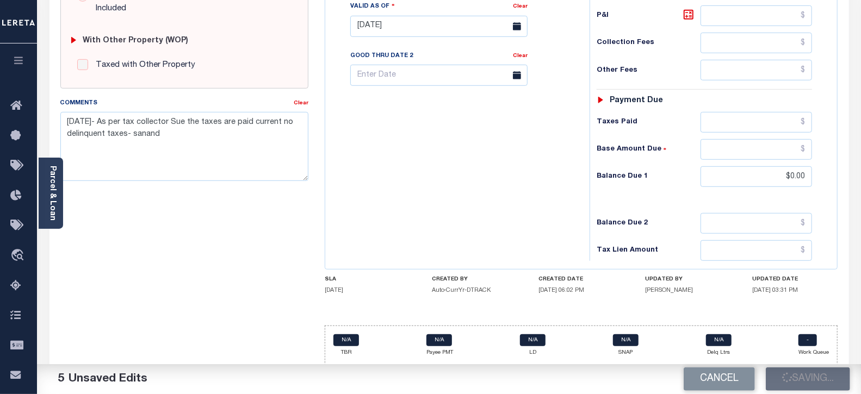
type input "$0"
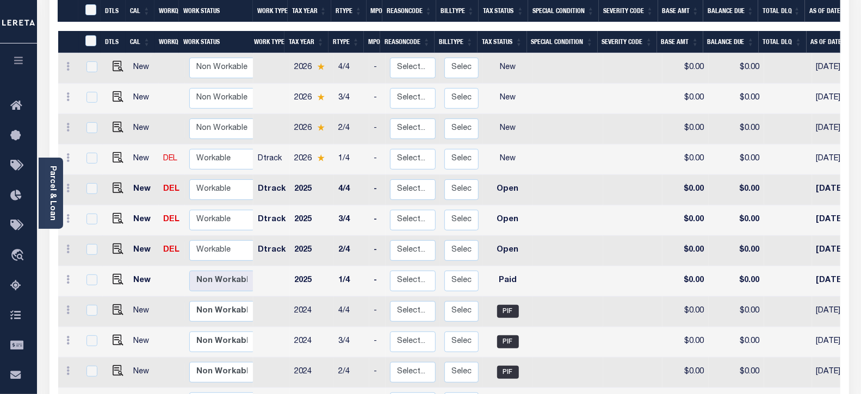
scroll to position [217, 0]
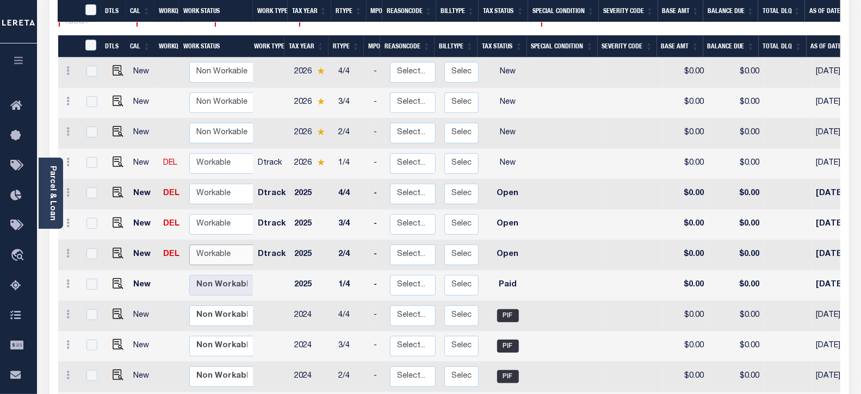
drag, startPoint x: 219, startPoint y: 216, endPoint x: 219, endPoint y: 222, distance: 6.0
click at [219, 245] on select "Non Workable Workable" at bounding box center [221, 255] width 65 height 21
checkbox input "true"
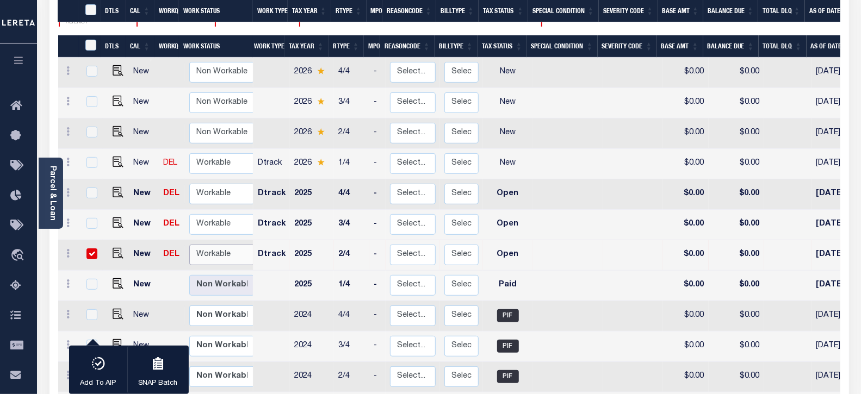
select select "true"
click at [189, 245] on select "Non Workable Workable" at bounding box center [221, 255] width 65 height 21
checkbox input "false"
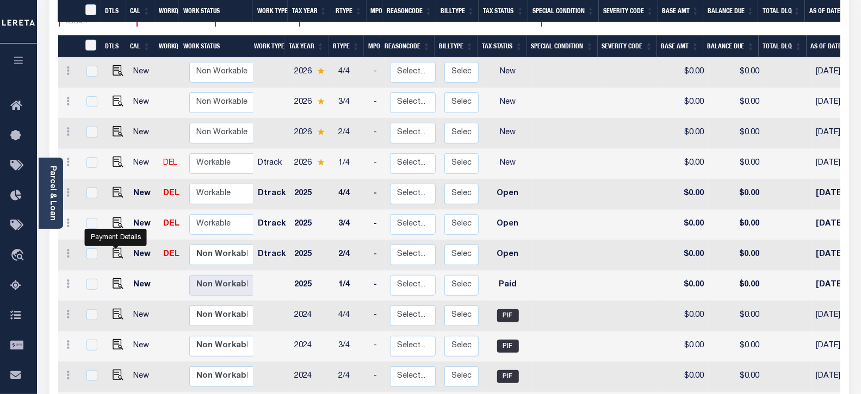
drag, startPoint x: 115, startPoint y: 210, endPoint x: 155, endPoint y: 223, distance: 41.8
click at [115, 248] on img "" at bounding box center [118, 253] width 11 height 11
checkbox input "true"
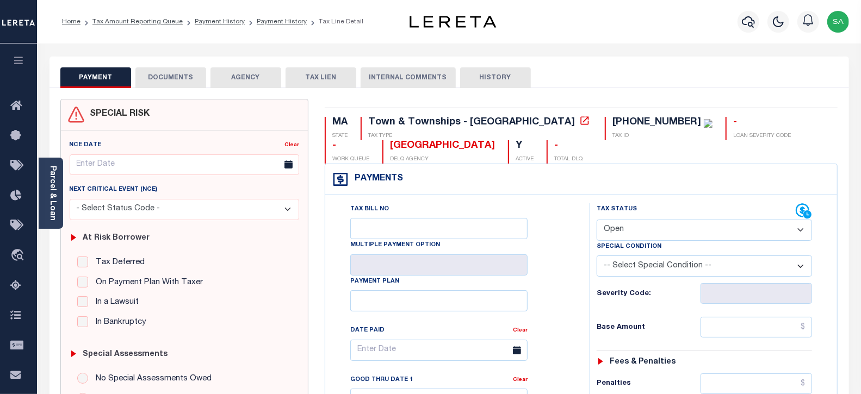
click at [633, 236] on select "- Select Status Code - Open Due/Unpaid Paid Incomplete No Tax Due Internal Refu…" at bounding box center [705, 230] width 216 height 21
select select "PYD"
click at [597, 220] on select "- Select Status Code - Open Due/Unpaid Paid Incomplete No Tax Due Internal Refu…" at bounding box center [705, 230] width 216 height 21
type input "[DATE]"
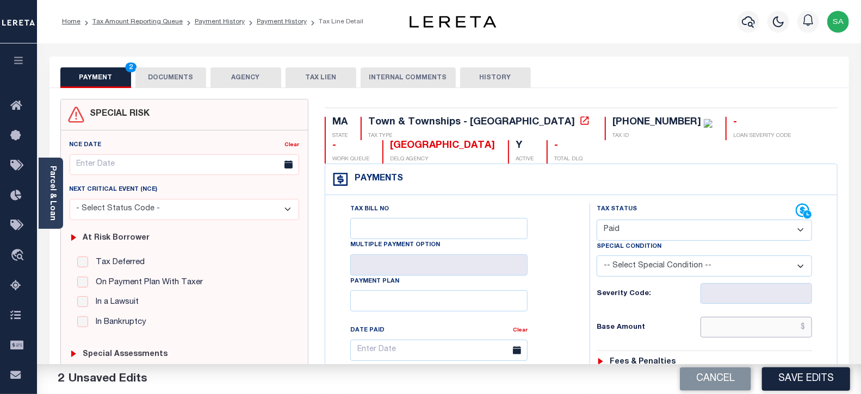
click at [710, 328] on input "text" at bounding box center [757, 327] width 112 height 21
click at [725, 329] on input "text" at bounding box center [757, 327] width 112 height 21
type input "$0.00"
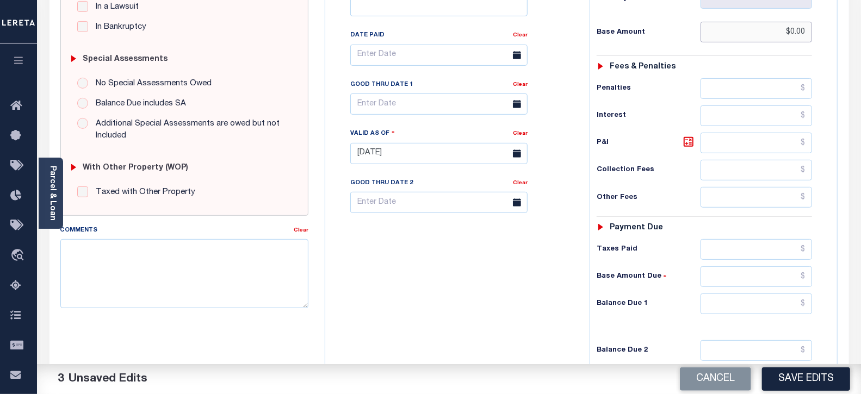
scroll to position [302, 0]
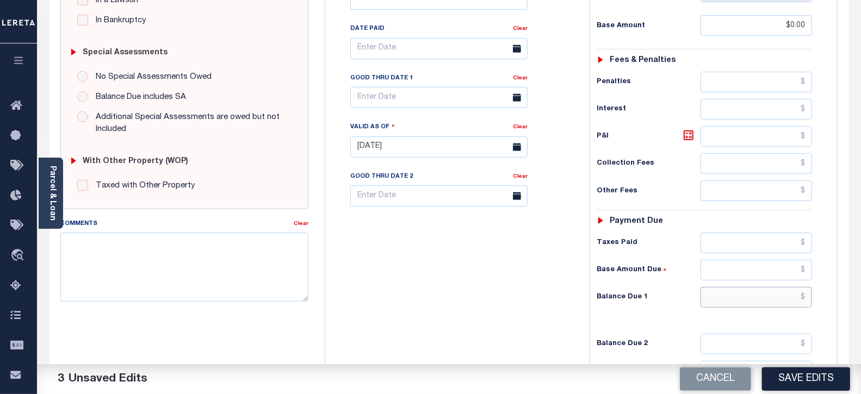
drag, startPoint x: 702, startPoint y: 300, endPoint x: 710, endPoint y: 302, distance: 8.4
click at [702, 300] on input "text" at bounding box center [757, 297] width 112 height 21
type input "$0.00"
click at [310, 254] on div "Comments Clear" at bounding box center [184, 264] width 265 height 93
click at [263, 256] on textarea "Comments" at bounding box center [184, 267] width 249 height 69
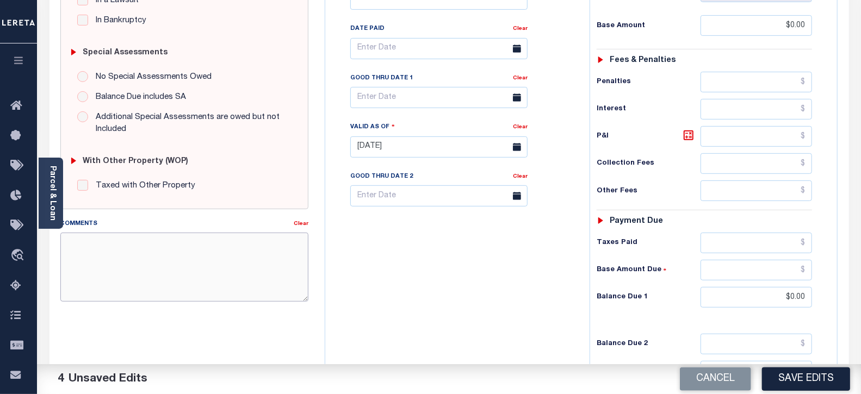
paste textarea "09/10/2025- As per tax collector Sue the taxes are paid current no delinquent t…"
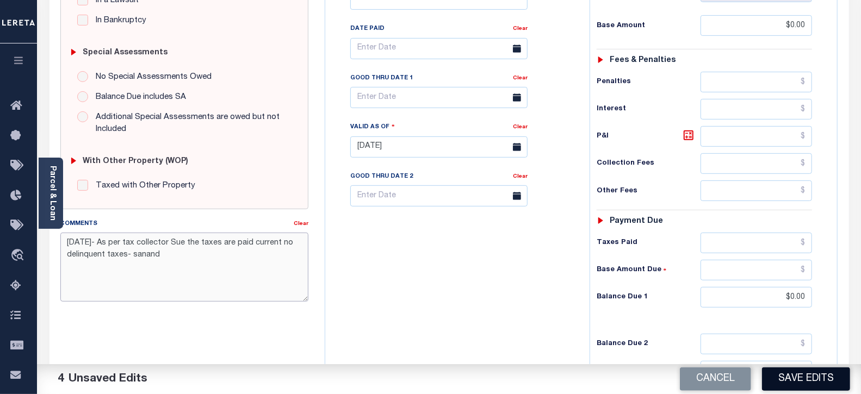
type textarea "09/10/2025- As per tax collector Sue the taxes are paid current no delinquent t…"
click at [804, 385] on button "Save Edits" at bounding box center [806, 379] width 88 height 23
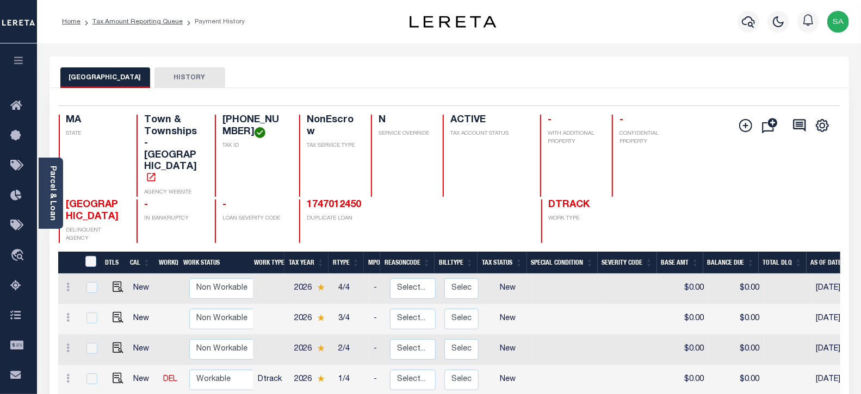
scroll to position [278, 0]
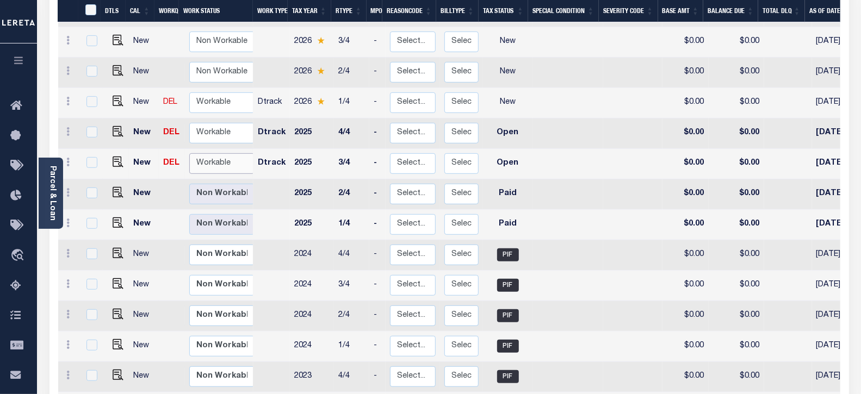
click at [220, 153] on select "Non Workable Workable" at bounding box center [221, 163] width 65 height 21
checkbox input "true"
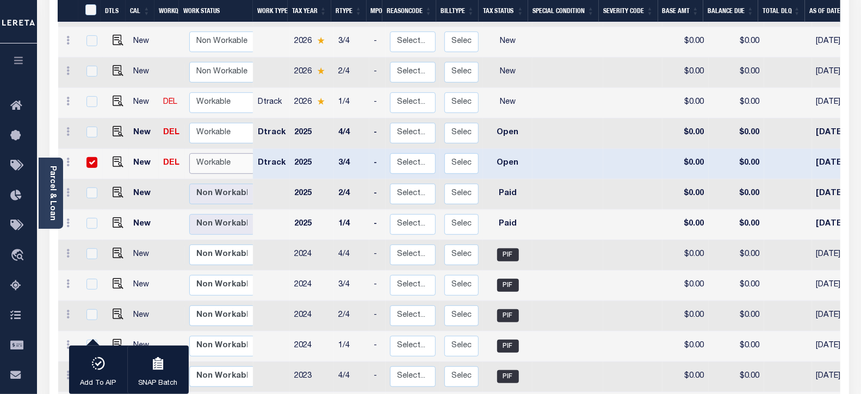
select select "true"
click at [189, 153] on select "Non Workable Workable" at bounding box center [221, 163] width 65 height 21
checkbox input "false"
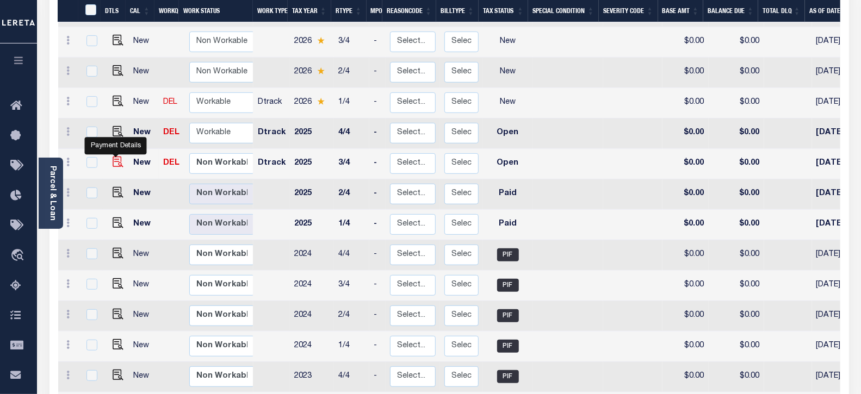
click at [116, 157] on img "" at bounding box center [118, 162] width 11 height 11
checkbox input "true"
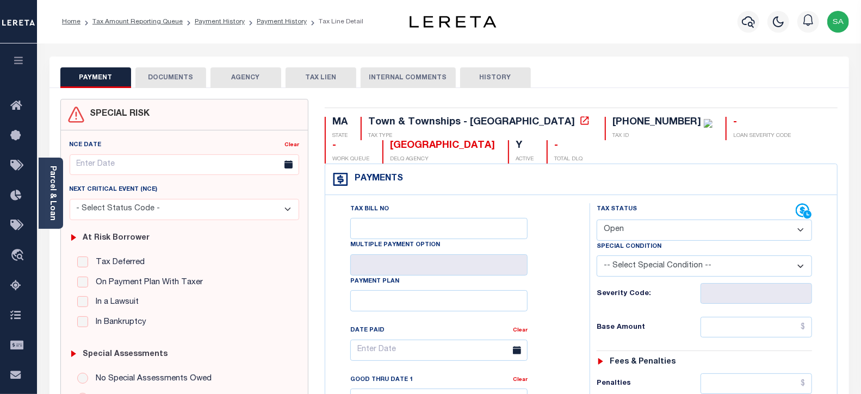
click at [635, 236] on select "- Select Status Code - Open Due/Unpaid Paid Incomplete No Tax Due Internal Refu…" at bounding box center [705, 230] width 216 height 21
select select "PYD"
click at [597, 220] on select "- Select Status Code - Open Due/Unpaid Paid Incomplete No Tax Due Internal Refu…" at bounding box center [705, 230] width 216 height 21
type input "[DATE]"
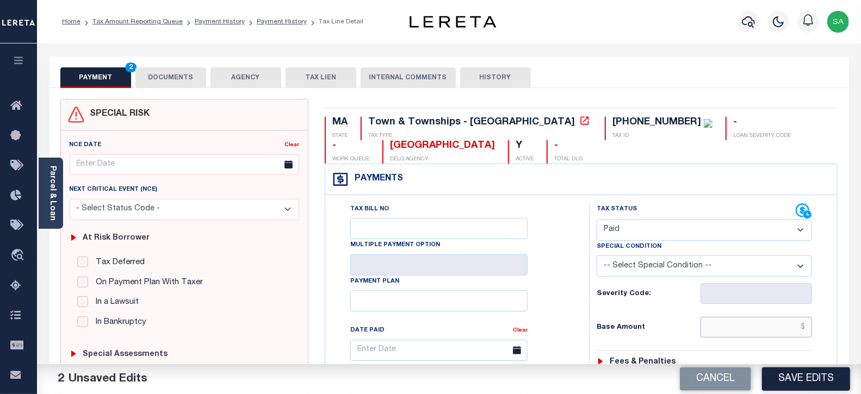
drag, startPoint x: 732, startPoint y: 323, endPoint x: 731, endPoint y: 328, distance: 5.5
click at [732, 323] on input "text" at bounding box center [757, 327] width 112 height 21
type input "$0.00"
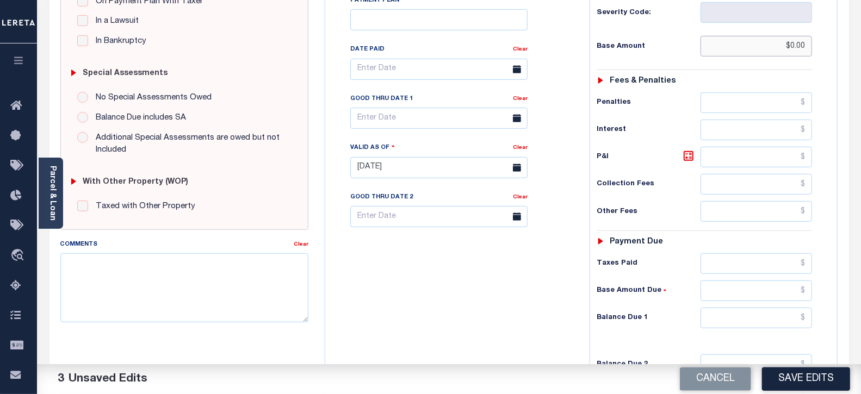
scroll to position [302, 0]
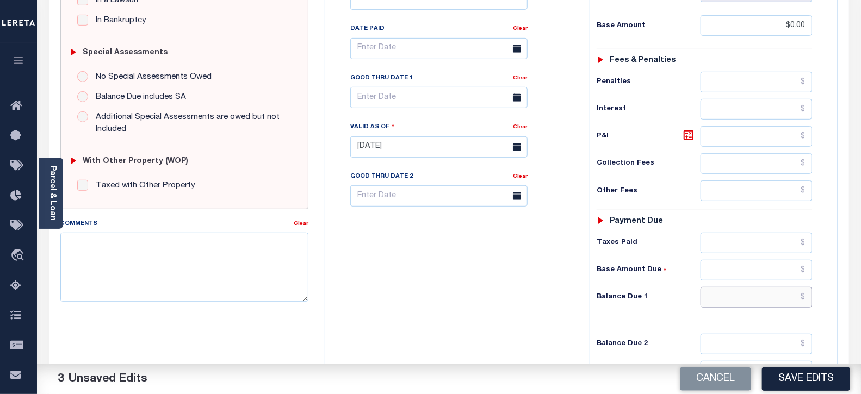
drag, startPoint x: 725, startPoint y: 298, endPoint x: 716, endPoint y: 309, distance: 14.4
click at [725, 298] on input "text" at bounding box center [757, 297] width 112 height 21
type input "$0.00"
click at [301, 256] on textarea "Comments" at bounding box center [184, 267] width 249 height 69
paste textarea "09/10/2025- As per tax collector Sue the taxes are paid current no delinquent t…"
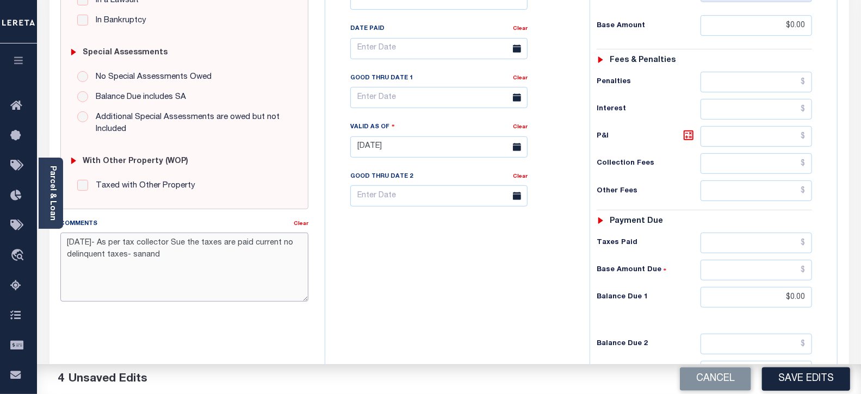
type textarea "09/10/2025- As per tax collector Sue the taxes are paid current no delinquent t…"
drag, startPoint x: 419, startPoint y: 264, endPoint x: 590, endPoint y: 310, distance: 176.9
click at [420, 266] on div "Tax Bill No Multiple Payment Option Payment Plan Clear" at bounding box center [455, 142] width 254 height 480
click at [808, 382] on button "Save Edits" at bounding box center [806, 379] width 88 height 23
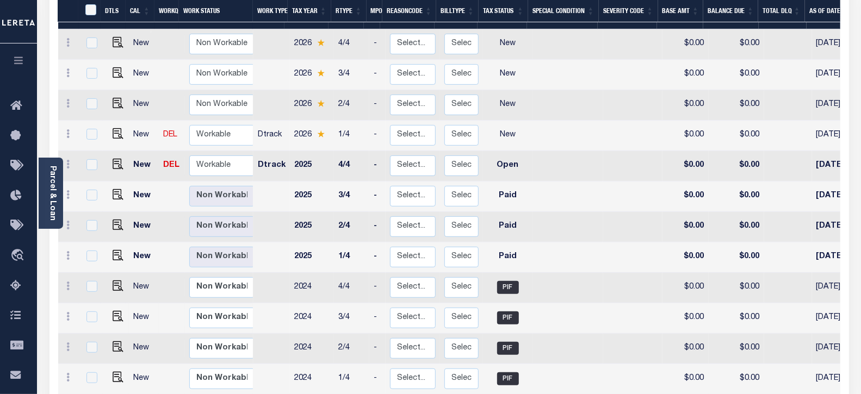
scroll to position [217, 0]
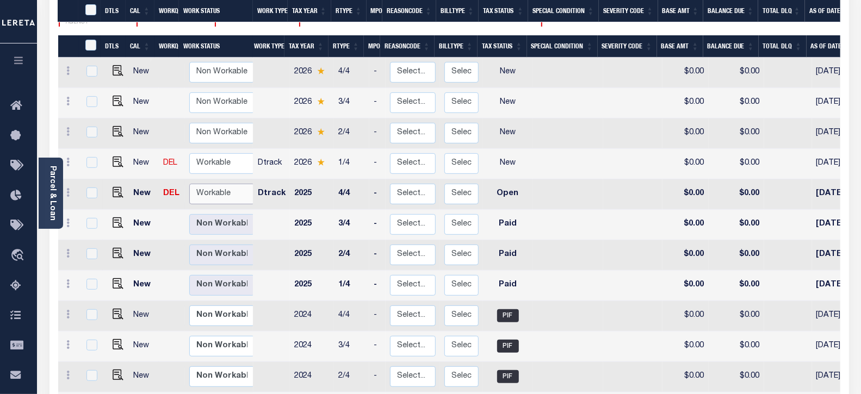
drag, startPoint x: 192, startPoint y: 169, endPoint x: 192, endPoint y: 161, distance: 8.7
click at [192, 184] on select "Non Workable Workable" at bounding box center [221, 194] width 65 height 21
checkbox input "true"
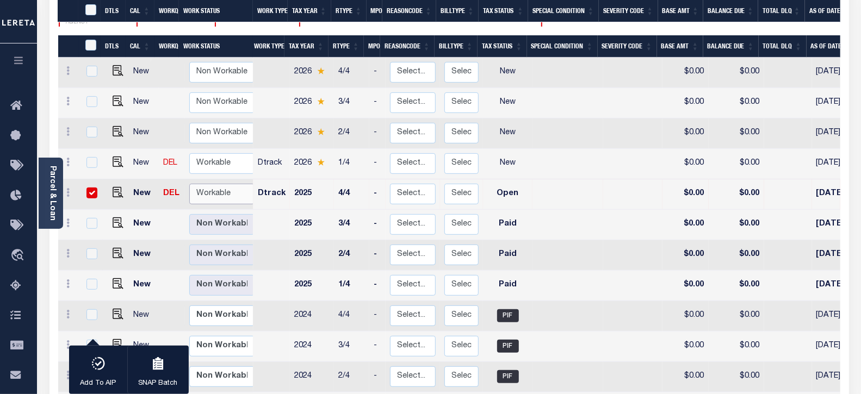
select select "true"
click at [189, 184] on select "Non Workable Workable" at bounding box center [221, 194] width 65 height 21
checkbox input "false"
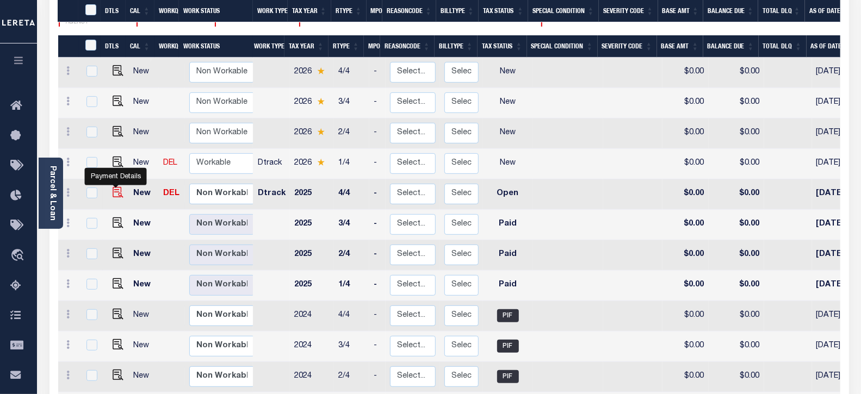
click at [114, 187] on img "" at bounding box center [118, 192] width 11 height 11
checkbox input "true"
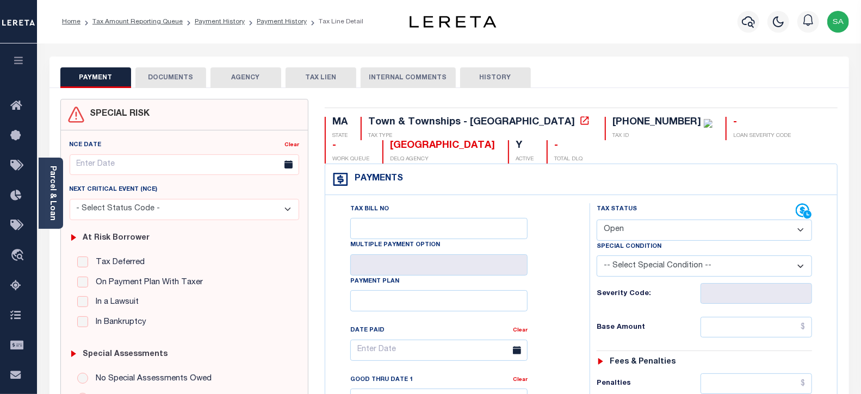
drag, startPoint x: 687, startPoint y: 226, endPoint x: 682, endPoint y: 236, distance: 11.7
click at [687, 226] on select "- Select Status Code - Open Due/Unpaid Paid Incomplete No Tax Due Internal Refu…" at bounding box center [705, 230] width 216 height 21
select select "PYD"
click at [597, 220] on select "- Select Status Code - Open Due/Unpaid Paid Incomplete No Tax Due Internal Refu…" at bounding box center [705, 230] width 216 height 21
type input "09/11/2025"
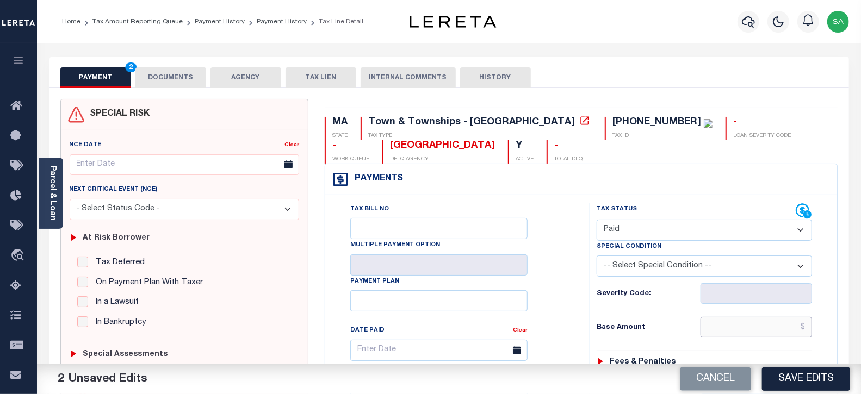
click at [722, 327] on input "text" at bounding box center [757, 327] width 112 height 21
type input "$0.00"
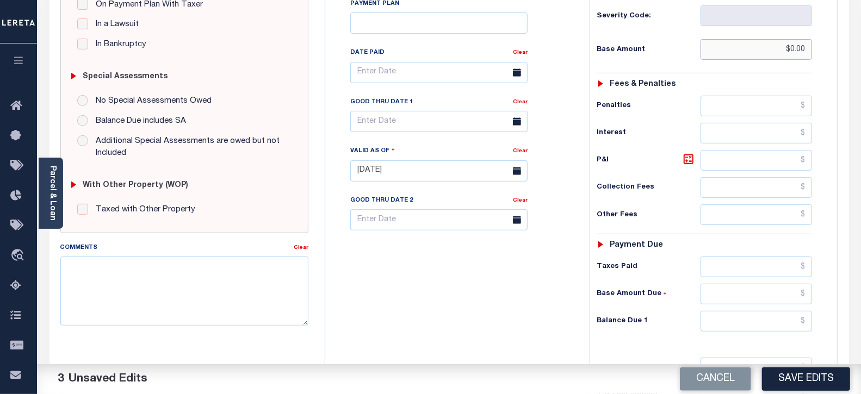
scroll to position [302, 0]
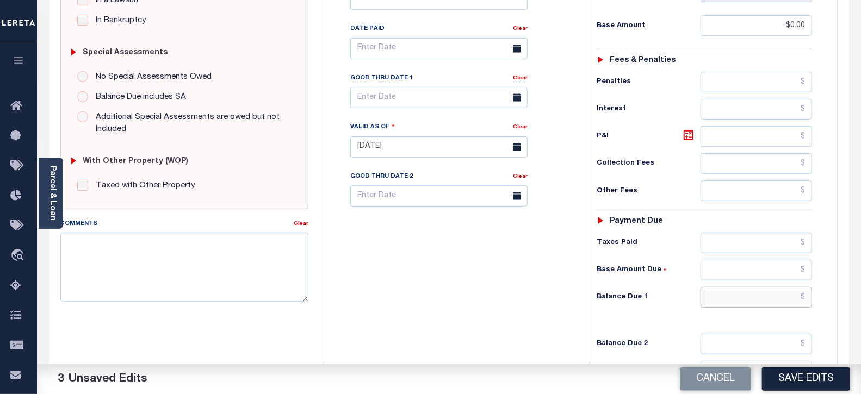
click at [716, 291] on input "text" at bounding box center [757, 297] width 112 height 21
type input "$0.00"
click textarea "Comments"
paste textarea "09/10/2025- As per tax collector Sue the taxes are paid current no delinquent t…"
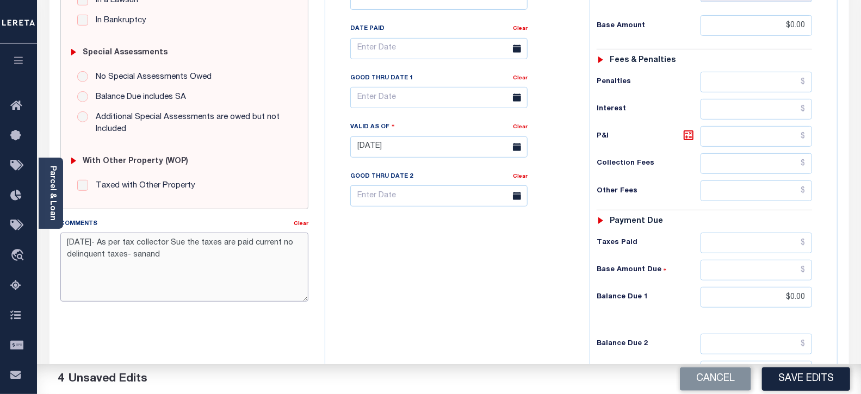
type textarea "09/10/2025- As per tax collector Sue the taxes are paid current no delinquent t…"
drag, startPoint x: 486, startPoint y: 283, endPoint x: 502, endPoint y: 287, distance: 16.2
click div "Tax Bill No Multiple Payment Option Payment Plan Clear"
click button "Save Edits"
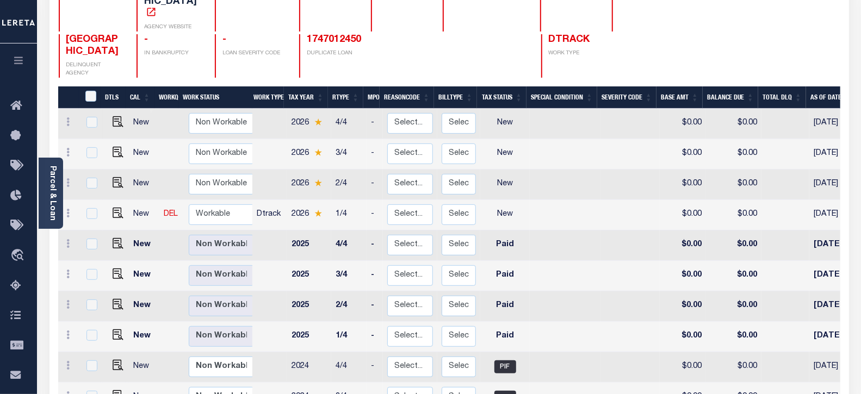
scroll to position [181, 0]
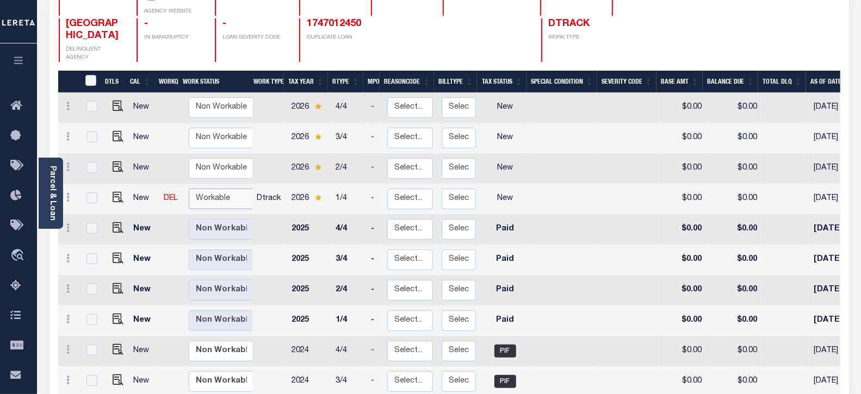
click at [200, 189] on select "Non Workable Workable" at bounding box center [221, 199] width 65 height 21
checkbox input "true"
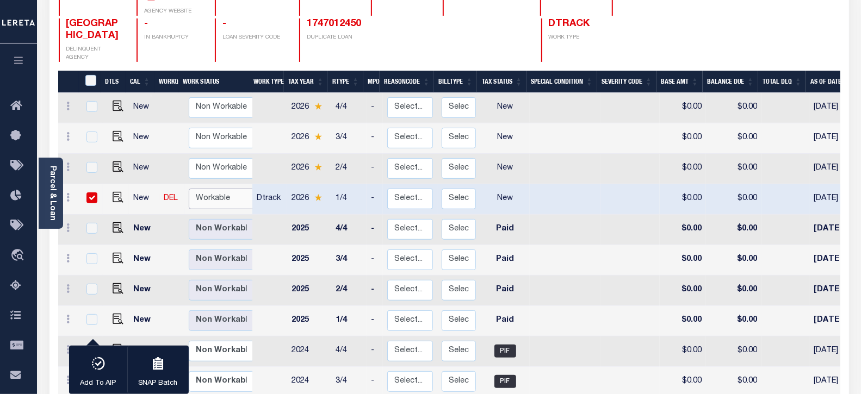
select select "true"
click at [189, 189] on select "Non Workable Workable" at bounding box center [221, 199] width 65 height 21
checkbox input "false"
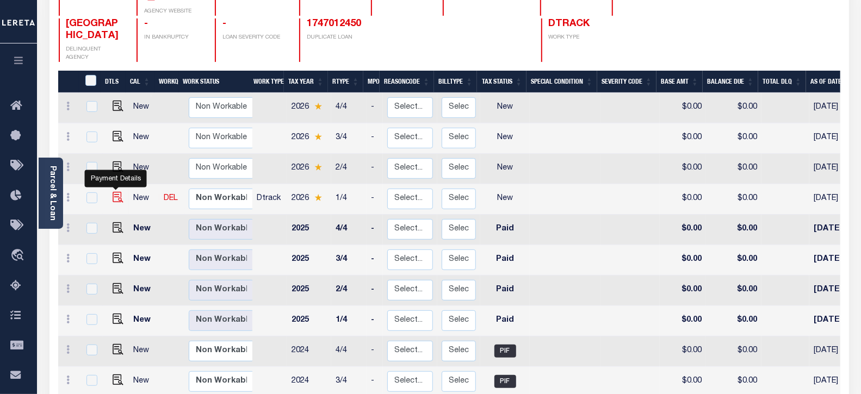
click at [118, 192] on img "" at bounding box center [118, 197] width 11 height 11
checkbox input "true"
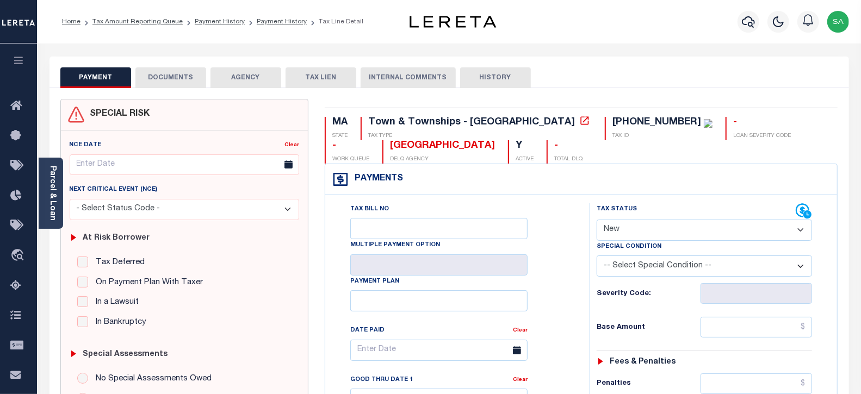
click at [645, 225] on select "- Select Status Code - Open Due/Unpaid Paid Incomplete No Tax Due Internal Refu…" at bounding box center [705, 230] width 216 height 21
select select "PYD"
click at [597, 220] on select "- Select Status Code - Open Due/Unpaid Paid Incomplete No Tax Due Internal Refu…" at bounding box center [705, 230] width 216 height 21
type input "[DATE]"
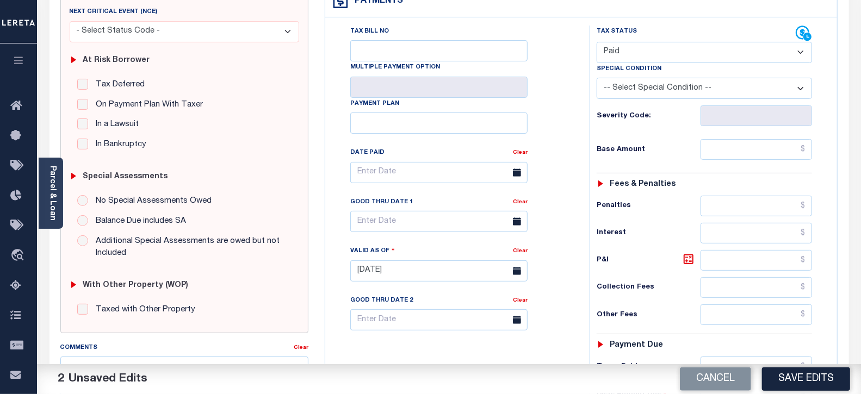
scroll to position [181, 0]
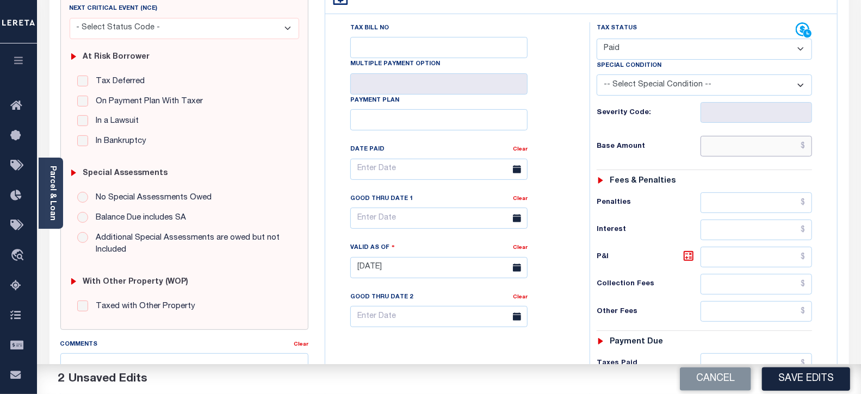
click at [720, 143] on input "text" at bounding box center [757, 146] width 112 height 21
type input "$0.00"
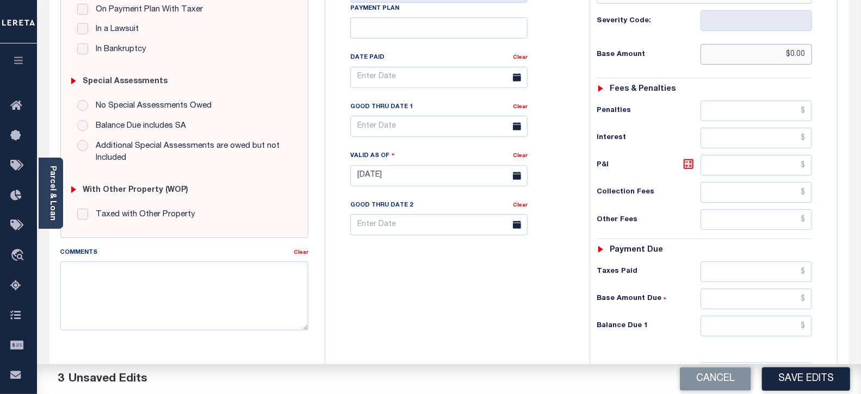
scroll to position [362, 0]
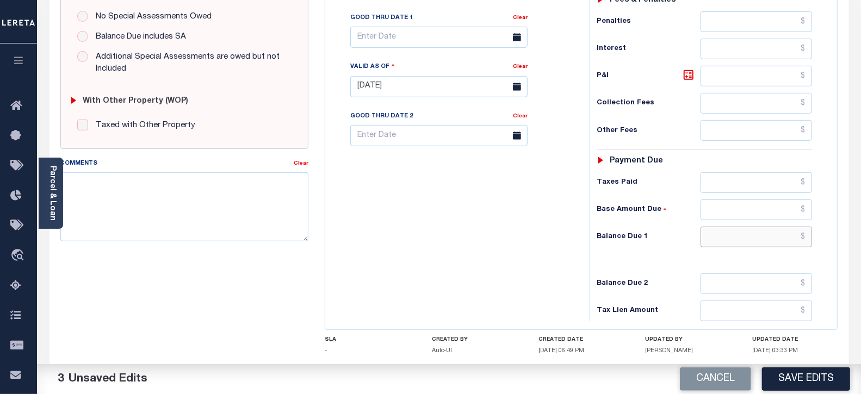
click at [732, 244] on input "text" at bounding box center [757, 237] width 112 height 21
type input "$0.00"
click at [295, 244] on div "Comments Clear" at bounding box center [184, 204] width 265 height 93
click at [281, 211] on textarea "Comments" at bounding box center [184, 206] width 249 height 69
paste textarea "09/10/2025- As per tax collector Sue the taxes are paid current no delinquent t…"
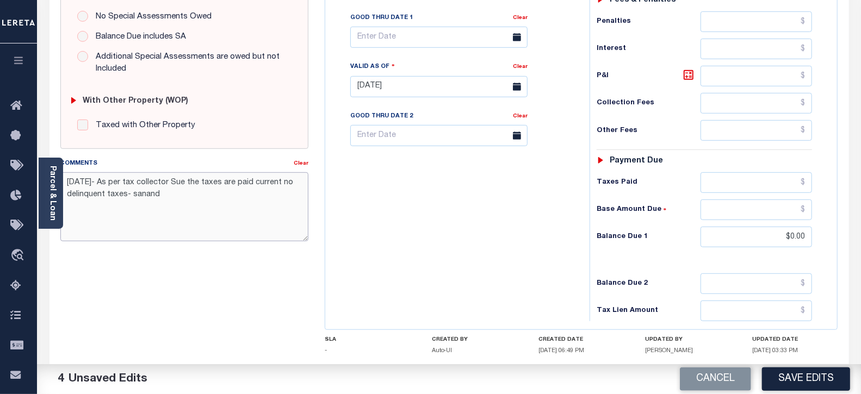
type textarea "09/10/2025- As per tax collector Sue the taxes are paid current no delinquent t…"
drag, startPoint x: 453, startPoint y: 239, endPoint x: 650, endPoint y: 295, distance: 204.8
click at [453, 240] on div "Tax Bill No Multiple Payment Option Payment Plan Clear" at bounding box center [455, 81] width 254 height 480
click at [795, 379] on button "Save Edits" at bounding box center [806, 379] width 88 height 23
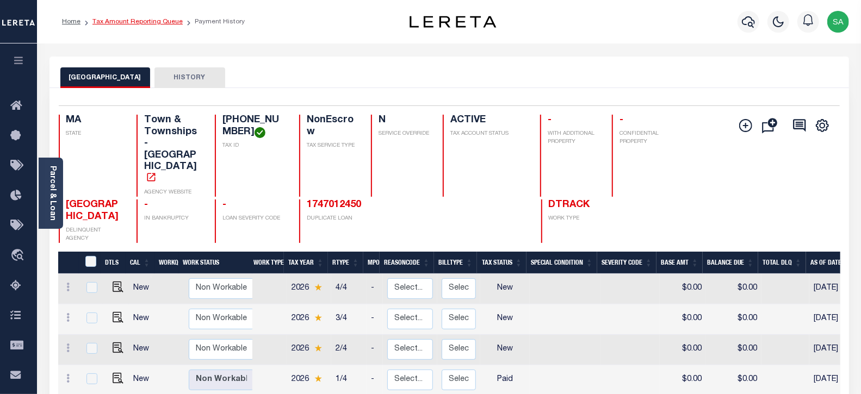
click at [150, 23] on link "Tax Amount Reporting Queue" at bounding box center [138, 22] width 90 height 7
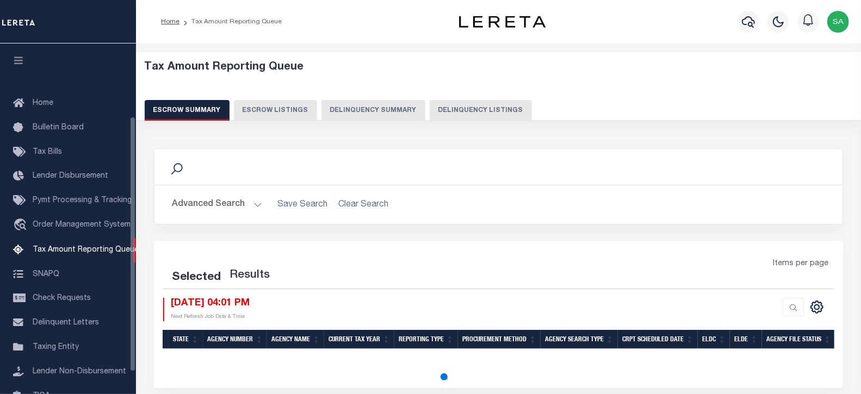
click at [442, 116] on button "Delinquency Listings" at bounding box center [481, 110] width 102 height 21
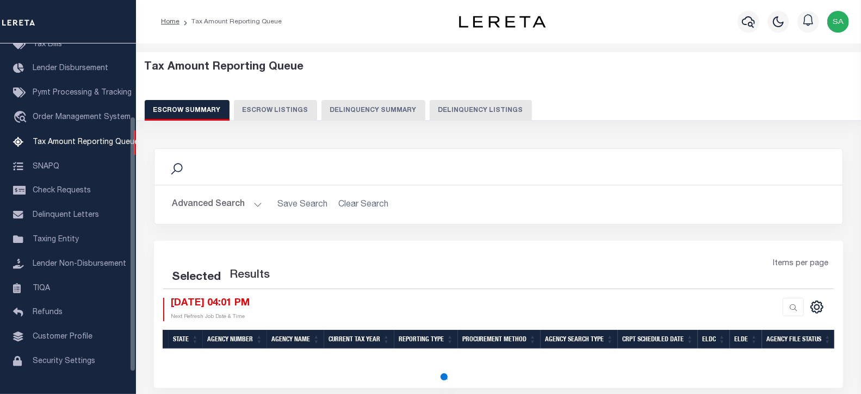
select select "100"
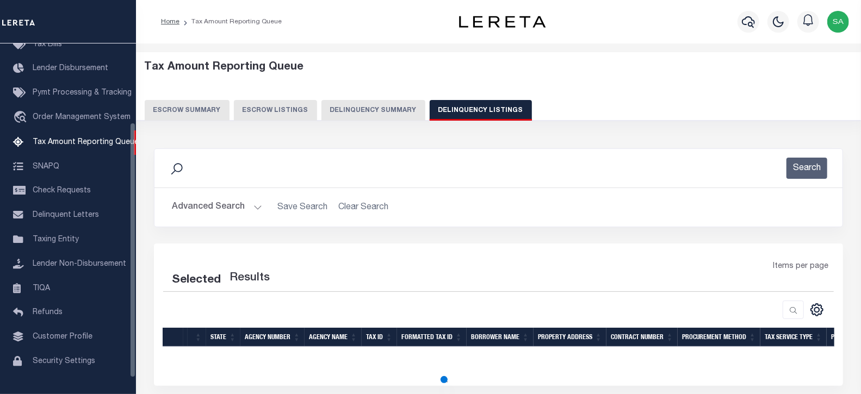
select select "100"
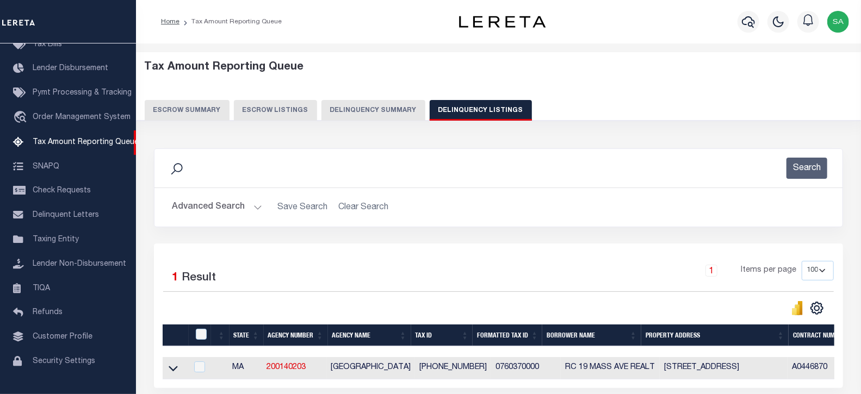
click at [187, 205] on button "Advanced Search" at bounding box center [217, 207] width 90 height 21
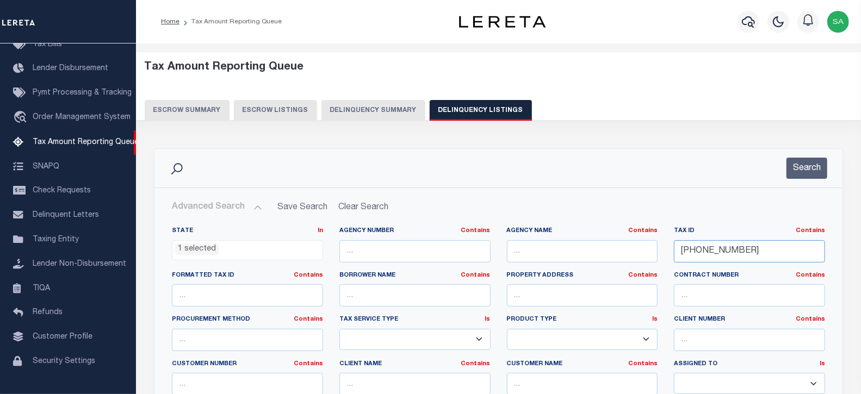
click at [738, 257] on input "076-037-00-00" at bounding box center [749, 252] width 151 height 22
drag, startPoint x: 741, startPoint y: 256, endPoint x: 581, endPoint y: 252, distance: 159.5
click at [575, 255] on div "State In In AK AL AR AZ CA CO CT DC DE FL GA GU HI IA ID IL IN KS KY LA MA MD M…" at bounding box center [499, 338] width 670 height 222
paste input "120-028"
type input "[PHONE_NUMBER]"
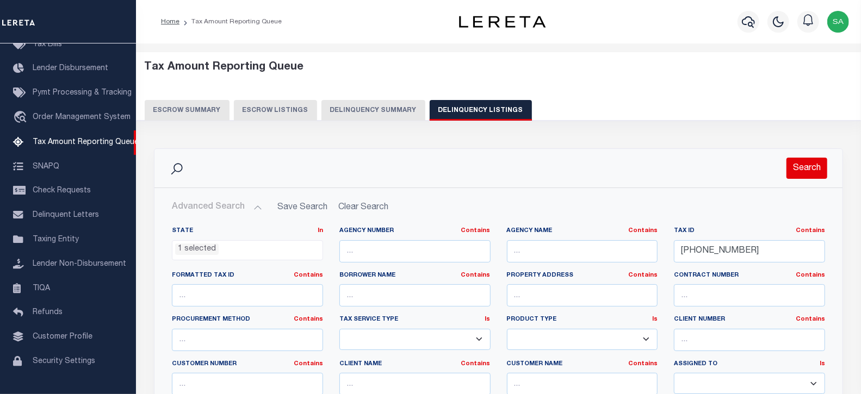
click at [806, 161] on button "Search" at bounding box center [807, 168] width 41 height 21
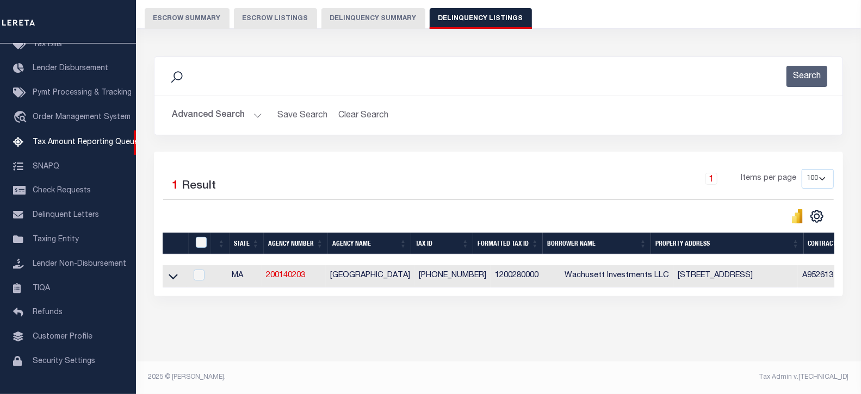
scroll to position [101, 0]
click at [176, 271] on icon at bounding box center [173, 276] width 9 height 11
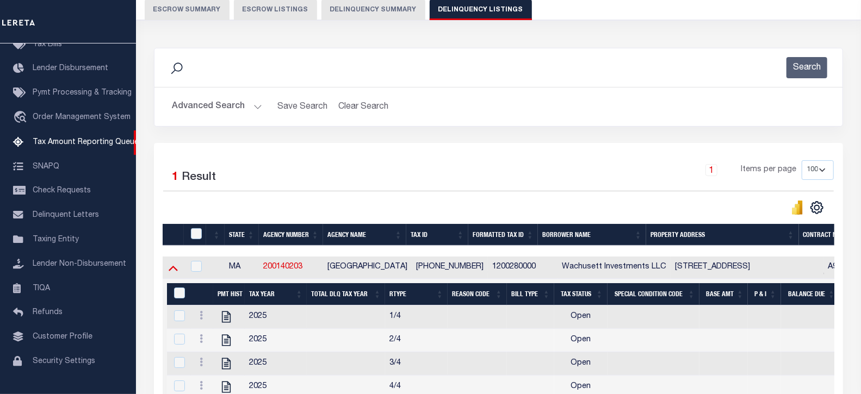
scroll to position [221, 0]
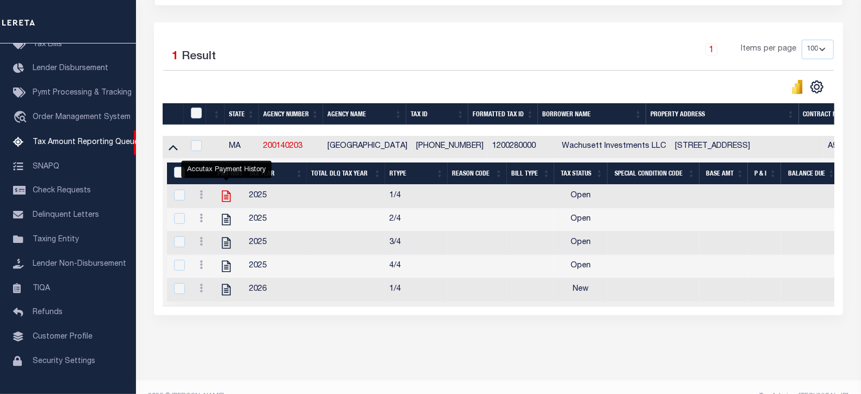
click at [222, 198] on icon "" at bounding box center [226, 196] width 9 height 11
checkbox input "true"
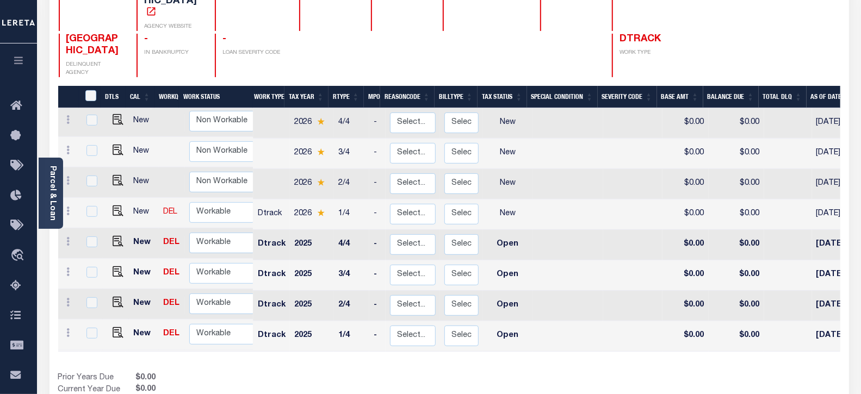
scroll to position [156, 0]
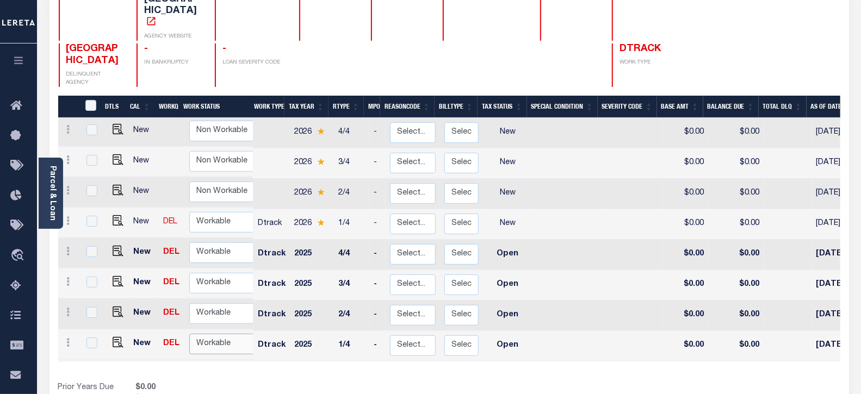
drag, startPoint x: 214, startPoint y: 299, endPoint x: 225, endPoint y: 311, distance: 15.8
click at [214, 334] on select "Non Workable Workable" at bounding box center [221, 344] width 65 height 21
checkbox input "true"
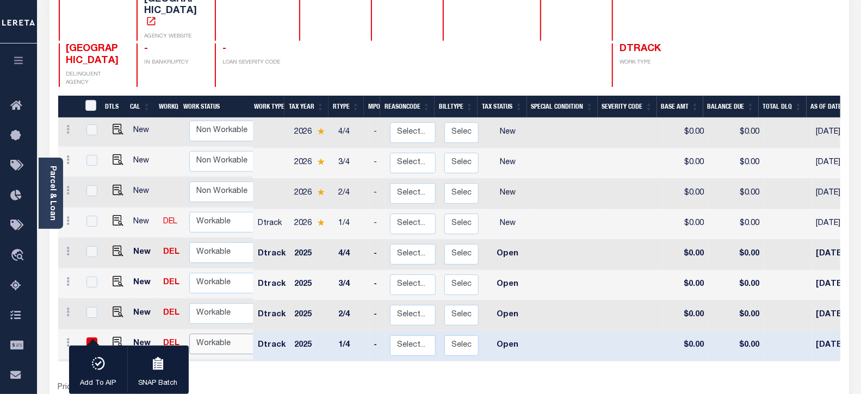
select select "true"
click at [189, 334] on select "Non Workable Workable" at bounding box center [221, 344] width 65 height 21
checkbox input "false"
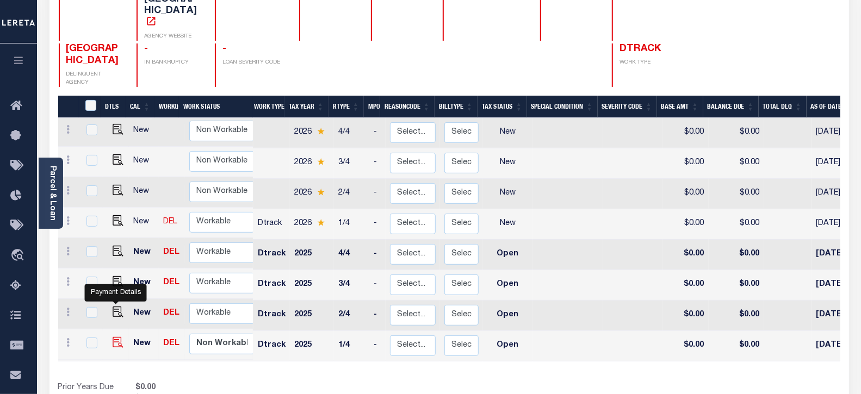
click at [120, 337] on img "" at bounding box center [118, 342] width 11 height 11
checkbox input "true"
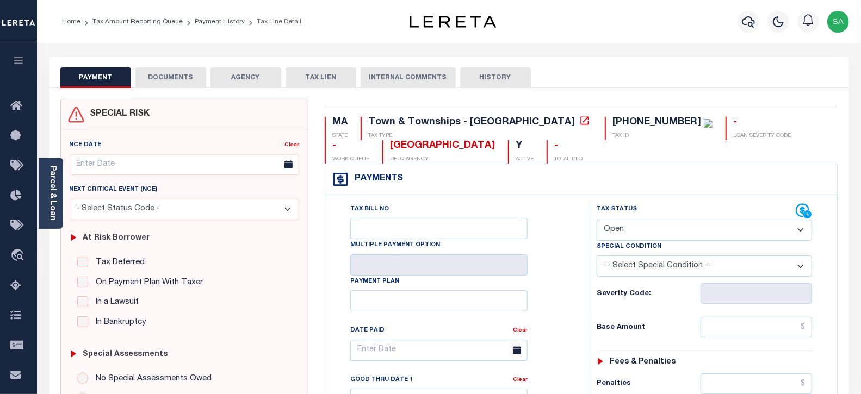
click at [655, 227] on select "- Select Status Code - Open Due/Unpaid Paid Incomplete No Tax Due Internal Refu…" at bounding box center [705, 230] width 216 height 21
select select "PYD"
click at [597, 220] on select "- Select Status Code - Open Due/Unpaid Paid Incomplete No Tax Due Internal Refu…" at bounding box center [705, 230] width 216 height 21
type input "[DATE]"
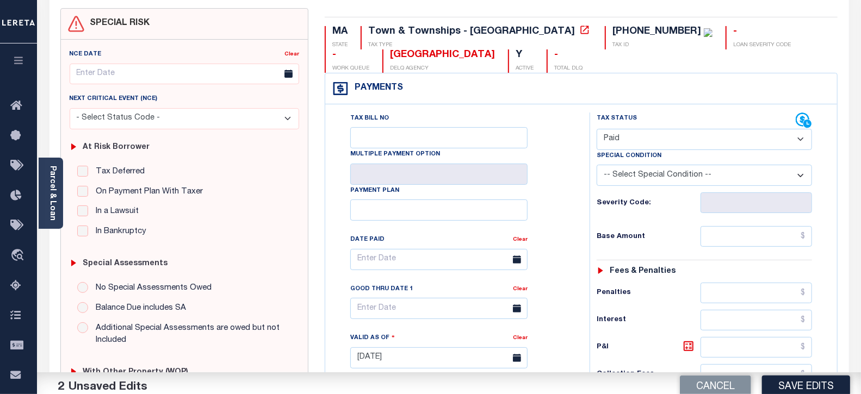
scroll to position [242, 0]
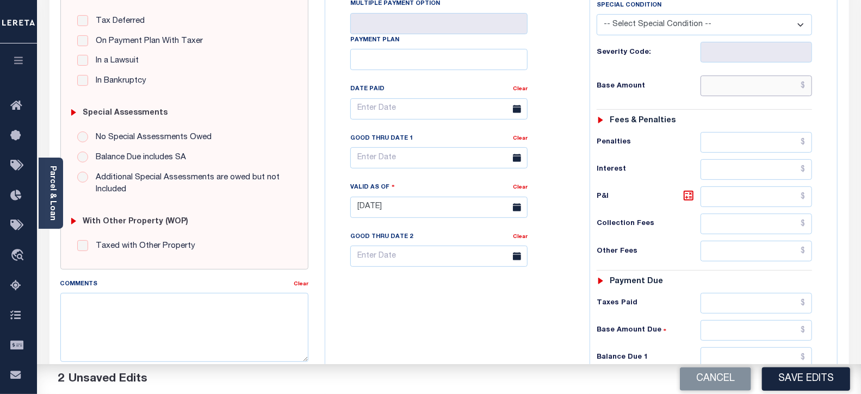
click at [729, 84] on input "text" at bounding box center [757, 86] width 112 height 21
type input "$0.00"
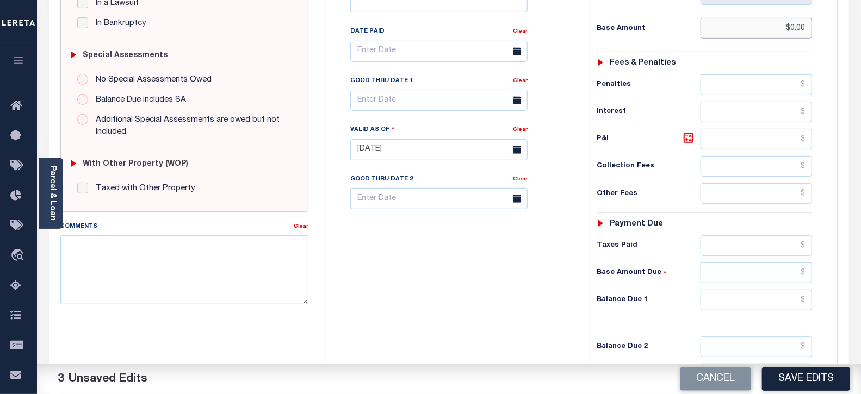
scroll to position [302, 0]
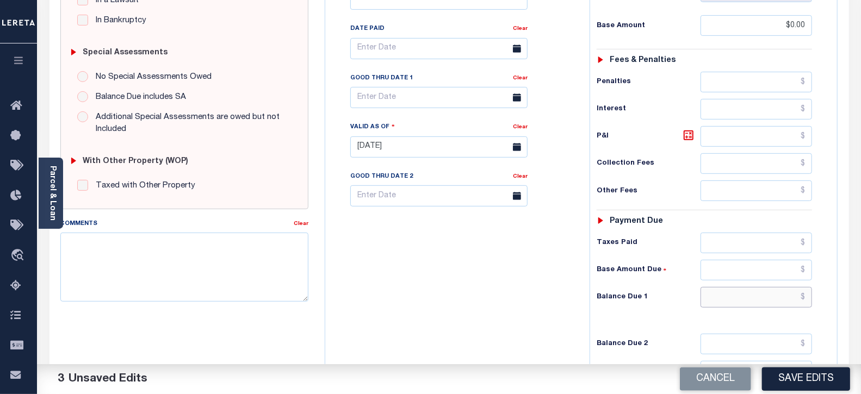
click at [719, 291] on input "text" at bounding box center [757, 297] width 112 height 21
type input "$0.00"
click at [226, 232] on div "Comments" at bounding box center [177, 225] width 234 height 15
click at [226, 238] on textarea "Comments" at bounding box center [184, 267] width 249 height 69
paste textarea "[DATE]- As per tax collector Sue the 2025 taxes are paid current - sanand"
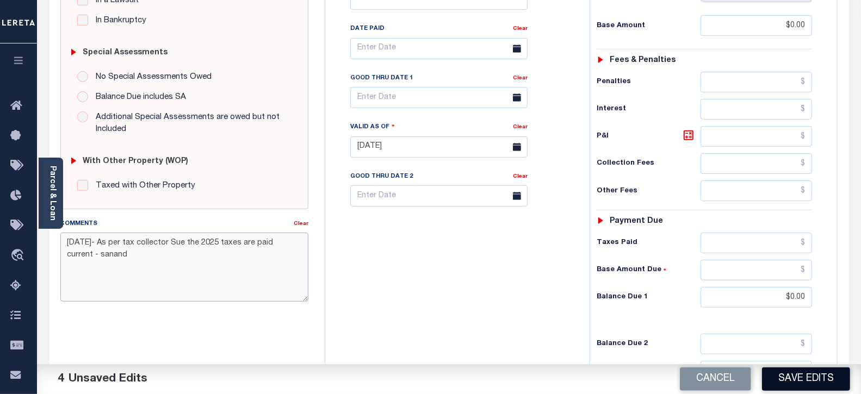
type textarea "[DATE]- As per tax collector Sue the 2025 taxes are paid current - sanand"
click at [793, 383] on button "Save Edits" at bounding box center [806, 379] width 88 height 23
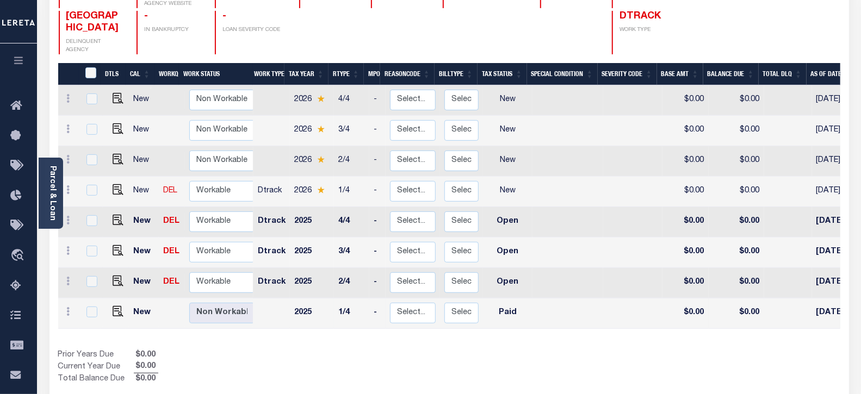
scroll to position [242, 0]
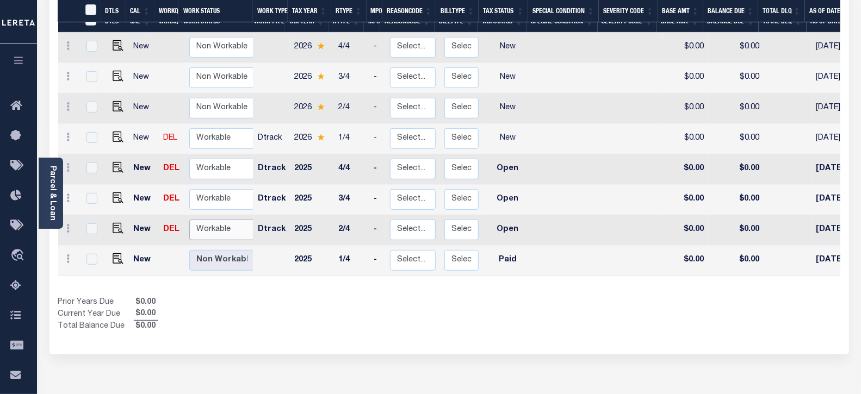
click at [208, 220] on select "Non Workable Workable" at bounding box center [221, 230] width 65 height 21
checkbox input "true"
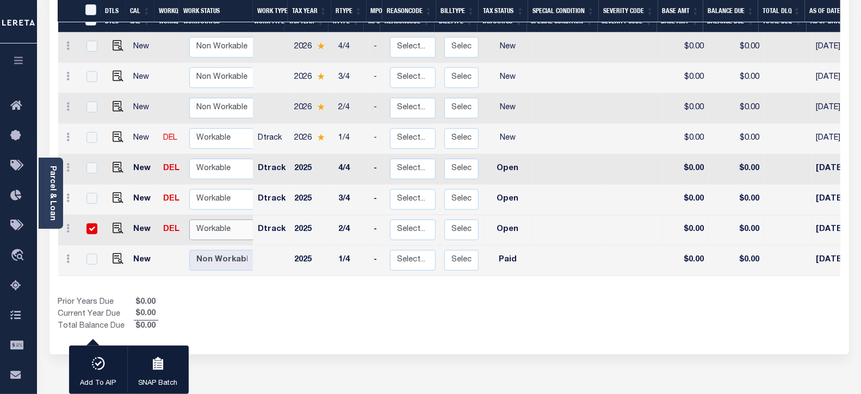
select select "true"
click at [189, 220] on select "Non Workable Workable" at bounding box center [221, 230] width 65 height 21
checkbox input "false"
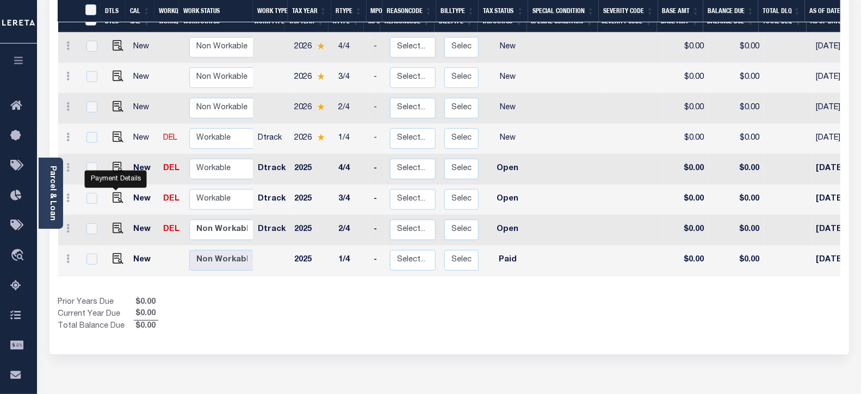
drag, startPoint x: 115, startPoint y: 185, endPoint x: 192, endPoint y: 196, distance: 77.0
click at [115, 223] on img "" at bounding box center [118, 228] width 11 height 11
checkbox input "true"
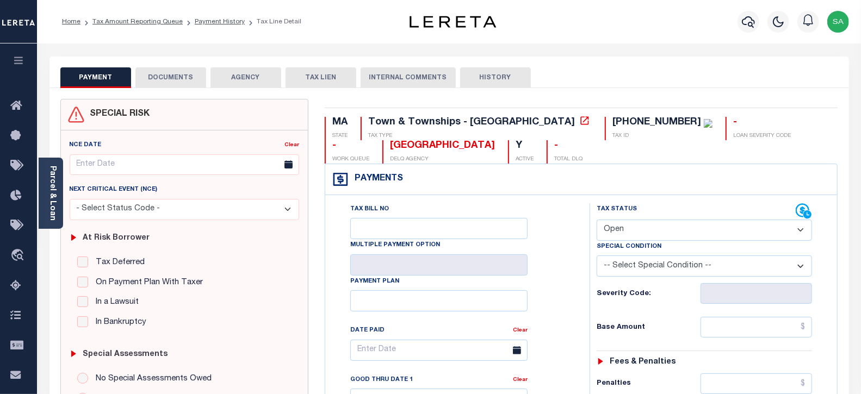
click at [633, 229] on select "- Select Status Code - Open Due/Unpaid Paid Incomplete No Tax Due Internal Refu…" at bounding box center [705, 230] width 216 height 21
select select "PYD"
click at [597, 220] on select "- Select Status Code - Open Due/Unpaid Paid Incomplete No Tax Due Internal Refu…" at bounding box center [705, 230] width 216 height 21
type input "[DATE]"
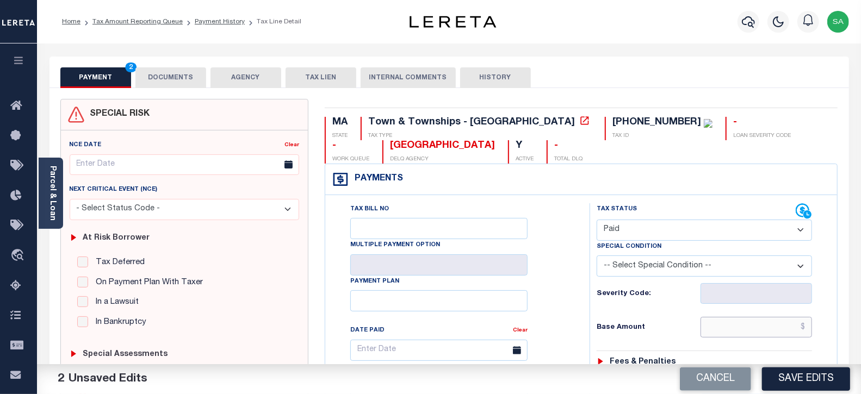
click at [735, 326] on input "text" at bounding box center [757, 327] width 112 height 21
type input "$0.00"
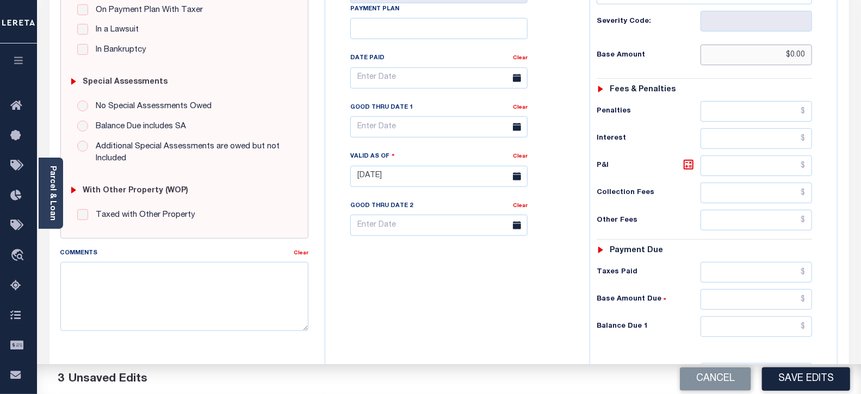
scroll to position [302, 0]
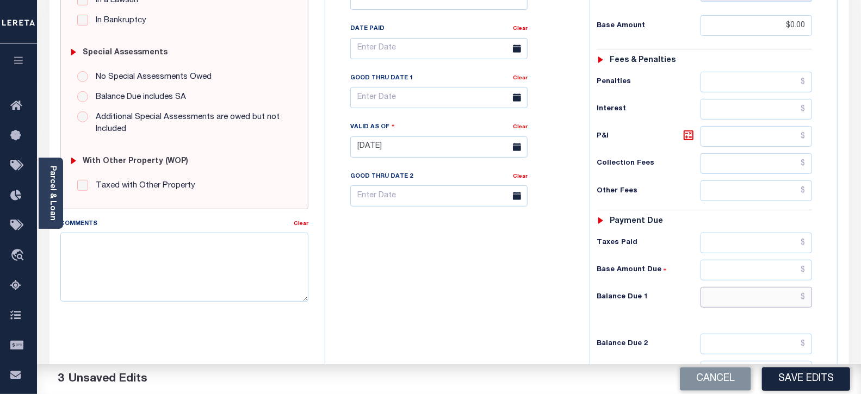
drag, startPoint x: 724, startPoint y: 299, endPoint x: 724, endPoint y: 307, distance: 7.6
click at [724, 299] on input "text" at bounding box center [757, 297] width 112 height 21
type input "$0.00"
click at [214, 256] on textarea "Comments" at bounding box center [184, 267] width 249 height 69
paste textarea "09/10/2025- As per tax collector Sue the 2025 taxes are paid current - sanand"
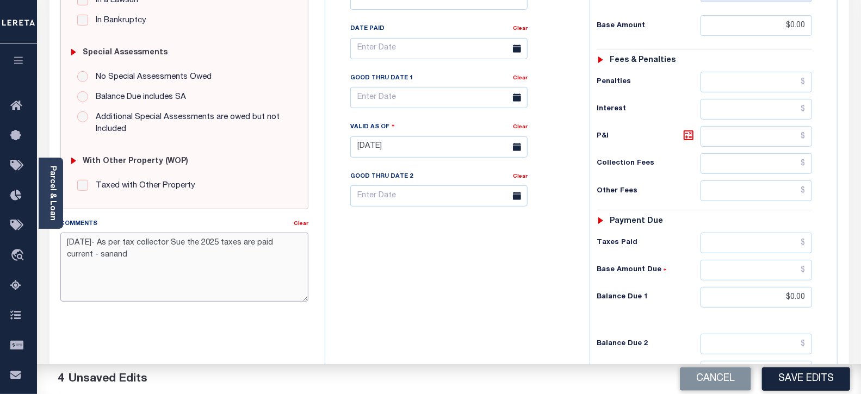
type textarea "09/10/2025- As per tax collector Sue the 2025 taxes are paid current - sanand"
drag, startPoint x: 439, startPoint y: 278, endPoint x: 454, endPoint y: 283, distance: 16.2
click at [441, 278] on div "Tax Bill No Multiple Payment Option Payment Plan Clear" at bounding box center [455, 142] width 254 height 480
click at [796, 381] on button "Save Edits" at bounding box center [806, 379] width 88 height 23
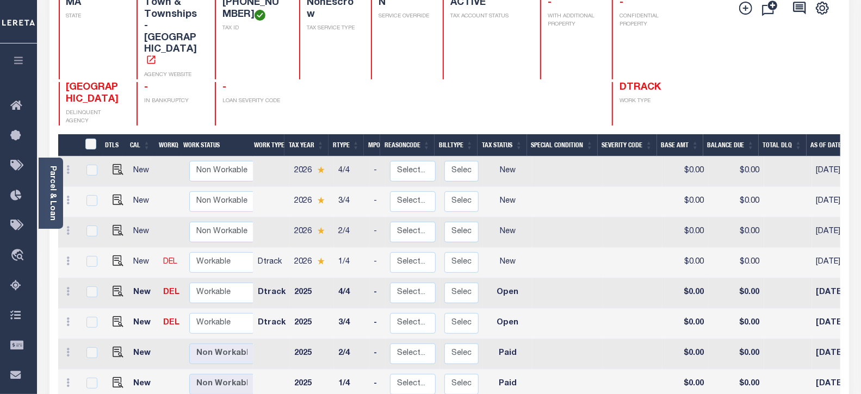
scroll to position [181, 0]
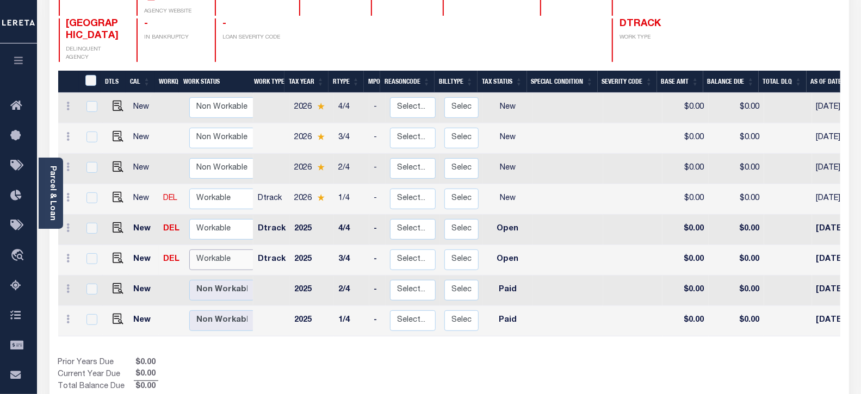
click at [225, 250] on select "Non Workable Workable" at bounding box center [221, 260] width 65 height 21
checkbox input "true"
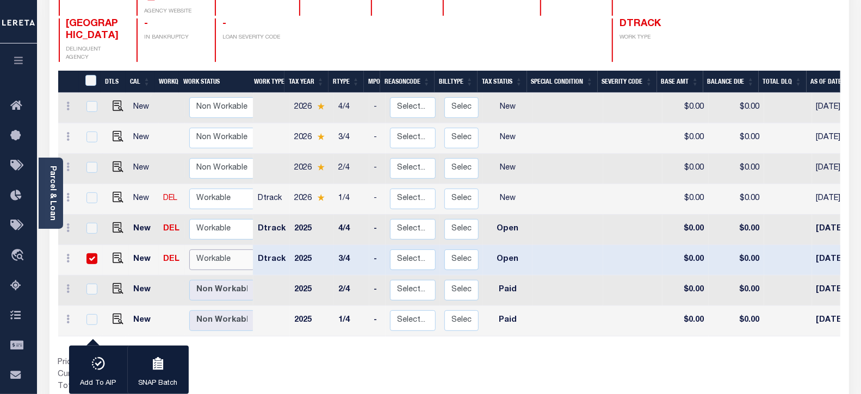
select select "true"
click at [189, 250] on select "Non Workable Workable" at bounding box center [221, 260] width 65 height 21
checkbox input "false"
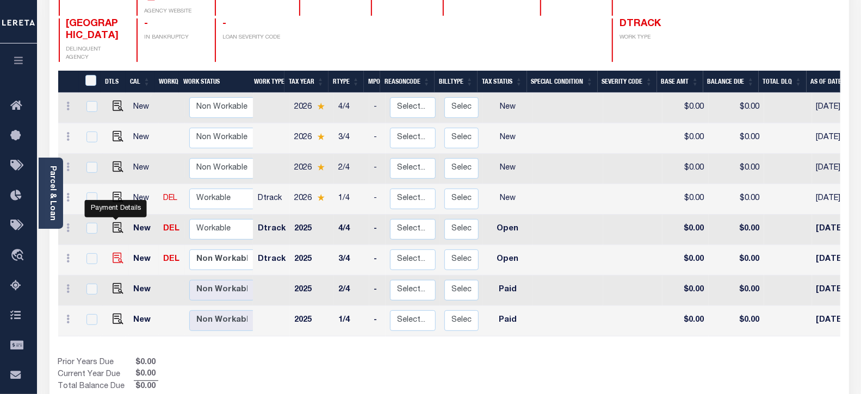
click at [115, 253] on img "" at bounding box center [118, 258] width 11 height 11
checkbox input "true"
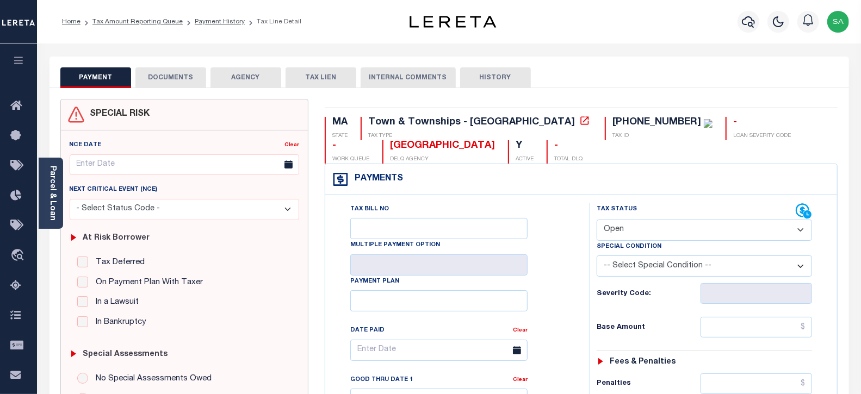
click at [636, 239] on select "- Select Status Code - Open Due/Unpaid Paid Incomplete No Tax Due Internal Refu…" at bounding box center [705, 230] width 216 height 21
select select "PYD"
click at [597, 220] on select "- Select Status Code - Open Due/Unpaid Paid Incomplete No Tax Due Internal Refu…" at bounding box center [705, 230] width 216 height 21
type input "[DATE]"
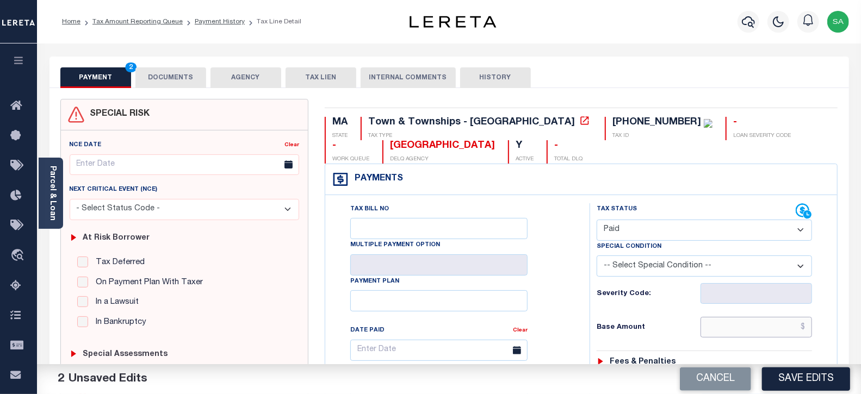
click at [726, 332] on input "text" at bounding box center [757, 327] width 112 height 21
type input "$0.00"
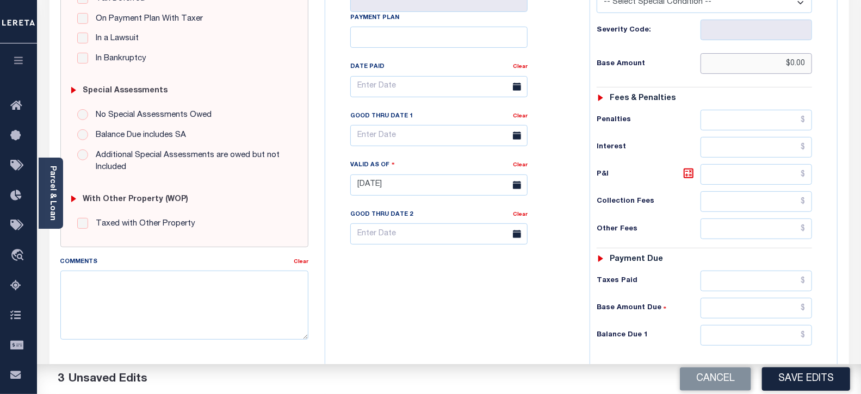
scroll to position [302, 0]
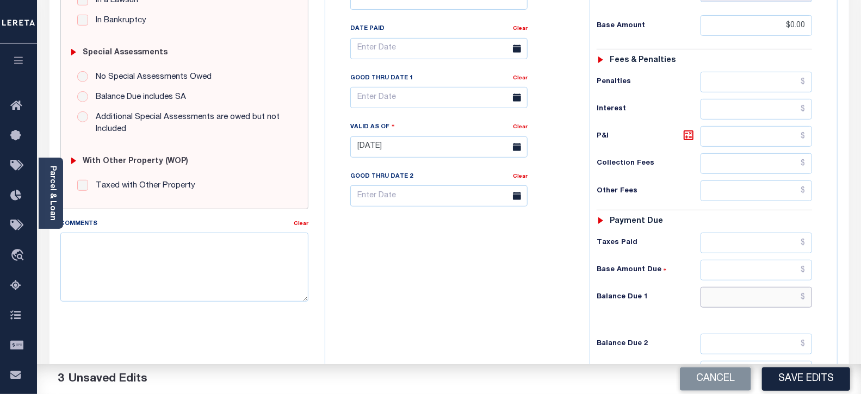
click at [722, 307] on input "text" at bounding box center [757, 297] width 112 height 21
type input "$0.00"
click at [200, 242] on textarea "Comments" at bounding box center [184, 267] width 249 height 69
paste textarea "09/10/2025- As per tax collector Sue the 2025 taxes are paid current - sanand"
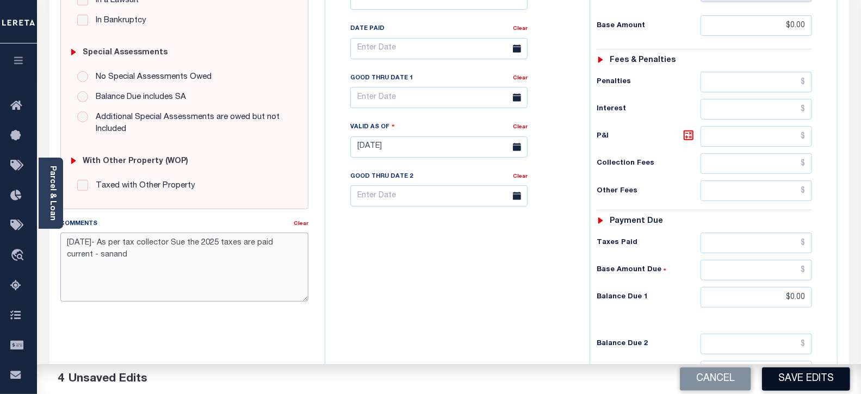
type textarea "09/10/2025- As per tax collector Sue the 2025 taxes are paid current - sanand"
click at [778, 379] on button "Save Edits" at bounding box center [806, 379] width 88 height 23
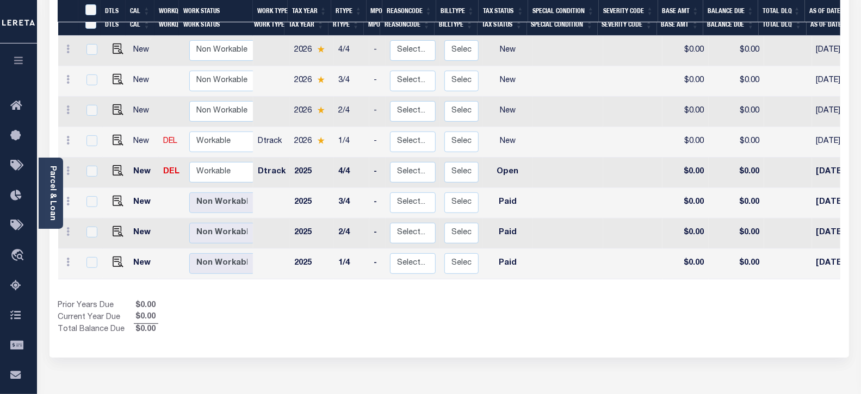
scroll to position [242, 0]
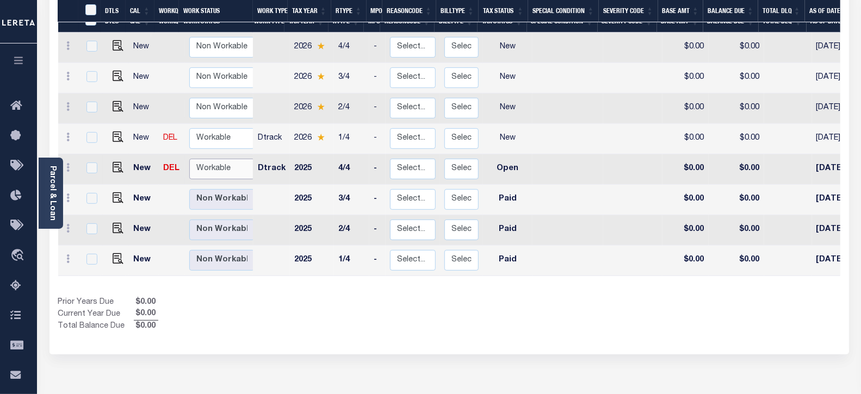
click at [227, 159] on select "Non Workable Workable" at bounding box center [221, 169] width 65 height 21
checkbox input "true"
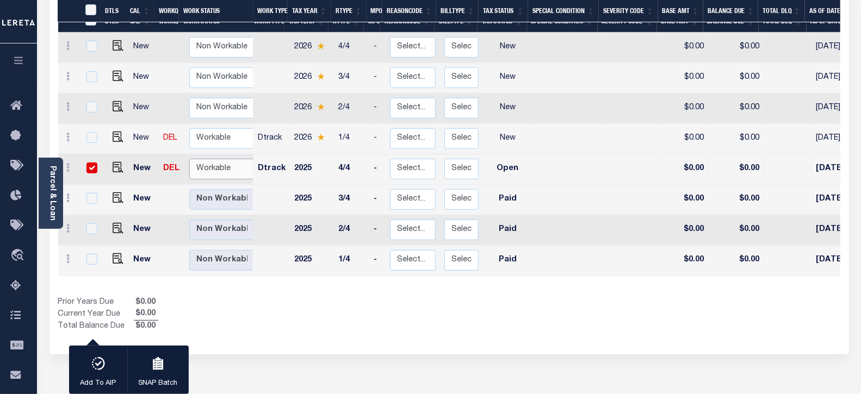
select select "true"
click at [189, 159] on select "Non Workable Workable" at bounding box center [221, 169] width 65 height 21
checkbox input "false"
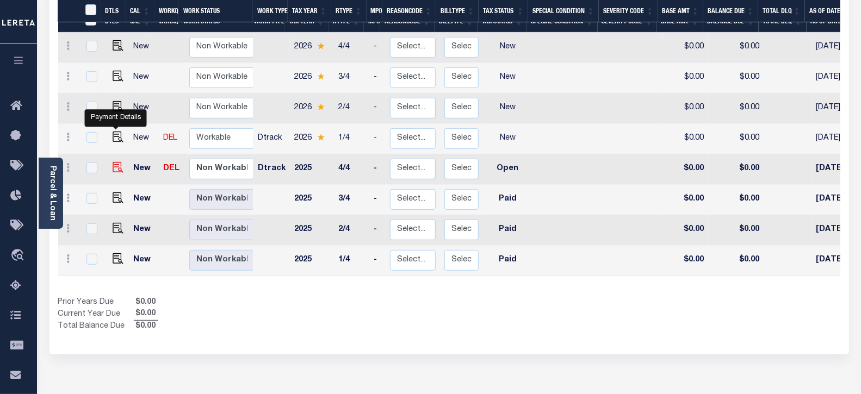
click at [117, 162] on img "" at bounding box center [118, 167] width 11 height 11
checkbox input "true"
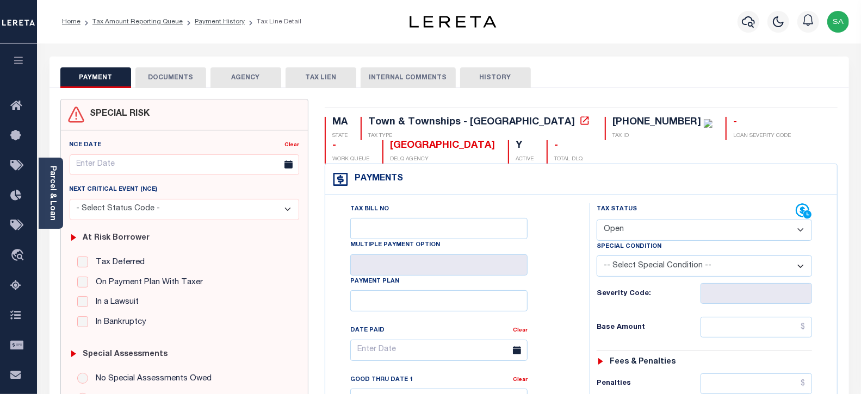
click at [664, 223] on select "- Select Status Code - Open Due/Unpaid Paid Incomplete No Tax Due Internal Refu…" at bounding box center [705, 230] width 216 height 21
select select "PYD"
click at [597, 220] on select "- Select Status Code - Open Due/Unpaid Paid Incomplete No Tax Due Internal Refu…" at bounding box center [705, 230] width 216 height 21
type input "[DATE]"
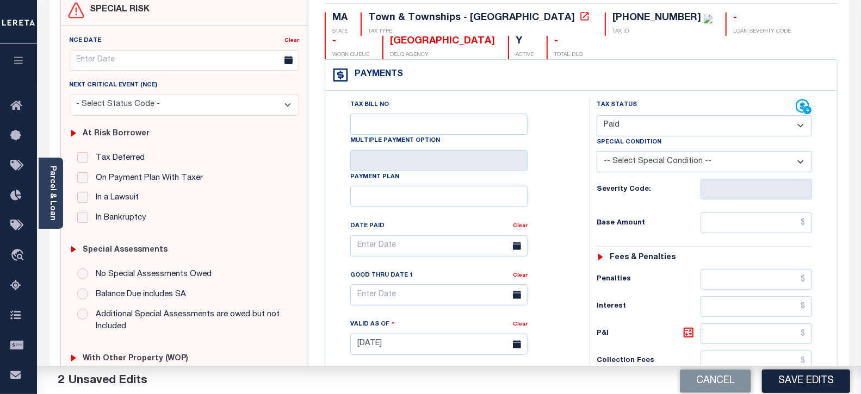
scroll to position [181, 0]
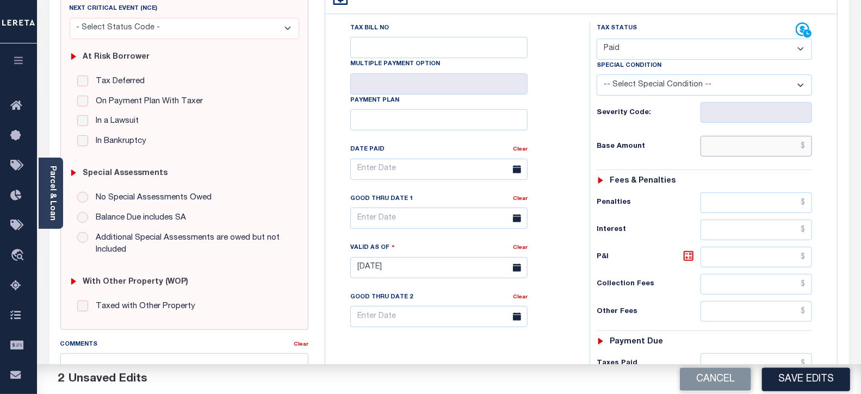
click at [729, 144] on input "text" at bounding box center [757, 146] width 112 height 21
type input "$0.00"
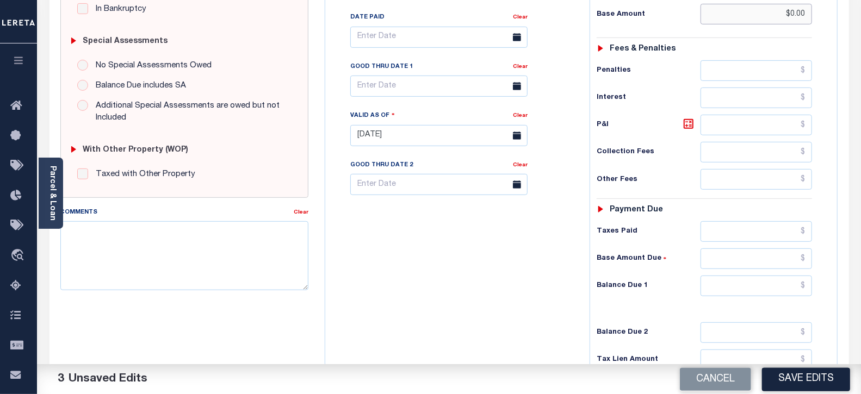
scroll to position [362, 0]
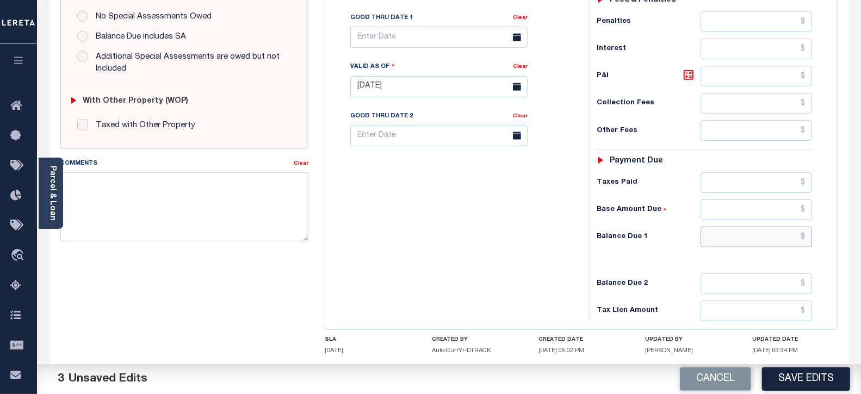
click at [713, 247] on input "text" at bounding box center [757, 237] width 112 height 21
type input "$0.00"
click at [234, 222] on textarea "Comments" at bounding box center [184, 206] width 249 height 69
paste textarea "[DATE]- As per tax collector Sue the 2025 taxes are paid current - sanand"
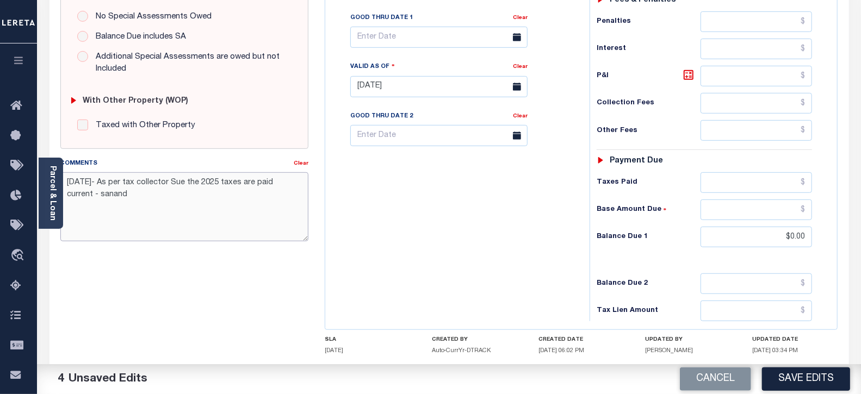
type textarea "[DATE]- As per tax collector Sue the 2025 taxes are paid current - sanand"
drag, startPoint x: 465, startPoint y: 249, endPoint x: 474, endPoint y: 251, distance: 9.0
click at [468, 249] on div "Tax Bill No Multiple Payment Option Payment Plan Clear" at bounding box center [455, 81] width 254 height 480
drag, startPoint x: 816, startPoint y: 378, endPoint x: 528, endPoint y: 303, distance: 298.0
click at [815, 378] on button "Save Edits" at bounding box center [806, 379] width 88 height 23
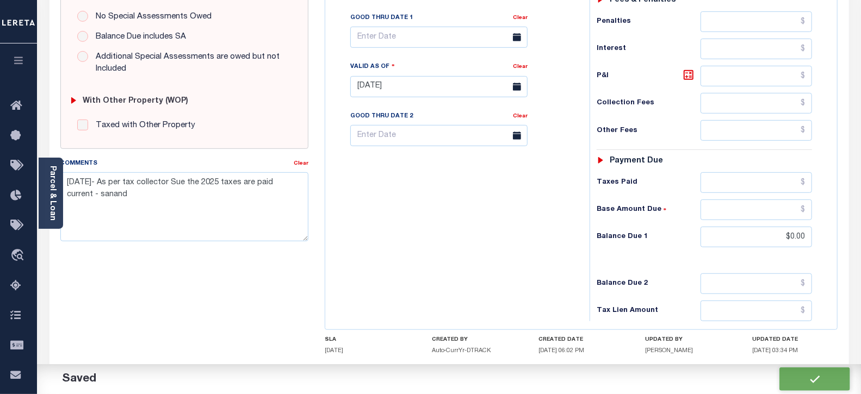
checkbox input "false"
type input "$0"
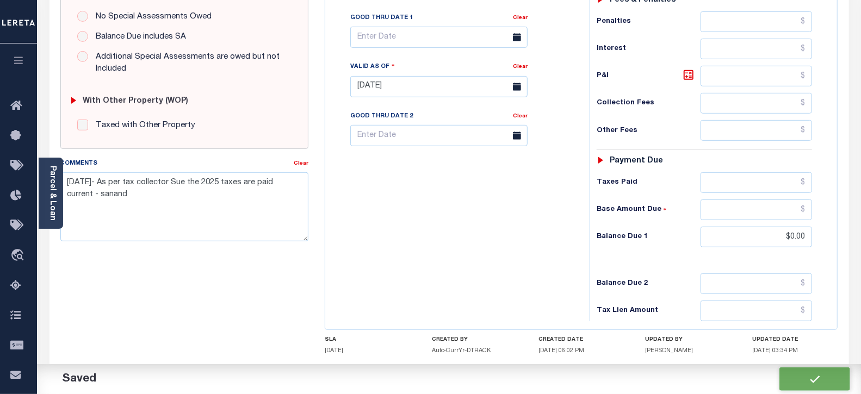
type input "$0"
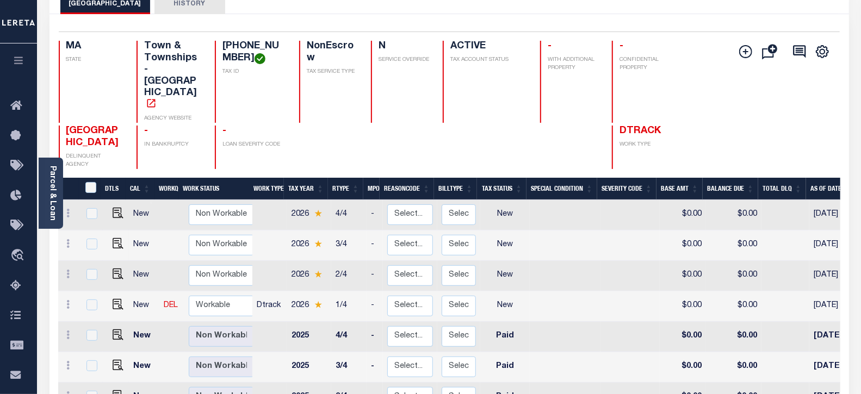
scroll to position [121, 0]
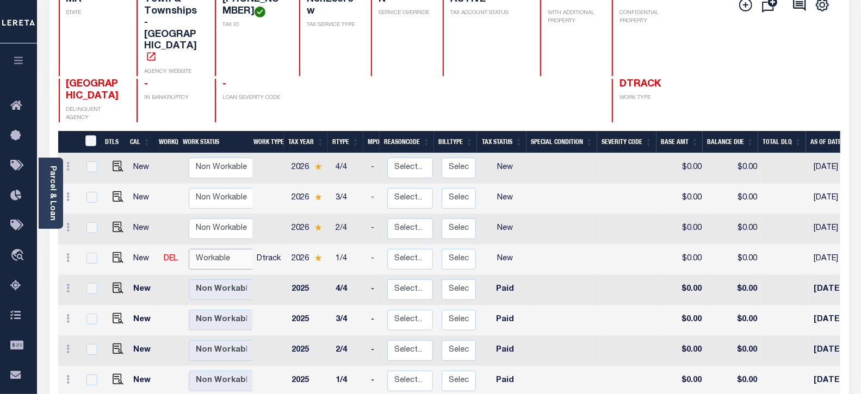
drag, startPoint x: 224, startPoint y: 214, endPoint x: 225, endPoint y: 221, distance: 7.3
click at [224, 249] on select "Non Workable Workable" at bounding box center [221, 259] width 65 height 21
checkbox input "true"
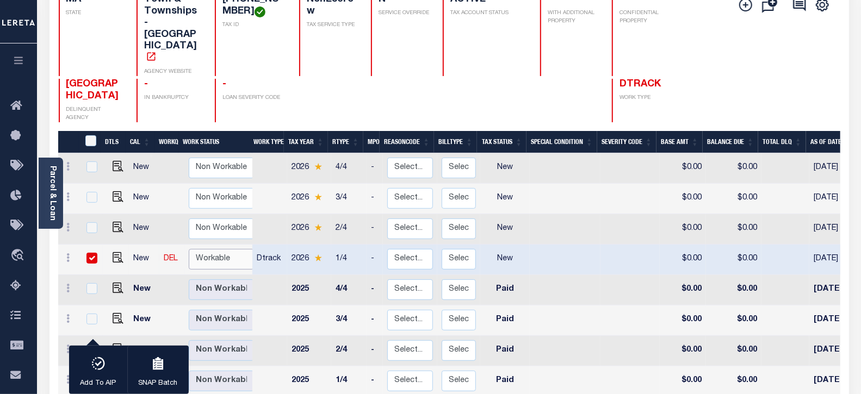
select select "true"
click at [189, 249] on select "Non Workable Workable" at bounding box center [221, 259] width 65 height 21
checkbox input "false"
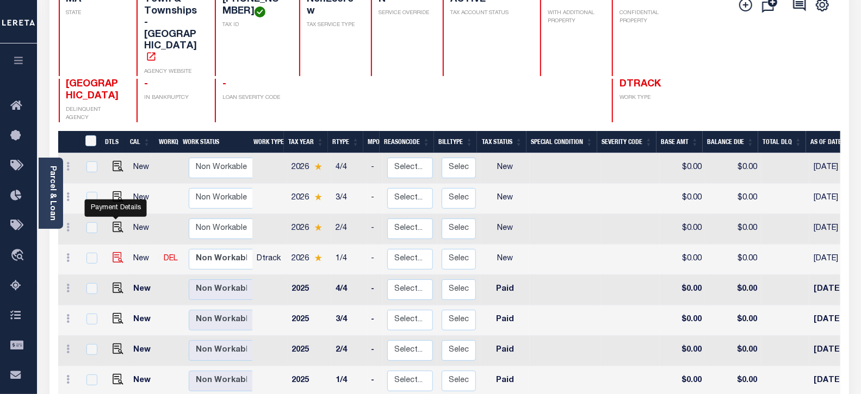
click at [115, 252] on img "" at bounding box center [118, 257] width 11 height 11
checkbox input "true"
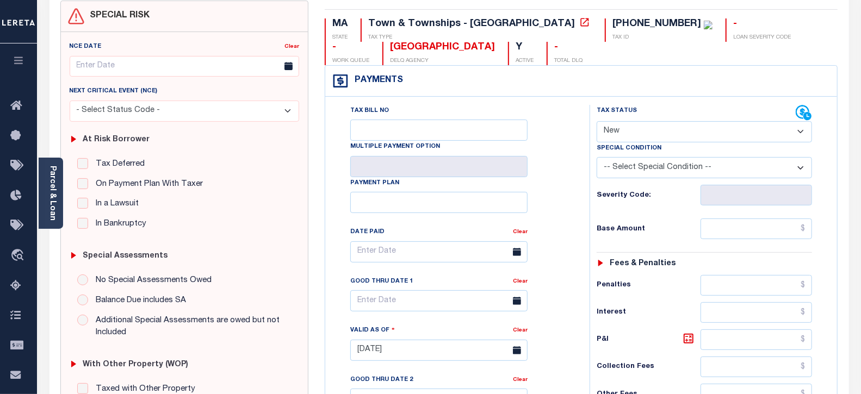
scroll to position [181, 0]
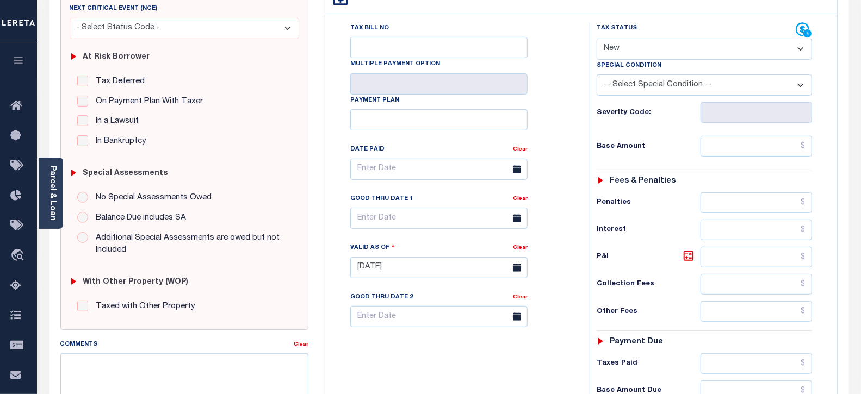
click at [624, 55] on select "- Select Status Code - Open Due/Unpaid Paid Incomplete No Tax Due Internal Refu…" at bounding box center [705, 49] width 216 height 21
select select "DUE"
click at [597, 39] on select "- Select Status Code - Open Due/Unpaid Paid Incomplete No Tax Due Internal Refu…" at bounding box center [705, 49] width 216 height 21
type input "[DATE]"
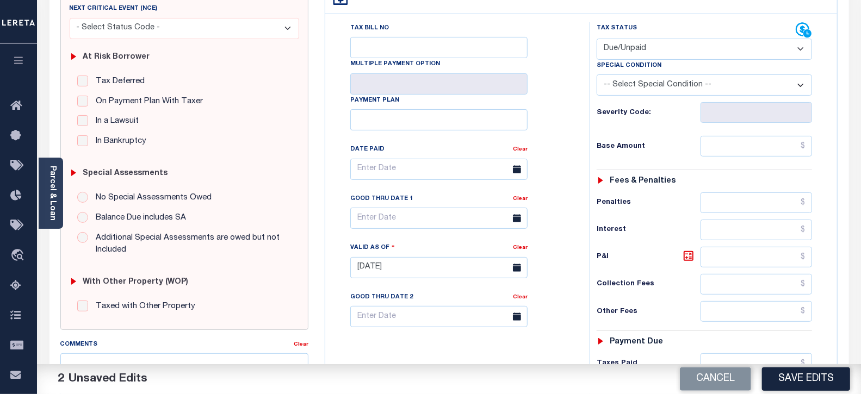
click at [187, 365] on div "2 Unsaved Edits" at bounding box center [243, 380] width 412 height 30
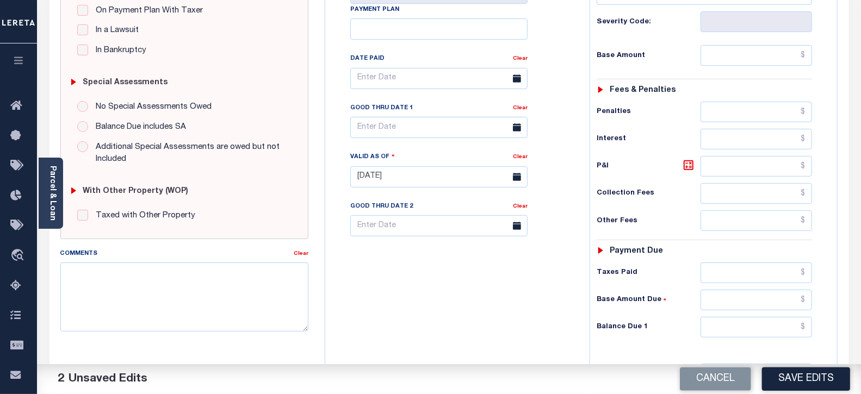
scroll to position [362, 0]
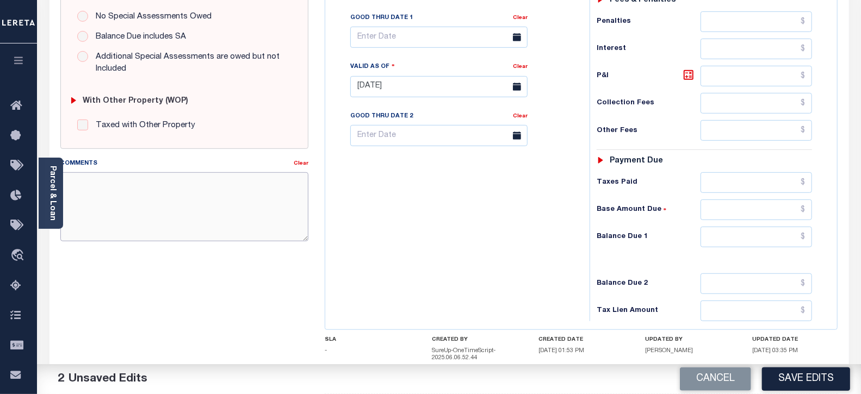
click at [182, 224] on textarea "Comments" at bounding box center [184, 206] width 249 height 69
paste textarea "[DATE]- As per tax collector Sue the 2026 1st inst taxes are delinquent - sanand"
type textarea "[DATE]- As per tax collector Sue the 2026 1st inst taxes are delinquent - sanand"
click at [528, 245] on div "Tax Bill No Multiple Payment Option Payment Plan Clear" at bounding box center [455, 81] width 254 height 480
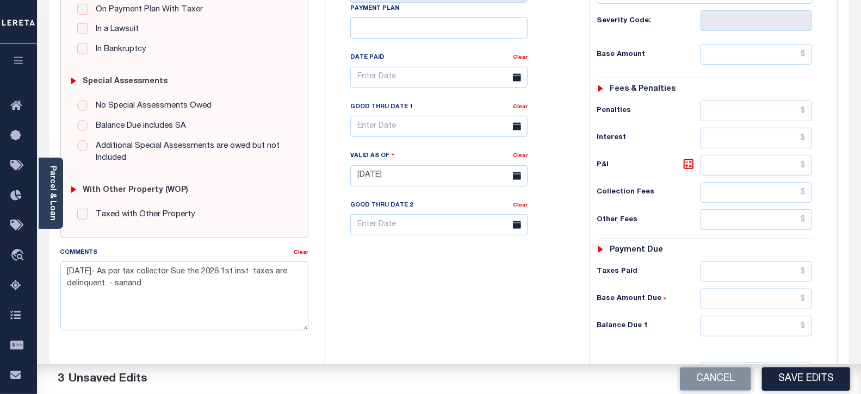
scroll to position [242, 0]
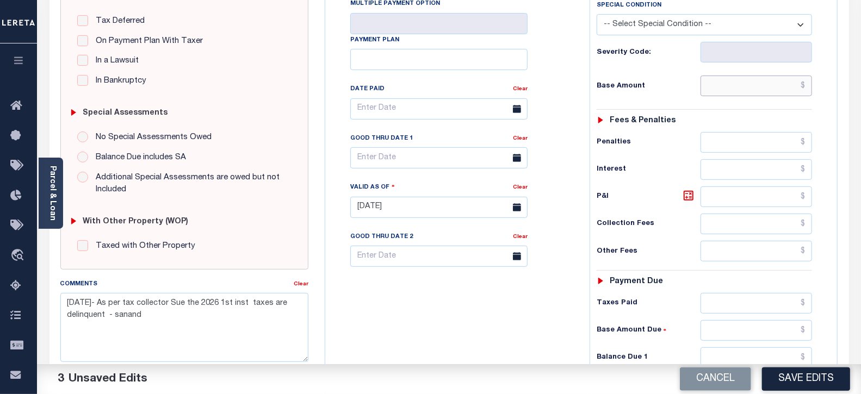
click at [748, 89] on input "text" at bounding box center [757, 86] width 112 height 21
paste input "1085.06"
type input "$1,085.06"
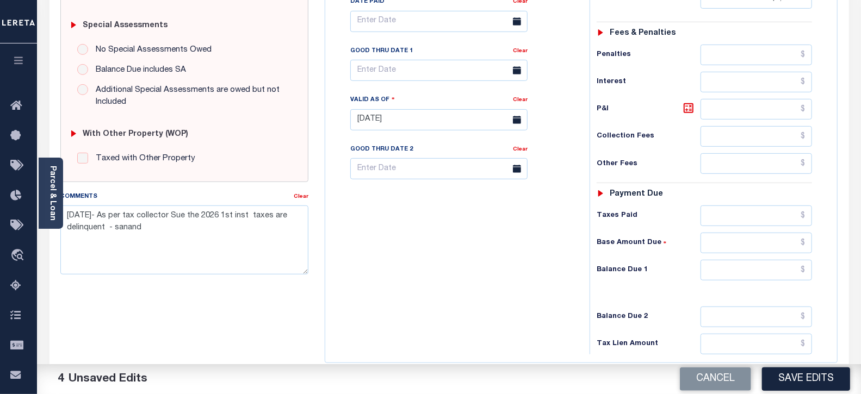
scroll to position [423, 0]
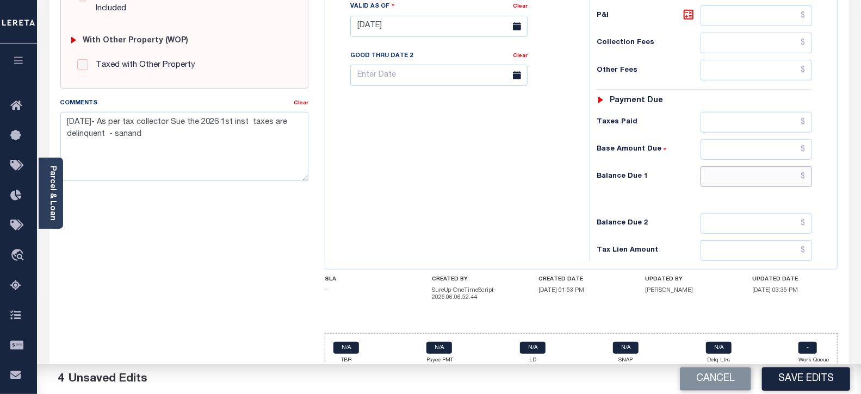
click at [718, 180] on input "text" at bounding box center [757, 177] width 112 height 21
click at [717, 180] on input "text" at bounding box center [757, 177] width 112 height 21
click at [722, 180] on input "text" at bounding box center [757, 177] width 112 height 21
drag, startPoint x: 798, startPoint y: 180, endPoint x: 815, endPoint y: 178, distance: 16.9
click at [815, 178] on div "Tax Status Status - Select Status Code -" at bounding box center [708, 21] width 237 height 480
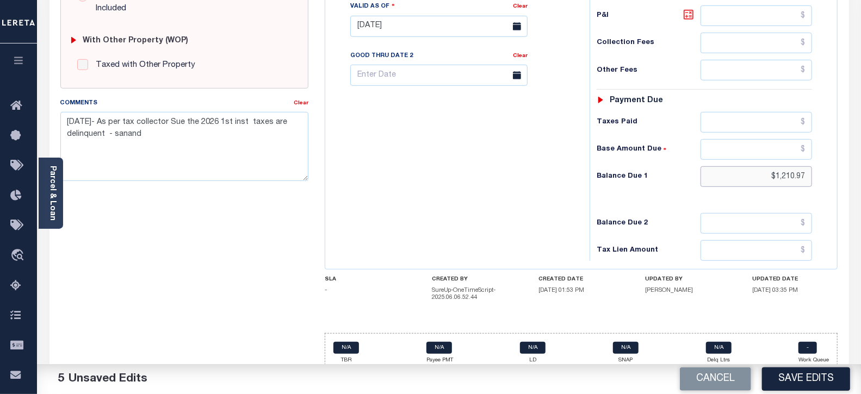
type input "$1,210.97"
click at [691, 15] on icon at bounding box center [689, 14] width 7 height 7
type input "$125.91"
click at [421, 204] on div "Tax Bill No Multiple Payment Option Payment Plan Clear" at bounding box center [455, 21] width 254 height 480
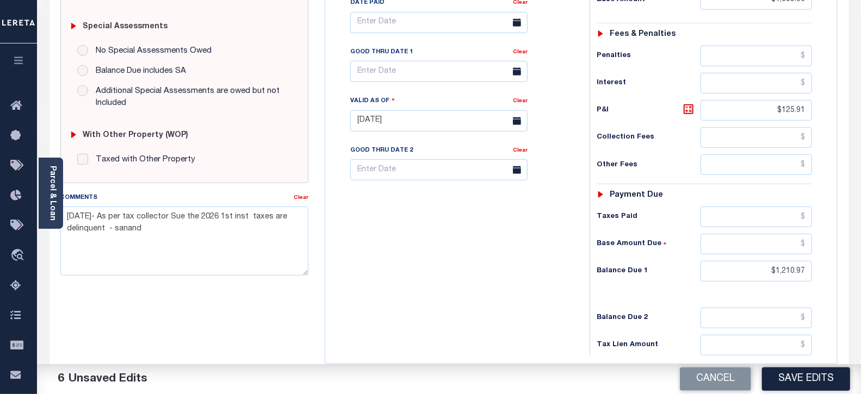
scroll to position [302, 0]
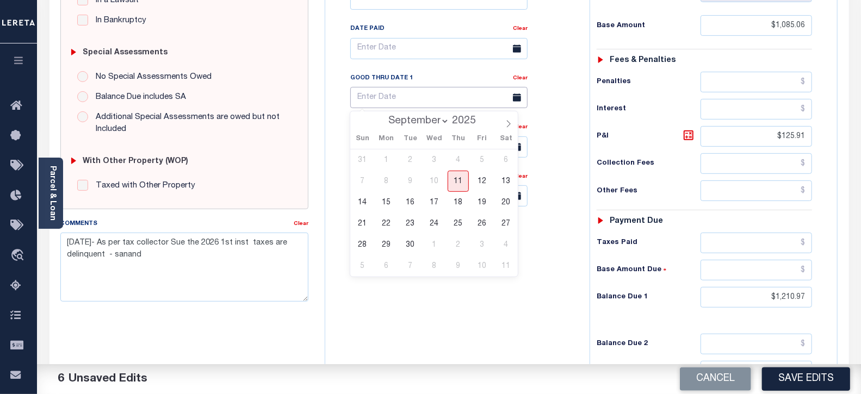
click at [410, 93] on input "text" at bounding box center [438, 97] width 177 height 21
click at [417, 244] on span "30" at bounding box center [410, 245] width 21 height 21
type input "09/30/2025"
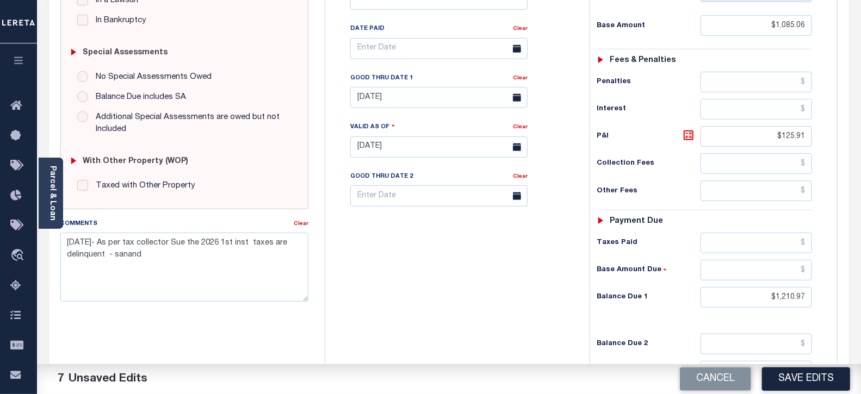
click at [485, 283] on div "Tax Bill No Multiple Payment Option Payment Plan Clear" at bounding box center [455, 142] width 254 height 480
click at [809, 382] on button "Save Edits" at bounding box center [806, 379] width 88 height 23
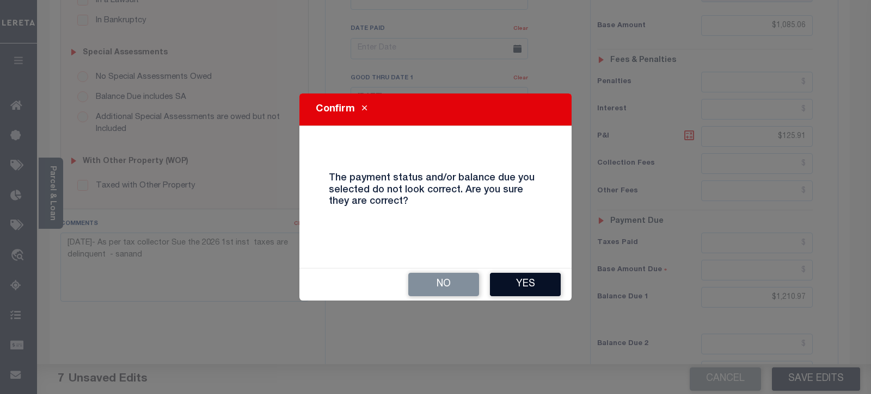
click at [513, 286] on button "Yes" at bounding box center [525, 284] width 71 height 23
